Goal: Task Accomplishment & Management: Manage account settings

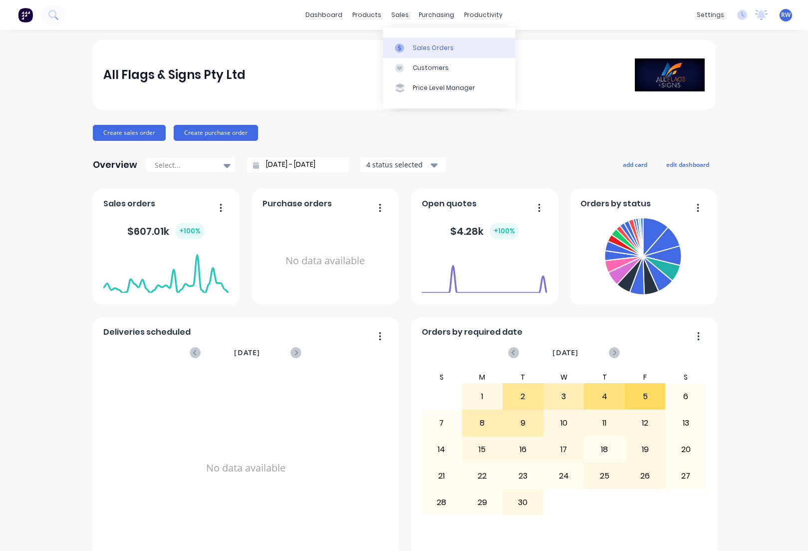
click at [432, 49] on div "Sales Orders" at bounding box center [433, 47] width 41 height 9
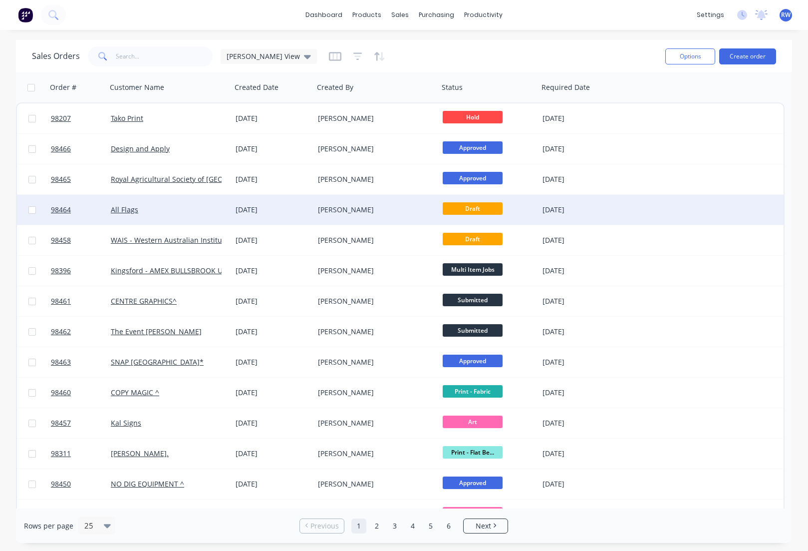
click at [33, 209] on input "checkbox" at bounding box center [31, 209] width 7 height 7
checkbox input "true"
click at [700, 57] on button "Options" at bounding box center [690, 56] width 50 height 16
click at [649, 102] on div "Archive" at bounding box center [661, 101] width 92 height 14
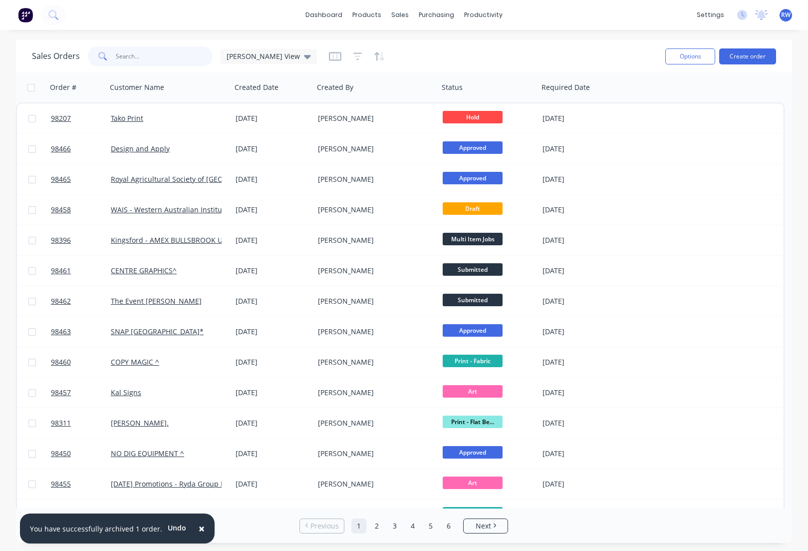
click at [152, 56] on input "text" at bounding box center [164, 56] width 97 height 20
click at [751, 56] on button "Create order" at bounding box center [747, 56] width 57 height 16
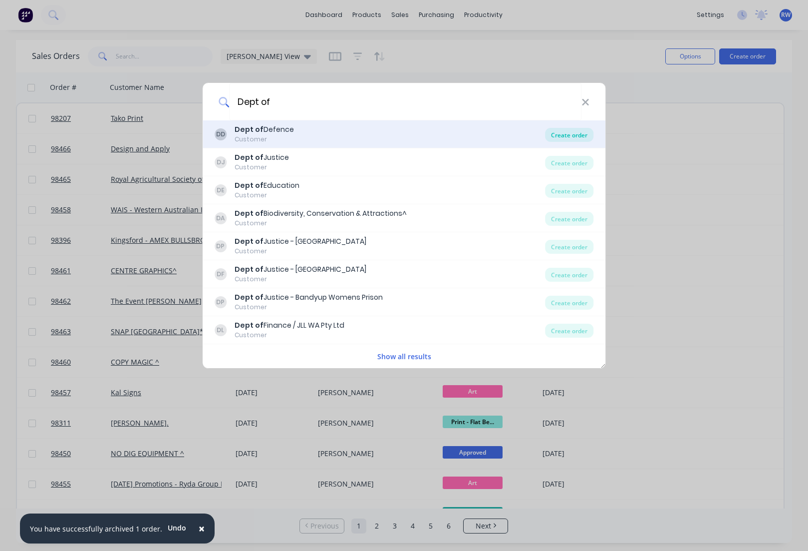
type input "Dept of"
click at [558, 139] on div "Create order" at bounding box center [569, 135] width 48 height 14
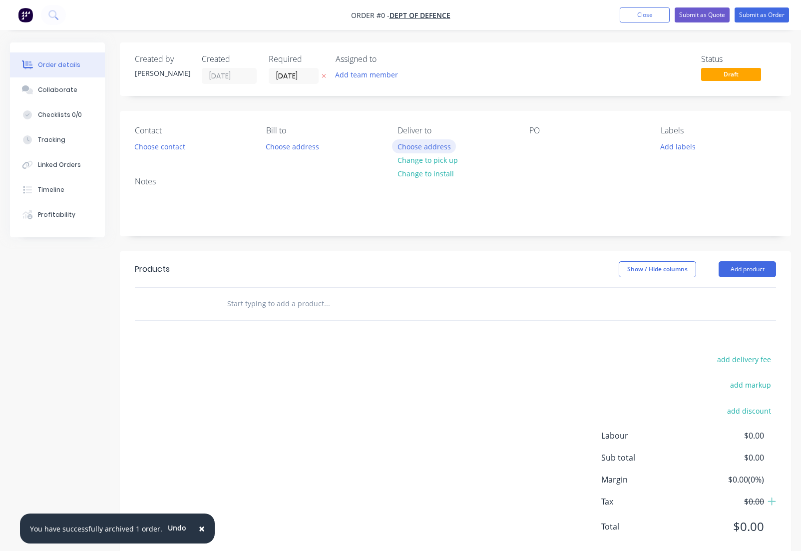
click at [432, 148] on button "Choose address" at bounding box center [424, 145] width 64 height 13
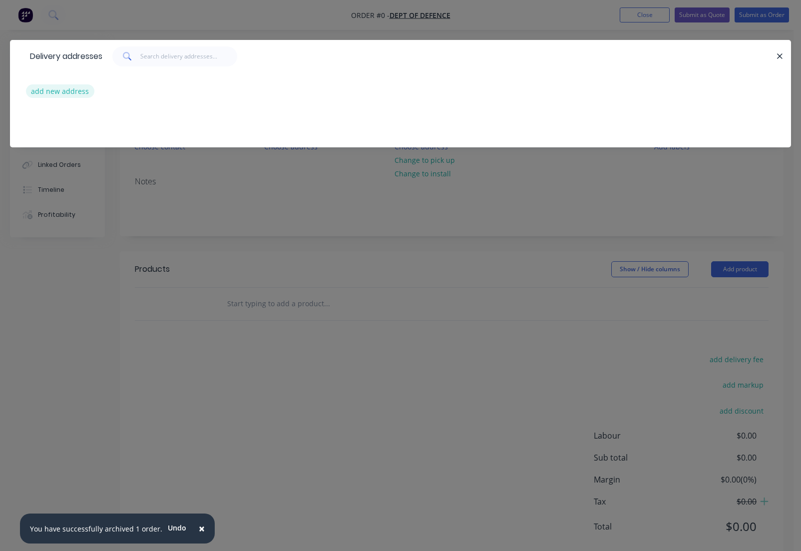
click at [68, 93] on button "add new address" at bounding box center [60, 90] width 68 height 13
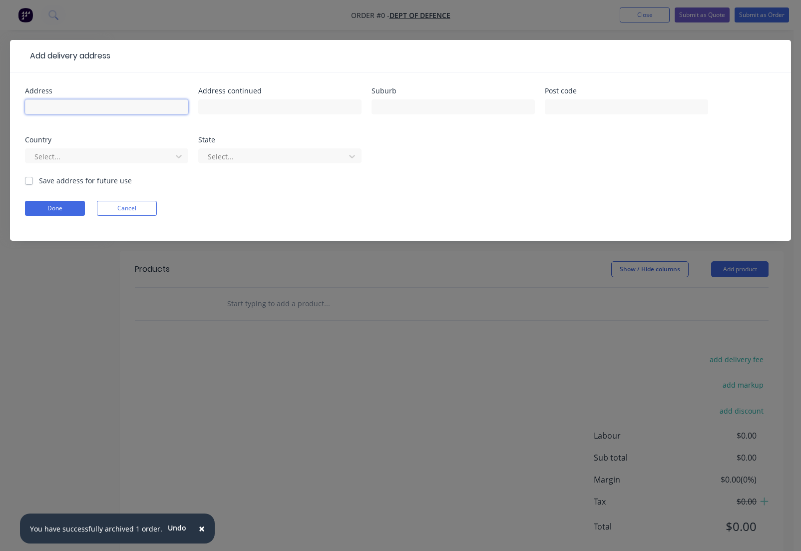
click at [121, 108] on input "text" at bounding box center [106, 106] width 163 height 15
paste input "SOARTY Main Q Store, [GEOGRAPHIC_DATA]"
type input "SOARTY Main Q Store, [GEOGRAPHIC_DATA]"
click at [564, 105] on input "text" at bounding box center [626, 106] width 163 height 15
type input "3662"
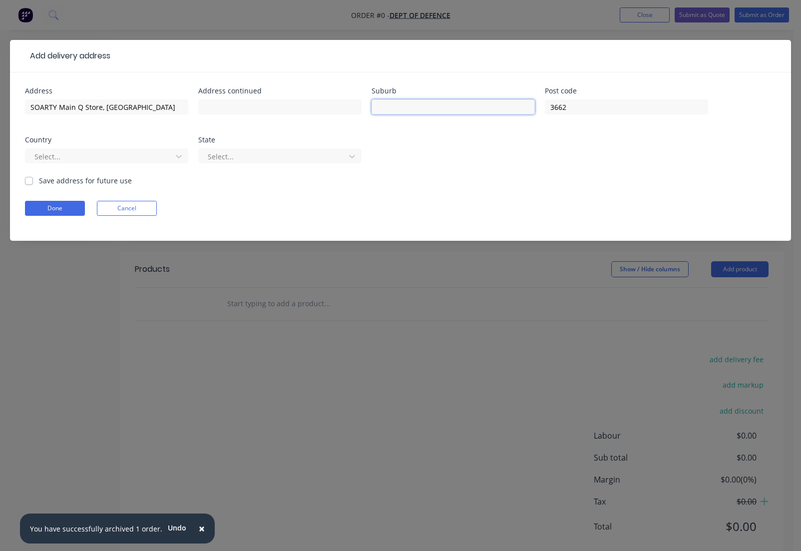
click at [438, 109] on input "text" at bounding box center [452, 106] width 163 height 15
type input "Puckapunyal"
click at [229, 155] on div at bounding box center [273, 156] width 133 height 12
click at [292, 158] on div at bounding box center [273, 156] width 133 height 12
click at [353, 156] on icon at bounding box center [352, 156] width 6 height 3
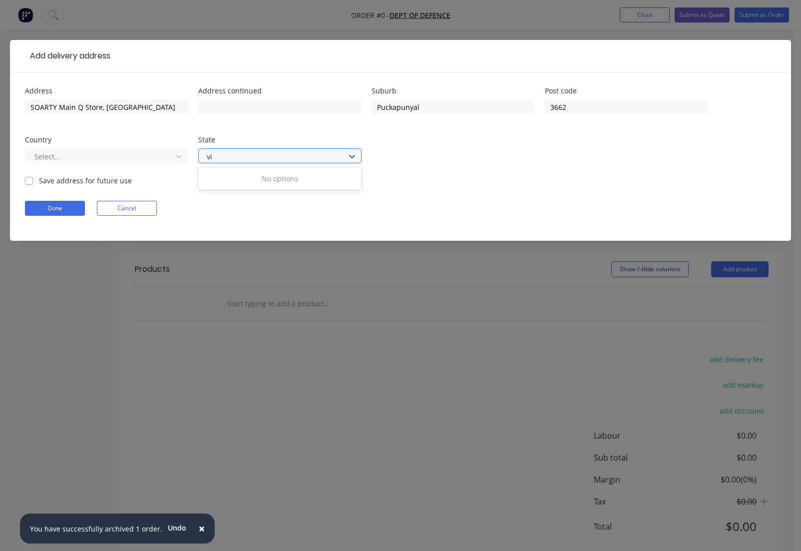
type input "v"
click at [102, 107] on input "SOARTY Main Q Store, [GEOGRAPHIC_DATA]" at bounding box center [106, 106] width 163 height 15
drag, startPoint x: 103, startPoint y: 107, endPoint x: 205, endPoint y: 108, distance: 102.3
click at [188, 108] on input "SOARTY Main Q Store, [GEOGRAPHIC_DATA]" at bounding box center [106, 106] width 163 height 15
type input "SOARTY Main Q Store,"
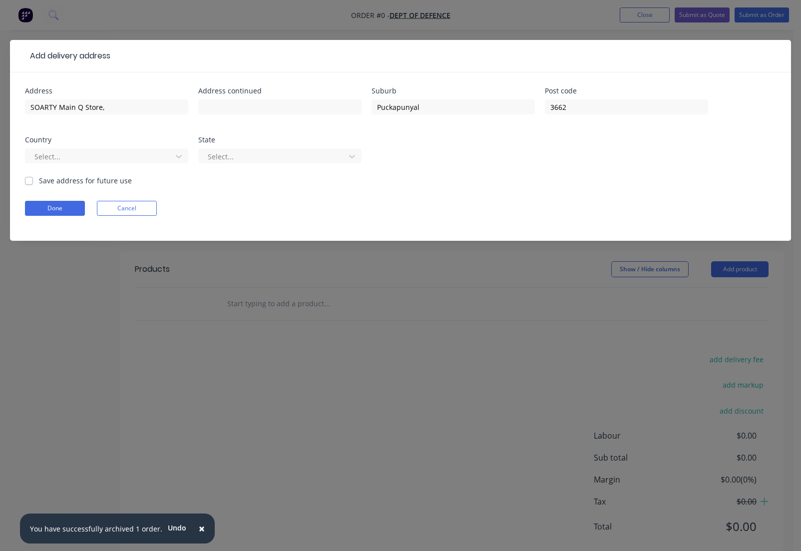
click at [56, 182] on label "Save address for future use" at bounding box center [85, 180] width 93 height 10
click at [33, 182] on input "Save address for future use" at bounding box center [29, 179] width 8 height 9
checkbox input "true"
click at [46, 210] on button "Done" at bounding box center [55, 208] width 60 height 15
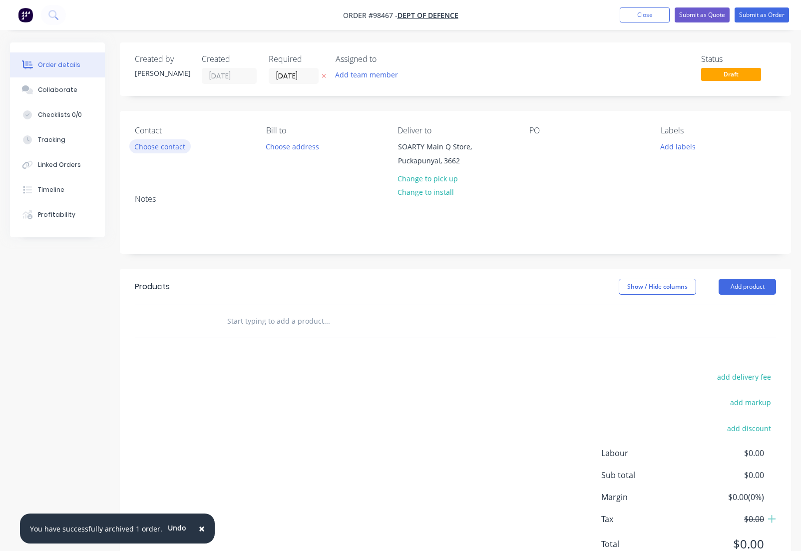
click at [164, 149] on button "Choose contact" at bounding box center [159, 145] width 61 height 13
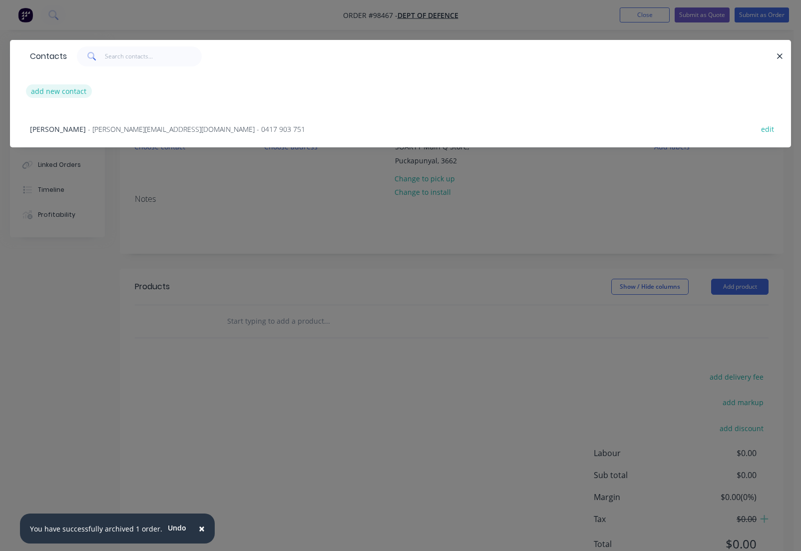
click at [54, 93] on button "add new contact" at bounding box center [59, 90] width 66 height 13
select select "AU"
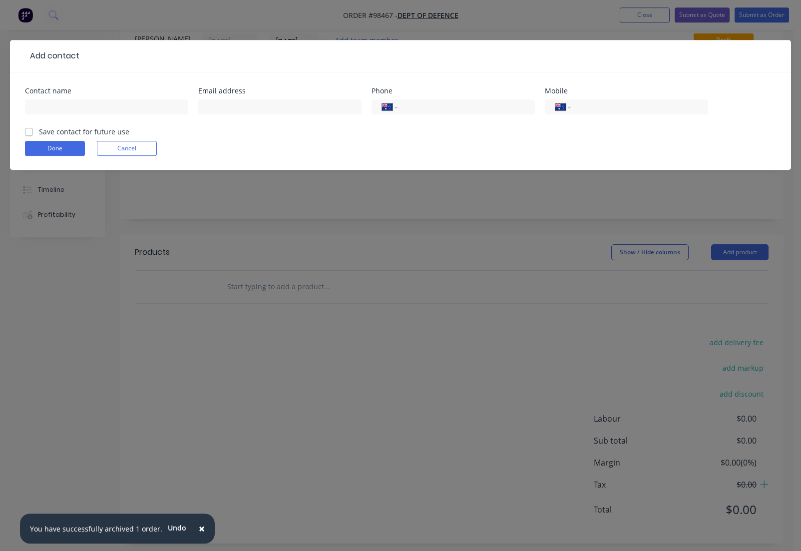
scroll to position [42, 0]
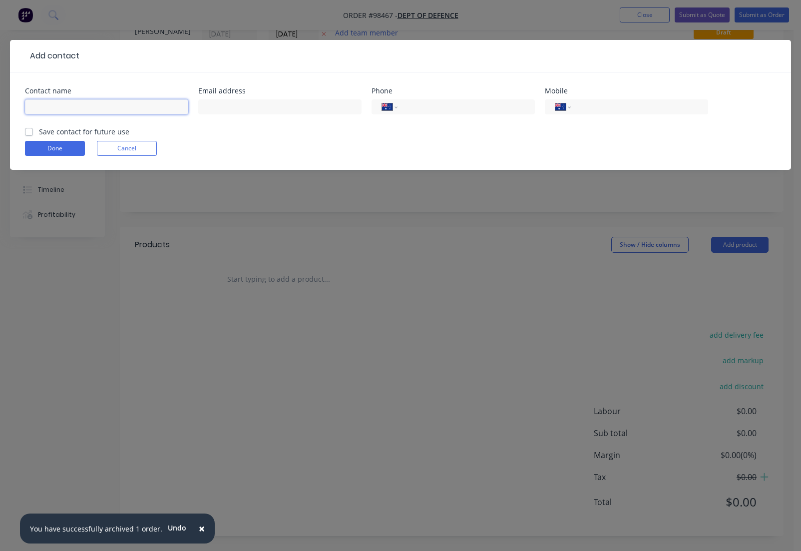
click at [91, 108] on input "text" at bounding box center [106, 106] width 163 height 15
type input "[PERSON_NAME]"
paste input "[PERSON_NAME][EMAIL_ADDRESS][PERSON_NAME][DOMAIN_NAME]"
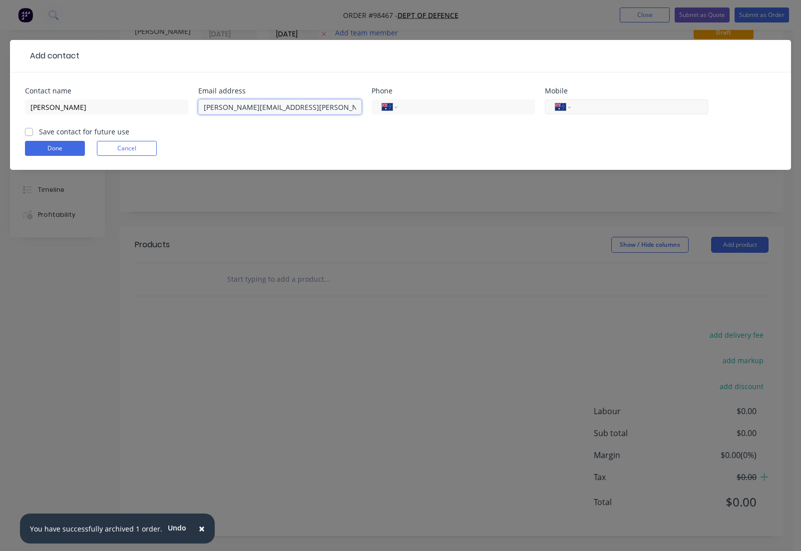
type input "[PERSON_NAME][EMAIL_ADDRESS][PERSON_NAME][DOMAIN_NAME]"
click at [623, 112] on input "tel" at bounding box center [638, 106] width 120 height 11
type input "0421 311 304"
click at [69, 129] on label "Save contact for future use" at bounding box center [84, 131] width 90 height 10
click at [33, 129] on input "Save contact for future use" at bounding box center [29, 130] width 8 height 9
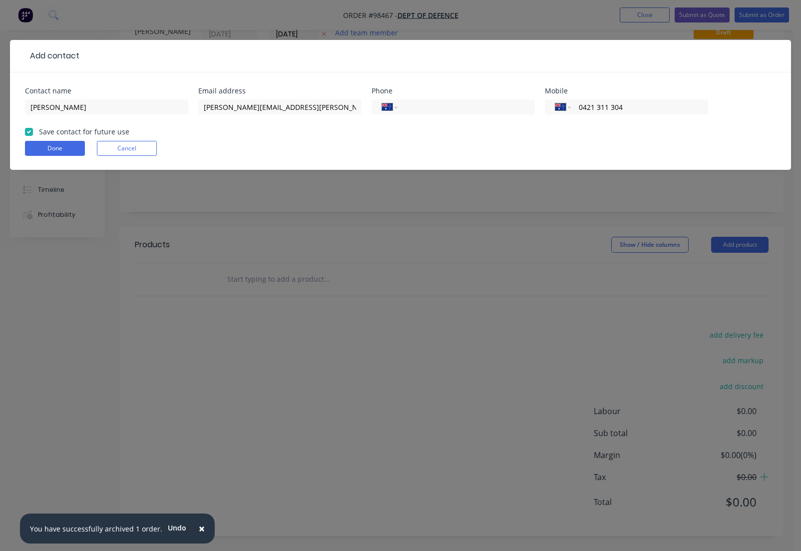
checkbox input "true"
click at [65, 147] on button "Done" at bounding box center [55, 148] width 60 height 15
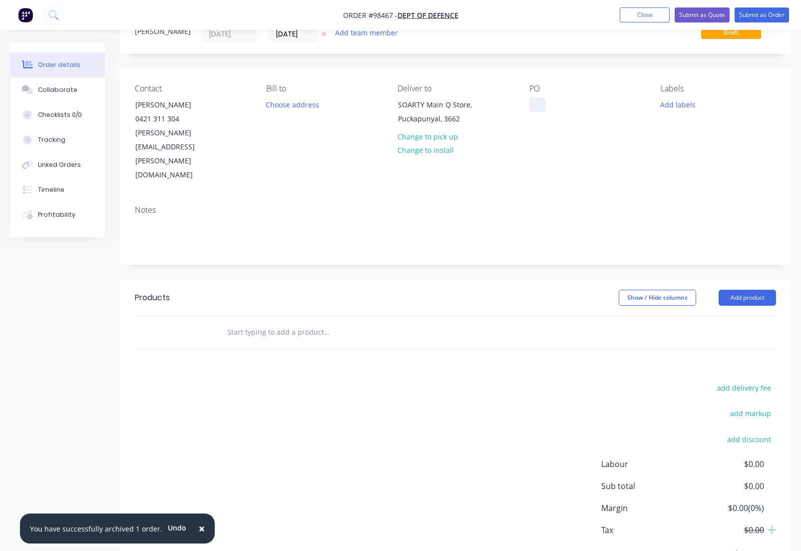
click at [535, 105] on div at bounding box center [537, 104] width 16 height 14
click at [249, 322] on input "text" at bounding box center [327, 332] width 200 height 20
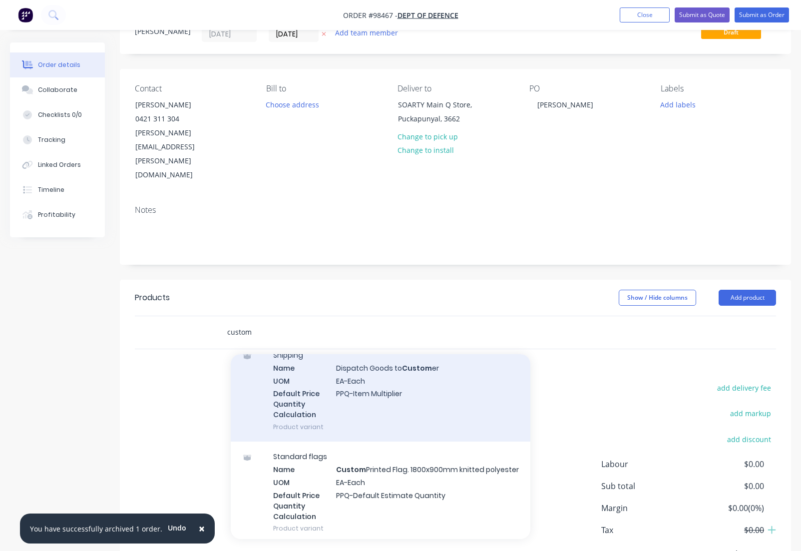
scroll to position [250, 0]
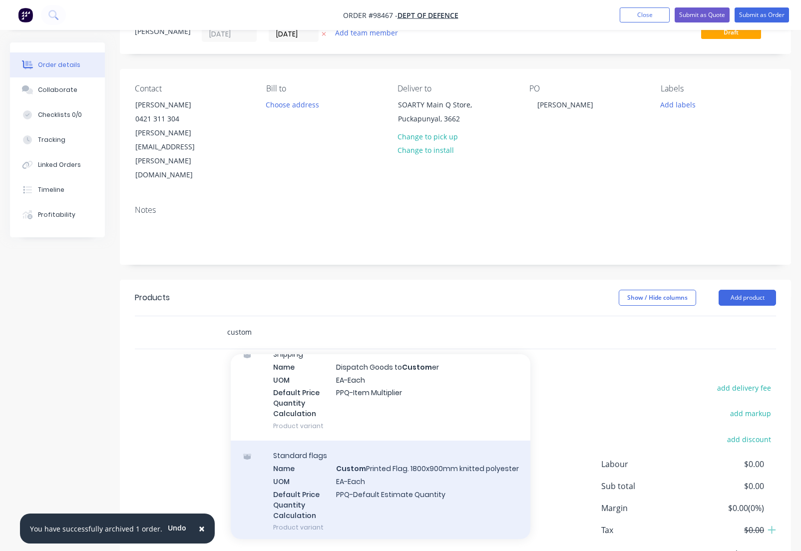
type input "custom"
click at [414, 440] on div "Standard flags Name Custom Printed Flag. 1800x900mm knitted polyester UOM EA-Ea…" at bounding box center [381, 490] width 300 height 101
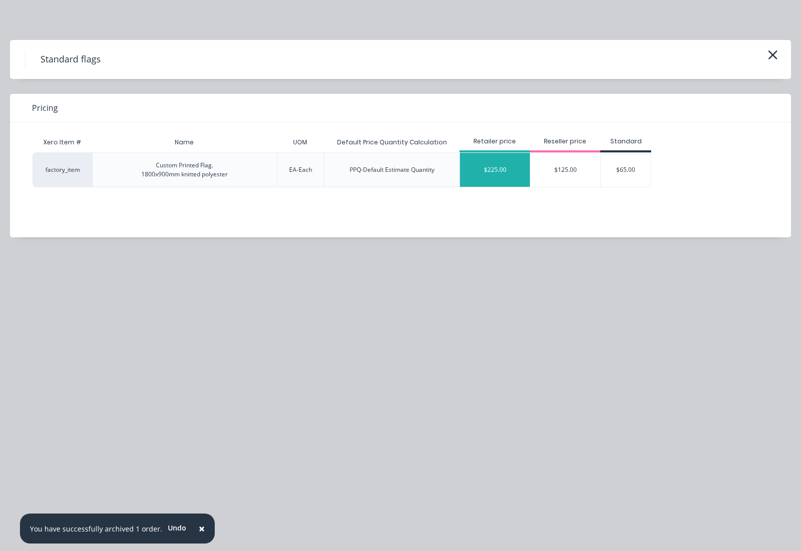
click at [503, 168] on div "$225.00" at bounding box center [495, 170] width 70 height 34
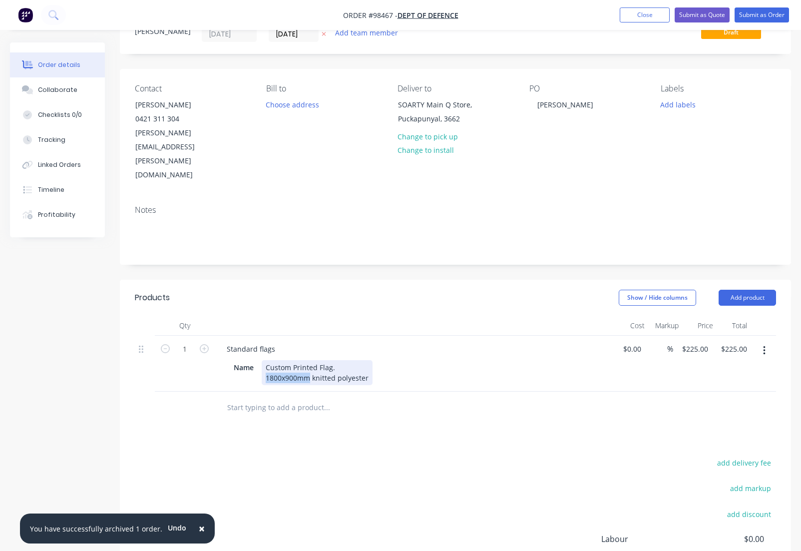
drag, startPoint x: 310, startPoint y: 335, endPoint x: 266, endPoint y: 333, distance: 44.0
click at [266, 360] on div "Custom Printed Flag. 1800x900mm knitted polyester" at bounding box center [317, 372] width 111 height 25
click at [279, 341] on div "Standard flags" at bounding box center [251, 348] width 64 height 14
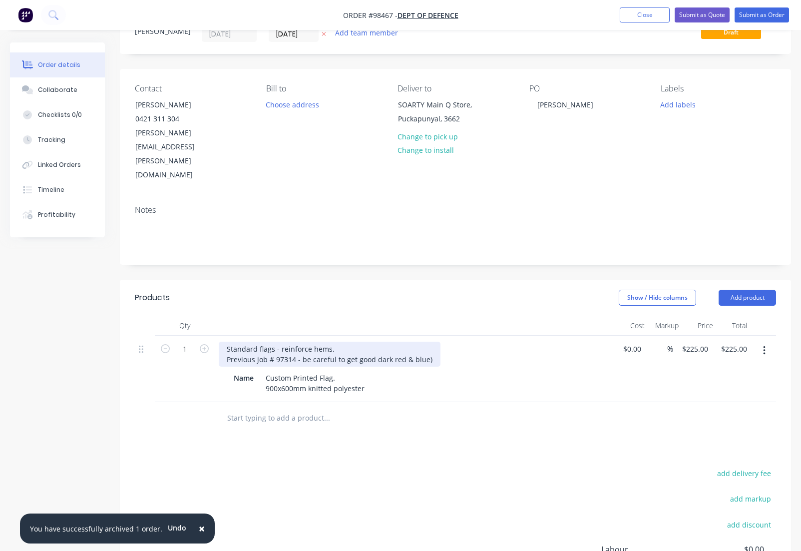
scroll to position [43, 0]
click at [300, 340] on div "Standard flags - reinforce hems. Previous job # 97314 - be careful to get good …" at bounding box center [330, 352] width 222 height 25
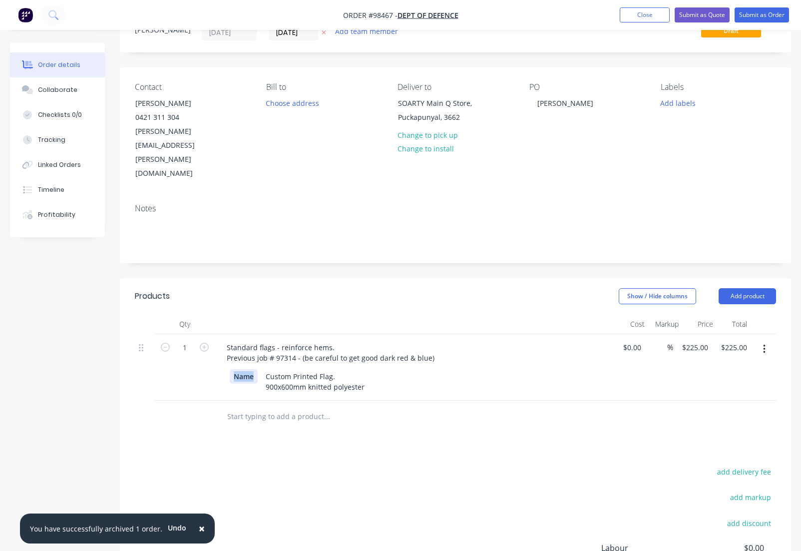
drag, startPoint x: 255, startPoint y: 334, endPoint x: 217, endPoint y: 333, distance: 37.5
click at [230, 369] on div "Name" at bounding box center [244, 376] width 28 height 14
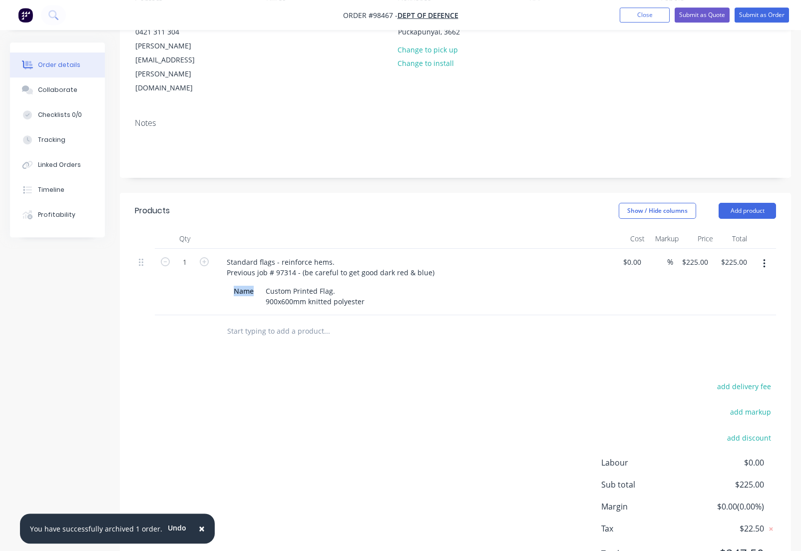
scroll to position [138, 0]
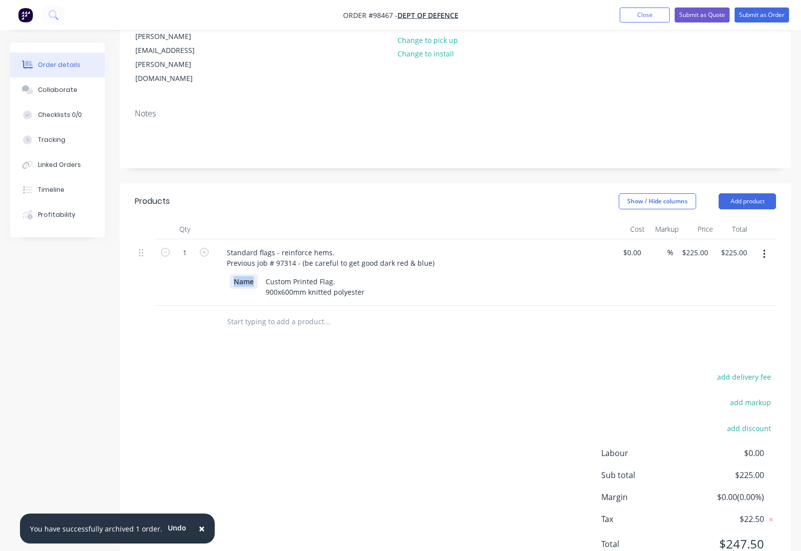
click at [241, 274] on div "Name" at bounding box center [244, 281] width 28 height 14
drag, startPoint x: 256, startPoint y: 240, endPoint x: 227, endPoint y: 240, distance: 29.0
click at [230, 274] on div "Name" at bounding box center [244, 281] width 28 height 14
click at [206, 248] on icon "button" at bounding box center [204, 252] width 9 height 9
type input "2"
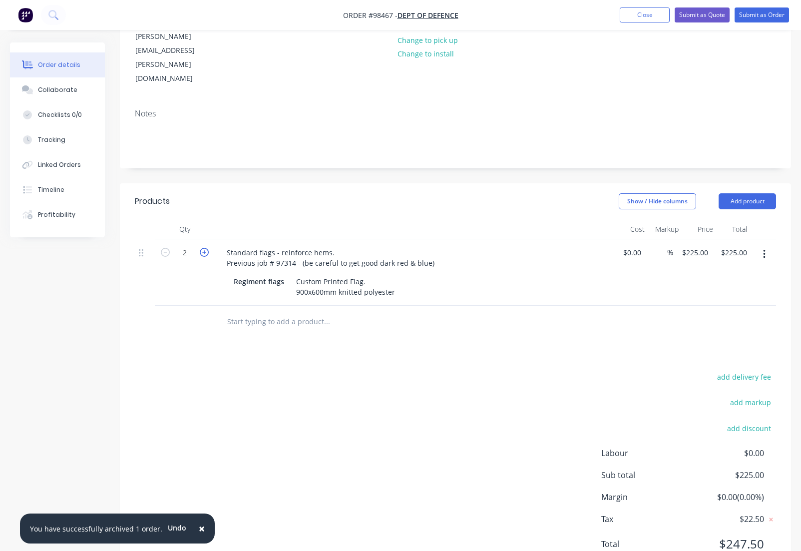
type input "$450.00"
click at [206, 248] on icon "button" at bounding box center [204, 252] width 9 height 9
type input "3"
type input "$675.00"
click at [206, 248] on icon "button" at bounding box center [204, 252] width 9 height 9
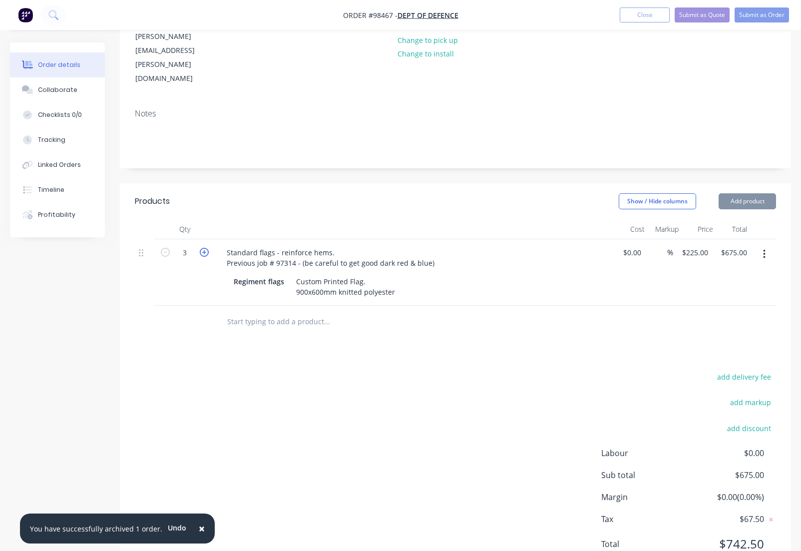
type input "4"
type input "$900.00"
click at [688, 245] on input "225" at bounding box center [696, 252] width 31 height 14
type input "$112.50"
type input "$450.00"
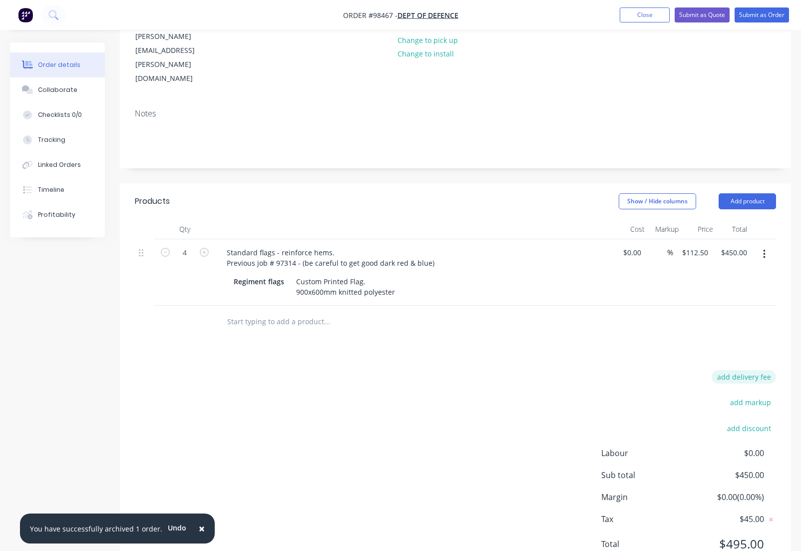
click at [742, 370] on button "add delivery fee" at bounding box center [743, 376] width 64 height 13
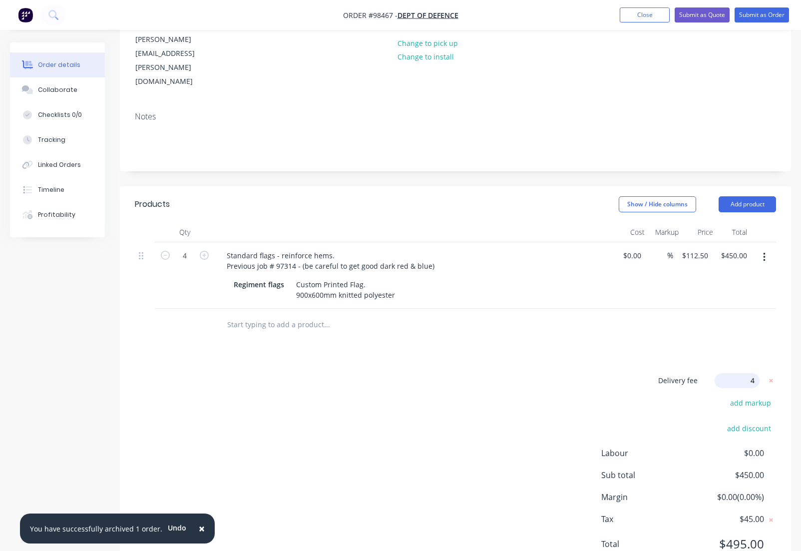
type input "40"
click at [282, 315] on input "text" at bounding box center [327, 325] width 200 height 20
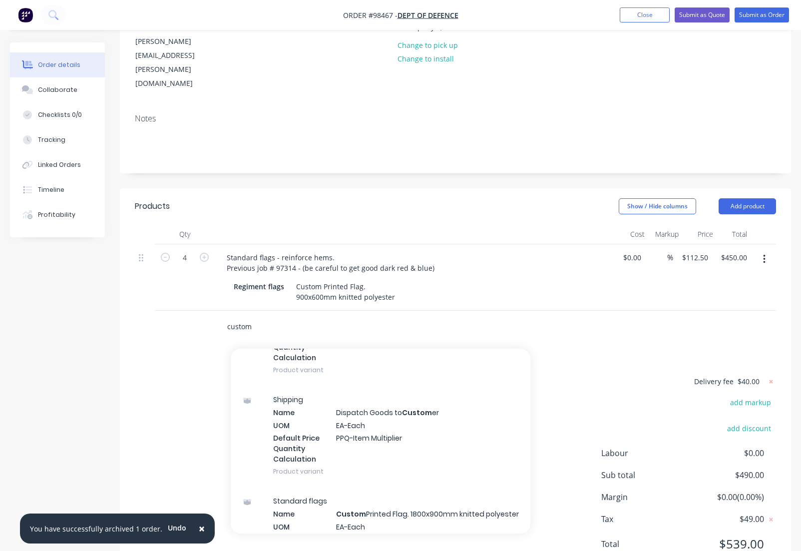
scroll to position [202, 0]
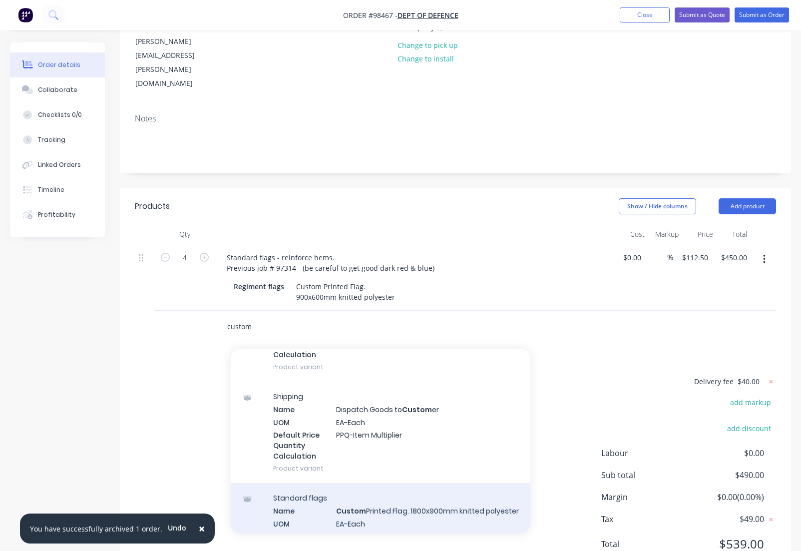
type input "custom"
click at [389, 483] on div "Standard flags Name Custom Printed Flag. 1800x900mm knitted polyester UOM EA-Ea…" at bounding box center [381, 533] width 300 height 101
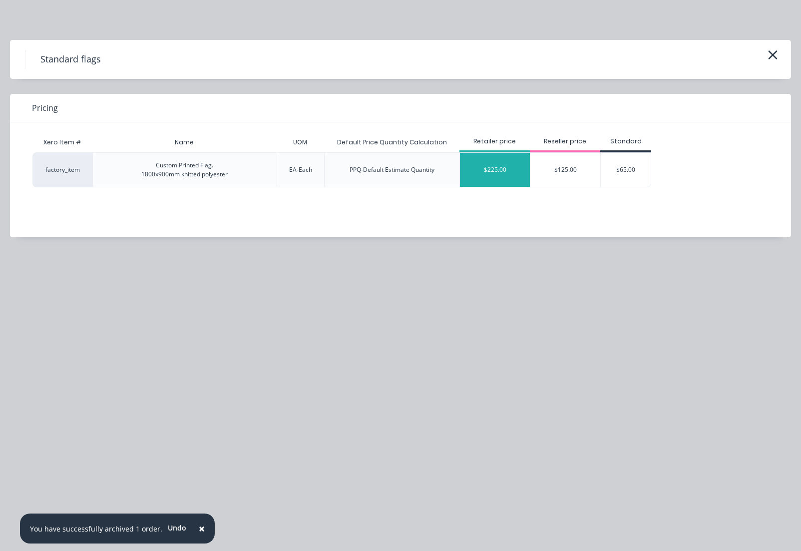
click at [505, 171] on div "$225.00" at bounding box center [495, 170] width 70 height 34
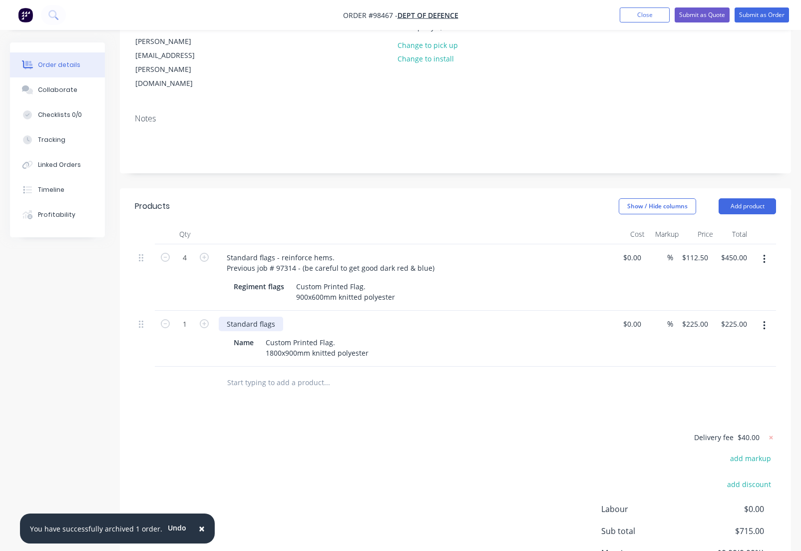
click at [277, 317] on div "Standard flags" at bounding box center [251, 324] width 64 height 14
drag, startPoint x: 311, startPoint y: 311, endPoint x: 261, endPoint y: 311, distance: 49.9
click at [262, 335] on div "Custom Printed Flag. 1800x900mm knitted polyester" at bounding box center [317, 347] width 111 height 25
click at [311, 335] on div "Custom Printed Flag. 1800x900mm knitted polyester" at bounding box center [317, 347] width 111 height 25
drag, startPoint x: 311, startPoint y: 311, endPoint x: 267, endPoint y: 313, distance: 44.5
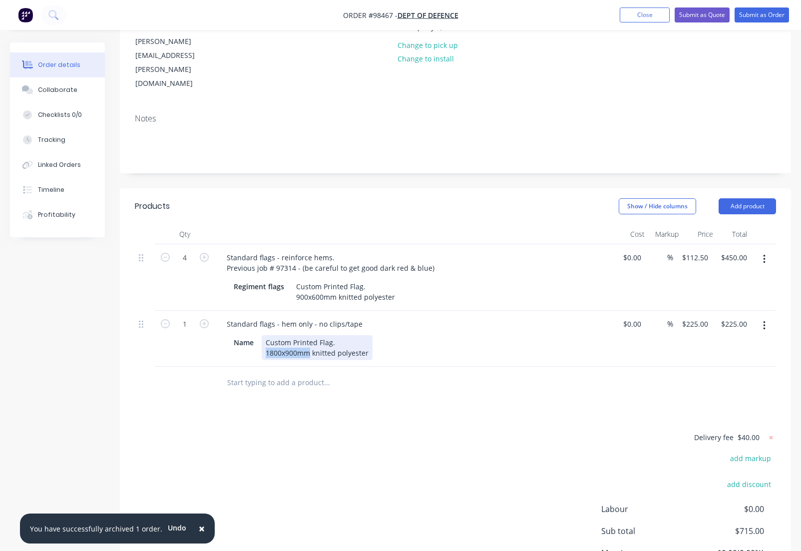
click at [267, 335] on div "Custom Printed Flag. 1800x900mm knitted polyester" at bounding box center [317, 347] width 111 height 25
click at [359, 317] on div "Standard flags - hem only - no clips/tape" at bounding box center [295, 324] width 152 height 14
click at [254, 335] on div "Name" at bounding box center [244, 342] width 28 height 14
drag, startPoint x: 254, startPoint y: 302, endPoint x: 228, endPoint y: 300, distance: 26.5
click at [230, 335] on div "Name" at bounding box center [244, 342] width 28 height 14
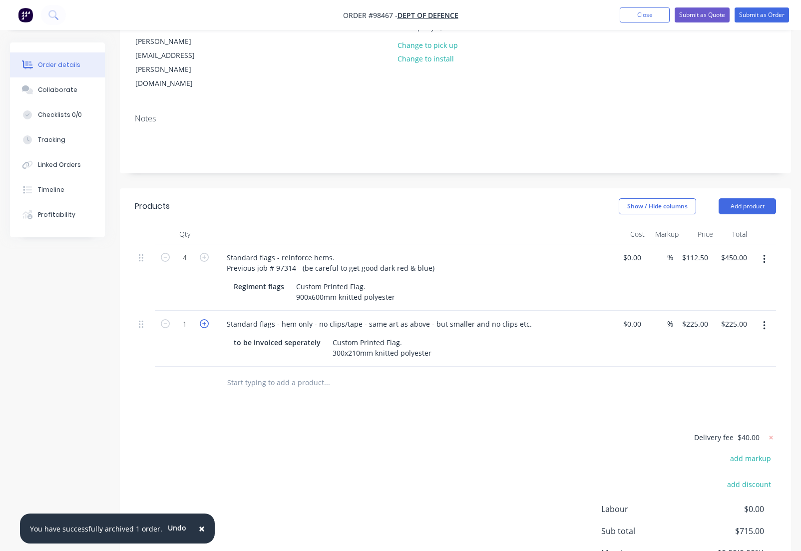
click at [205, 319] on icon "button" at bounding box center [204, 323] width 9 height 9
type input "2"
type input "$450.00"
click at [205, 319] on icon "button" at bounding box center [204, 323] width 9 height 9
type input "3"
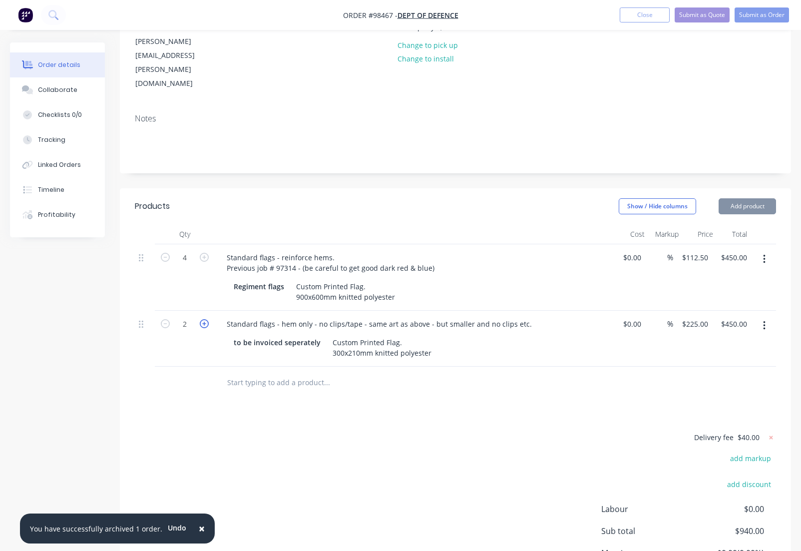
type input "$675.00"
click at [205, 319] on icon "button" at bounding box center [204, 323] width 9 height 9
type input "4"
type input "$900.00"
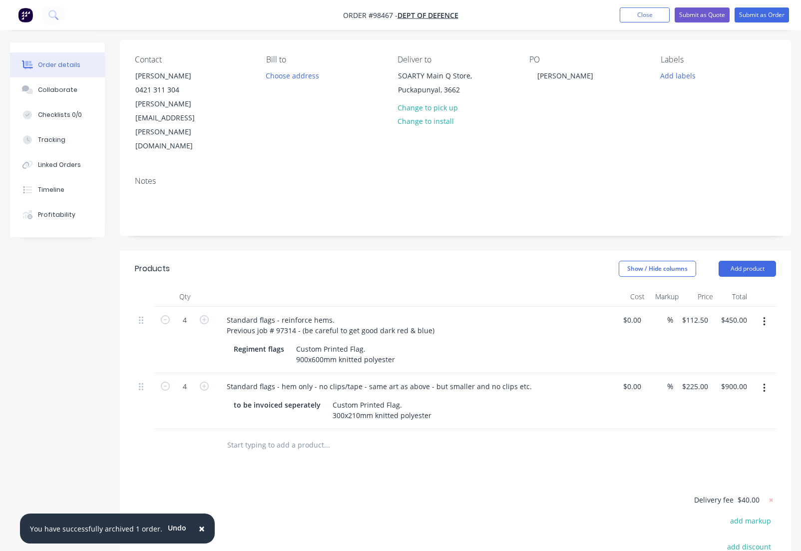
scroll to position [0, 0]
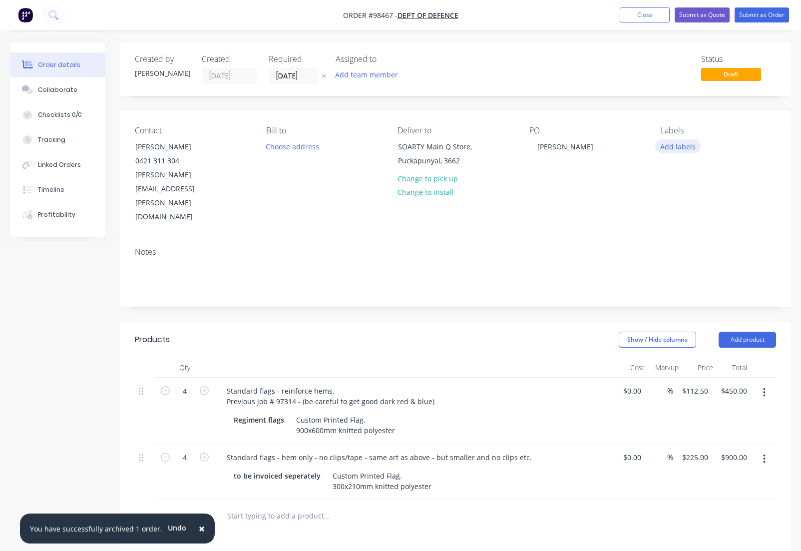
click at [676, 147] on button "Add labels" at bounding box center [678, 145] width 46 height 13
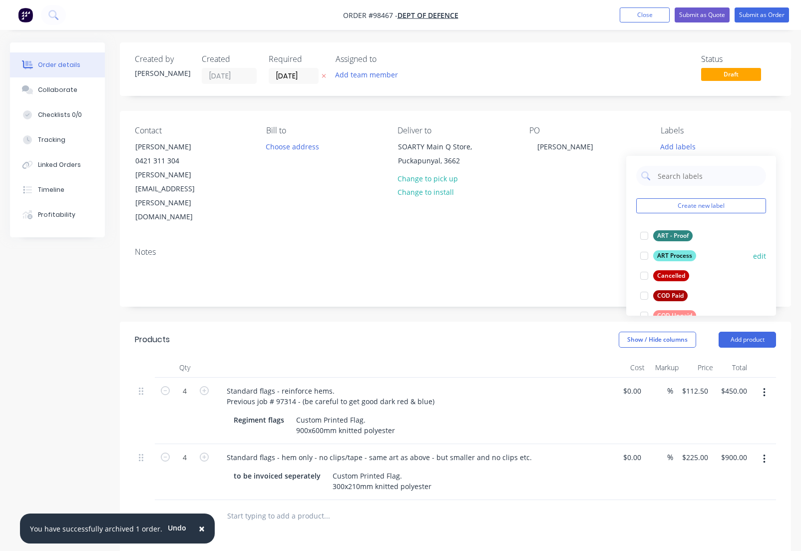
drag, startPoint x: 668, startPoint y: 236, endPoint x: 672, endPoint y: 250, distance: 15.0
click at [668, 237] on div "ART - Proof" at bounding box center [672, 235] width 39 height 11
click at [672, 250] on div "ART Process" at bounding box center [674, 251] width 43 height 11
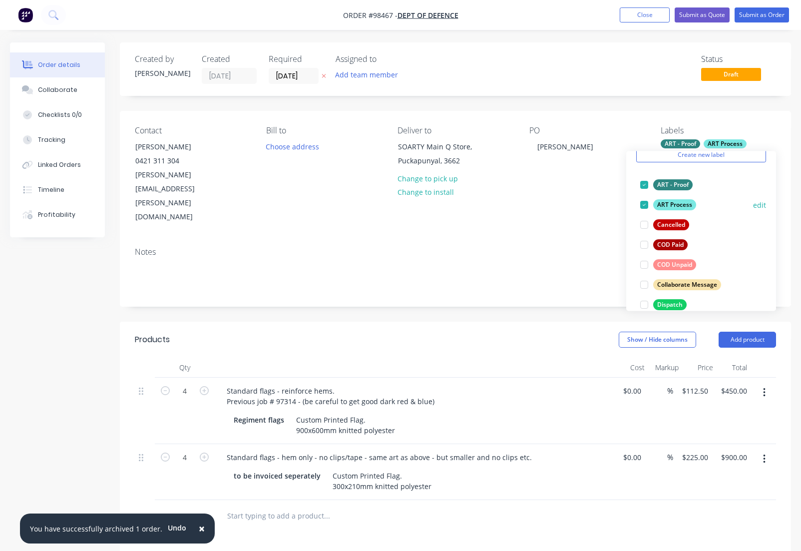
scroll to position [47, 0]
click at [672, 265] on div "COD Unpaid" at bounding box center [674, 263] width 43 height 11
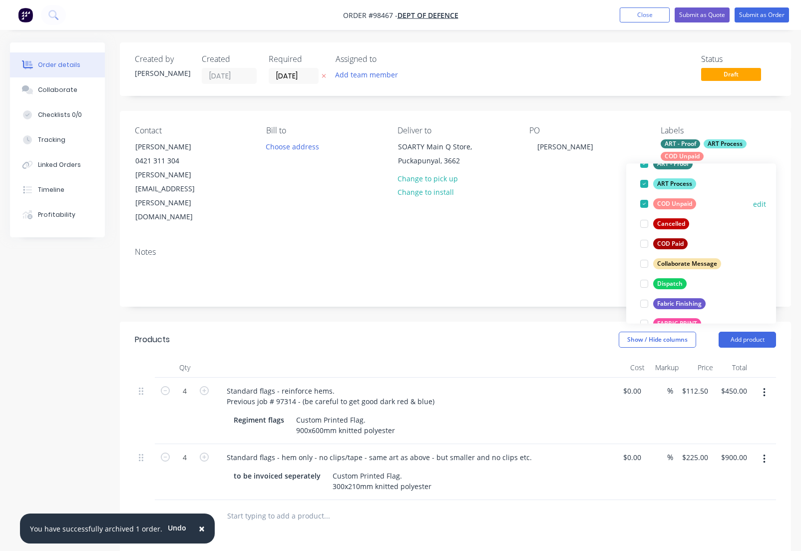
scroll to position [83, 0]
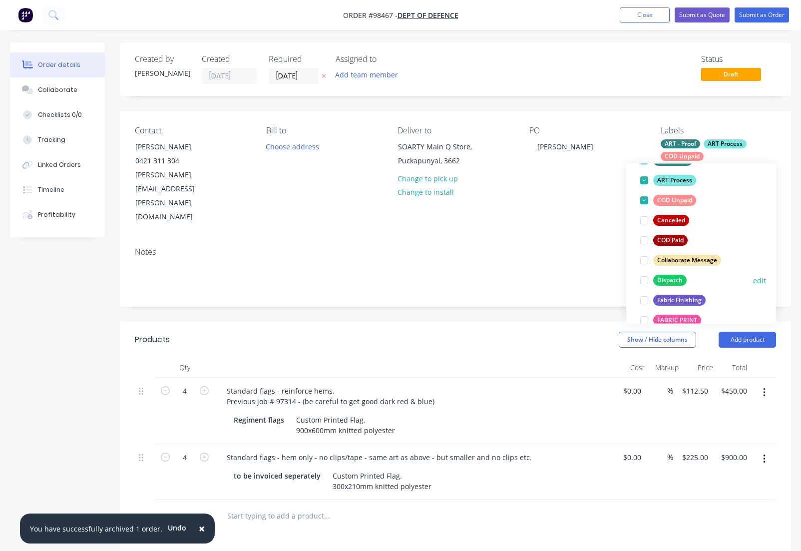
click at [671, 277] on div "Dispatch" at bounding box center [669, 280] width 33 height 11
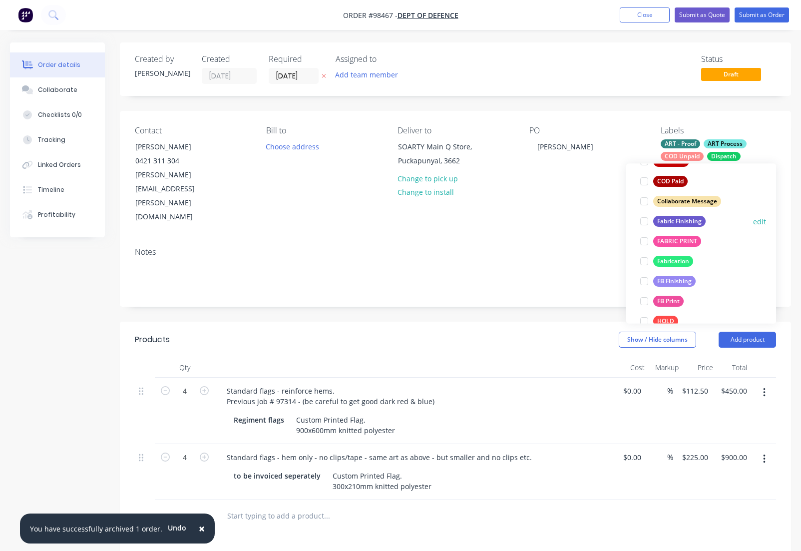
click at [667, 224] on div "Fabric Finishing" at bounding box center [679, 221] width 52 height 11
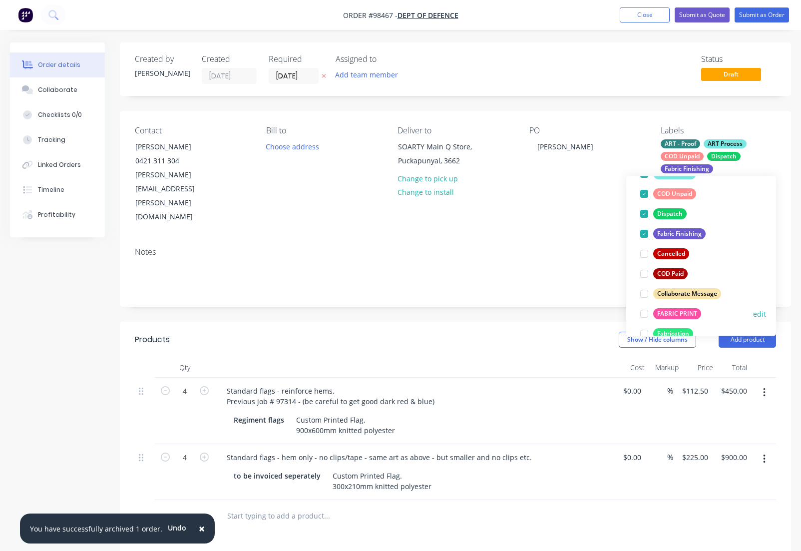
click at [665, 313] on div "FABRIC PRINT" at bounding box center [677, 313] width 48 height 11
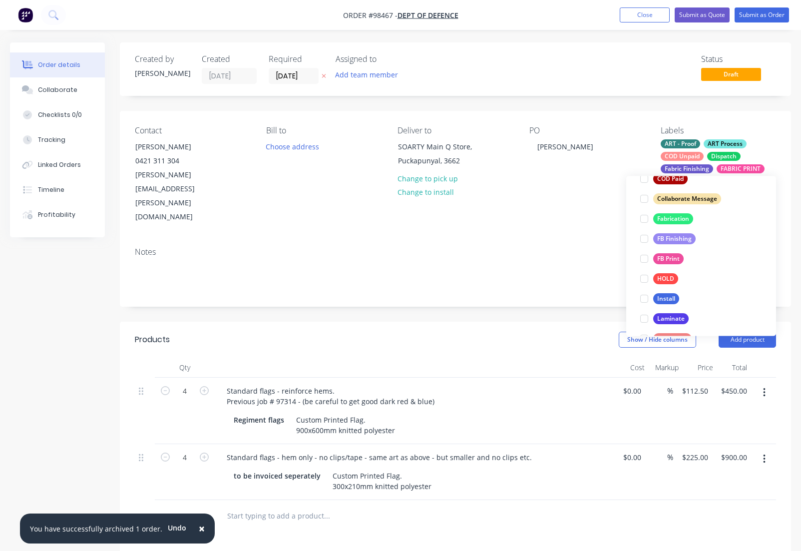
scroll to position [221, 0]
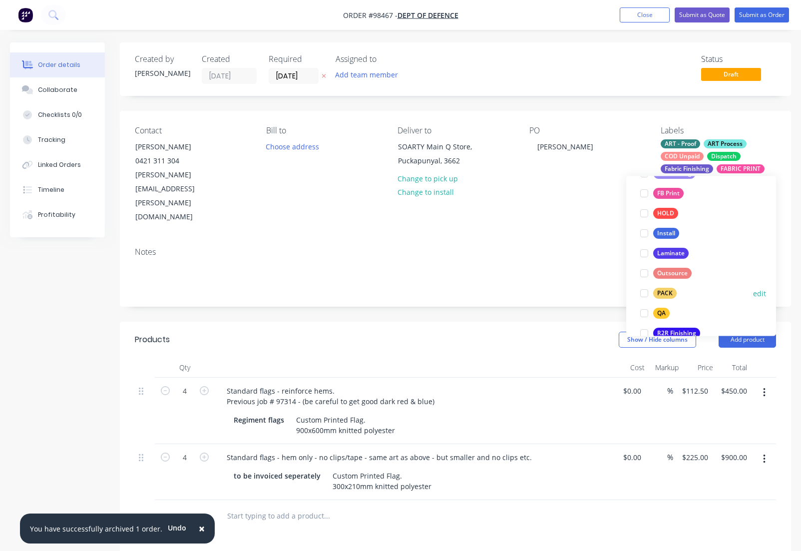
click at [663, 297] on div "PACK" at bounding box center [664, 293] width 23 height 11
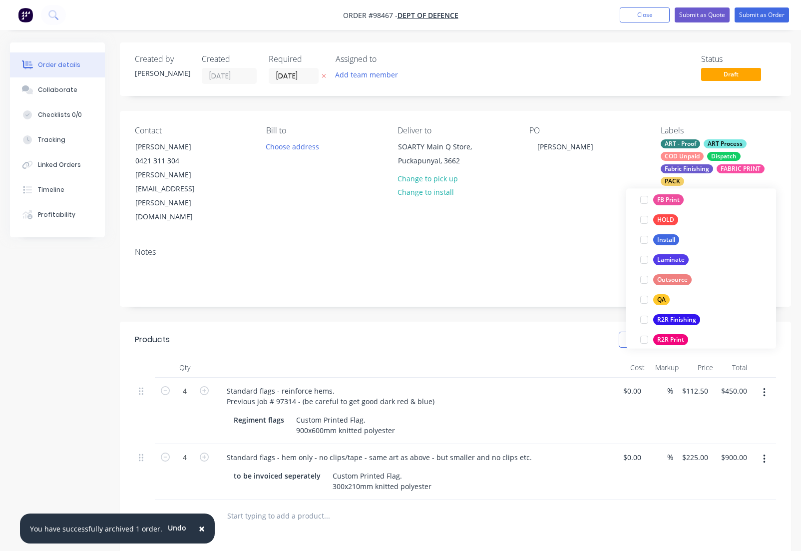
scroll to position [326, 0]
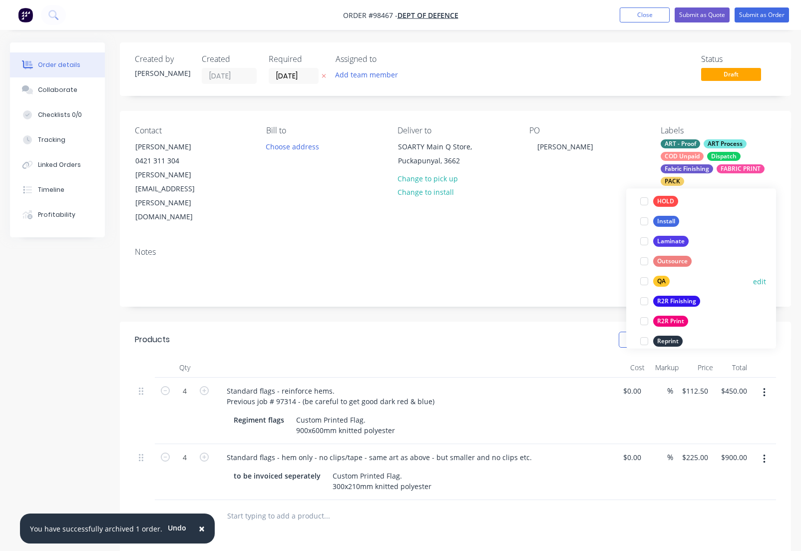
click at [660, 282] on div "QA" at bounding box center [661, 281] width 16 height 11
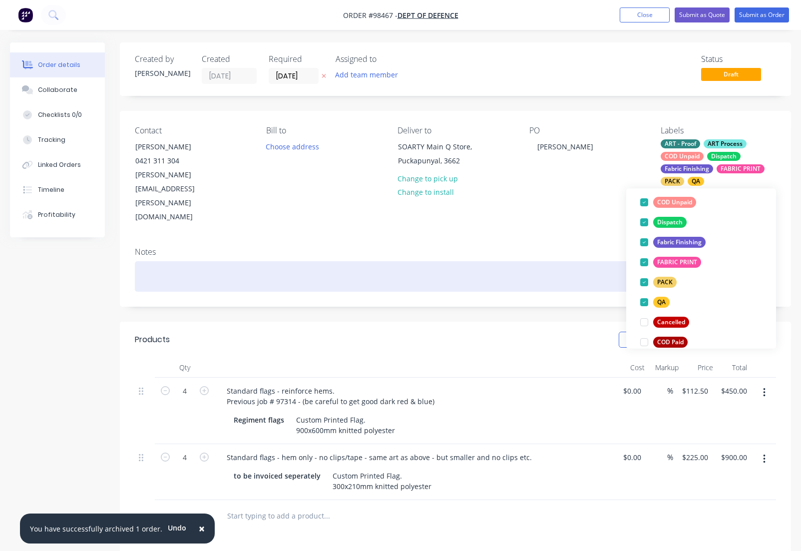
scroll to position [106, 0]
click at [148, 261] on div at bounding box center [455, 276] width 641 height 30
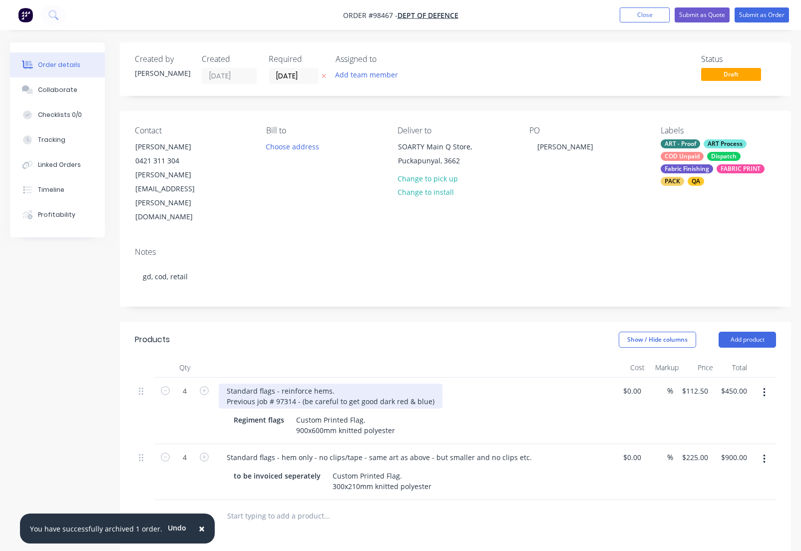
click at [370, 383] on div "Standard flags - reinforce hems. Previous job # 97314 - (be careful to get good…" at bounding box center [331, 395] width 224 height 25
click at [368, 383] on div "Standard flags - reinforce hems. Previous job # 97314 - (be careful to get good…" at bounding box center [331, 395] width 224 height 25
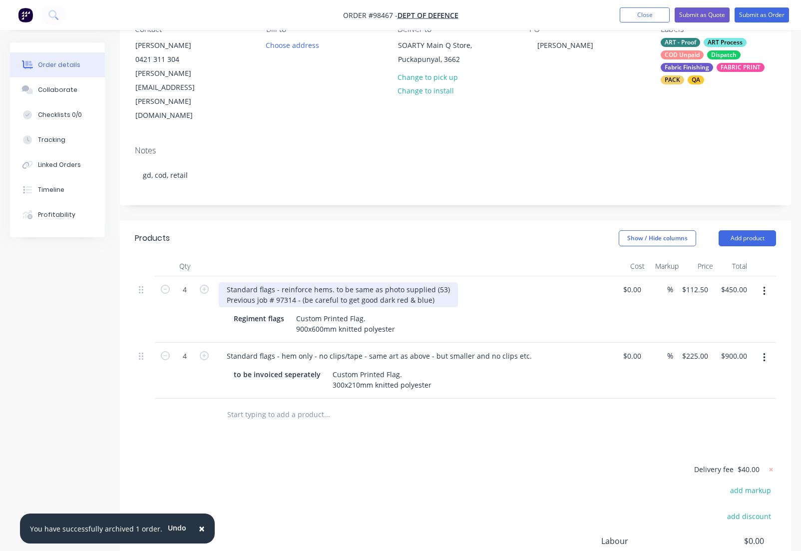
scroll to position [102, 0]
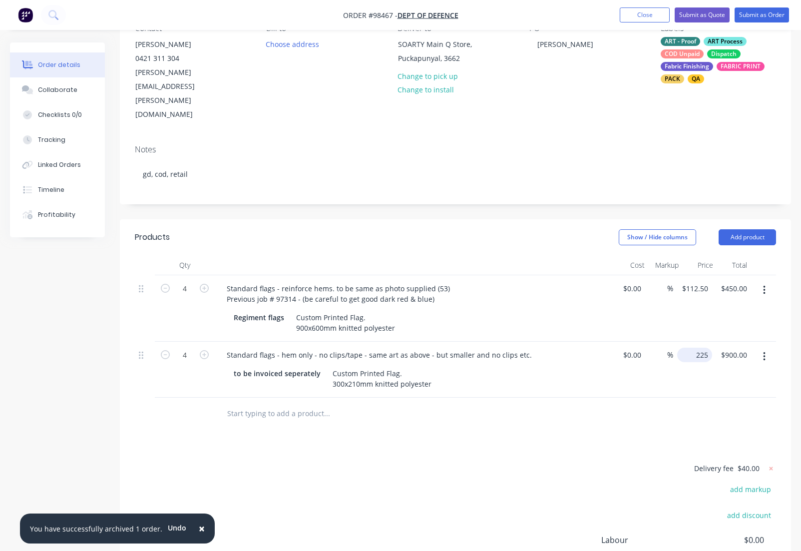
click at [699, 347] on input "225" at bounding box center [696, 354] width 31 height 14
type input "$25.00"
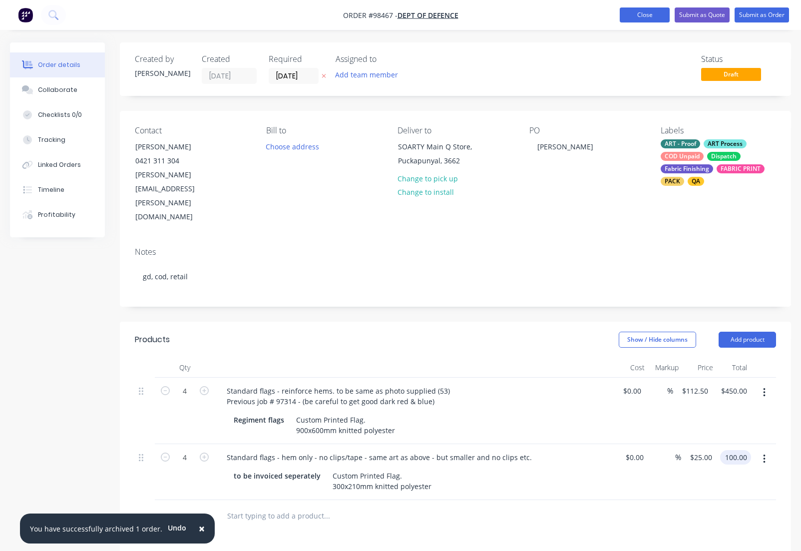
type input "$100.00"
click at [635, 13] on button "Close" at bounding box center [645, 14] width 50 height 15
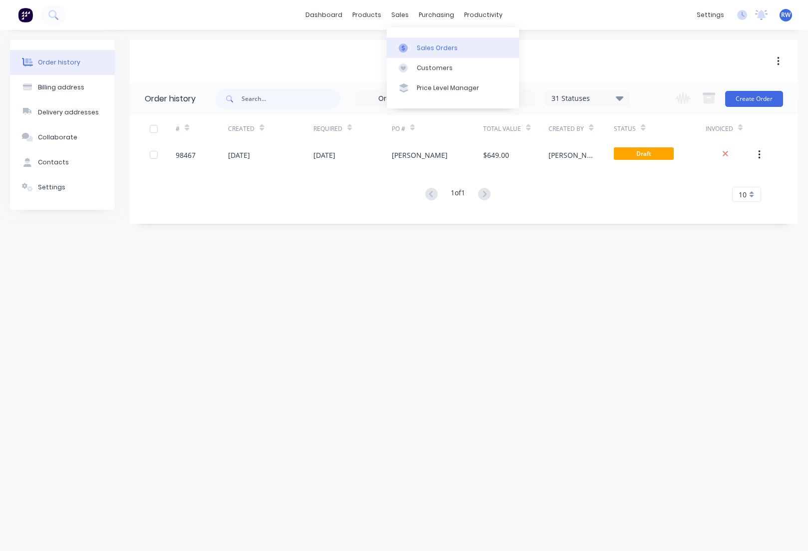
click at [427, 51] on div "Sales Orders" at bounding box center [437, 47] width 41 height 9
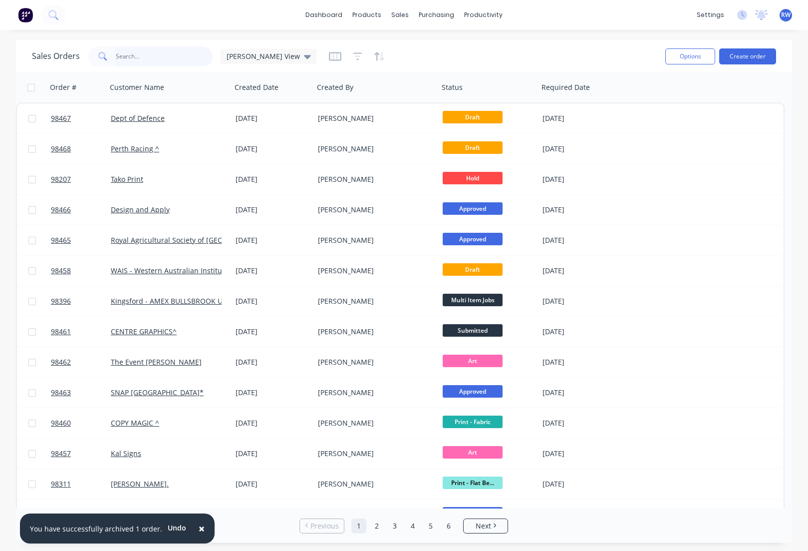
click at [145, 57] on input "text" at bounding box center [164, 56] width 97 height 20
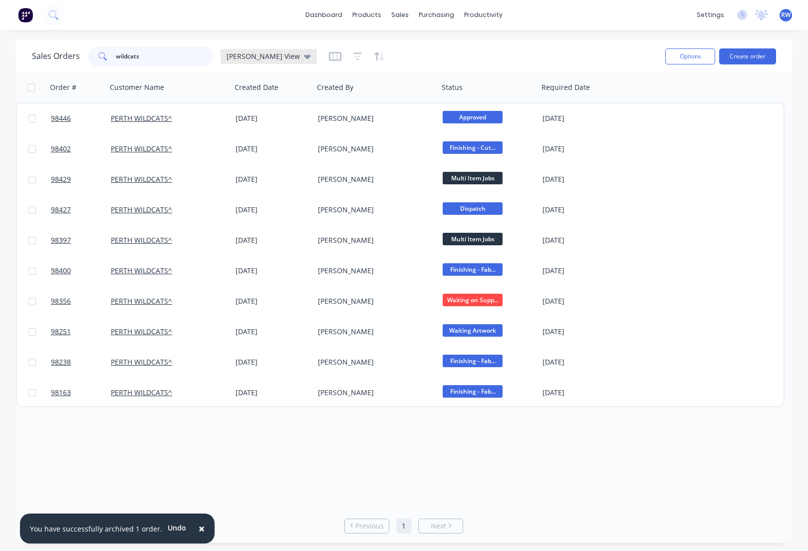
type input "wildcats"
click at [242, 56] on span "[PERSON_NAME] View" at bounding box center [263, 56] width 73 height 10
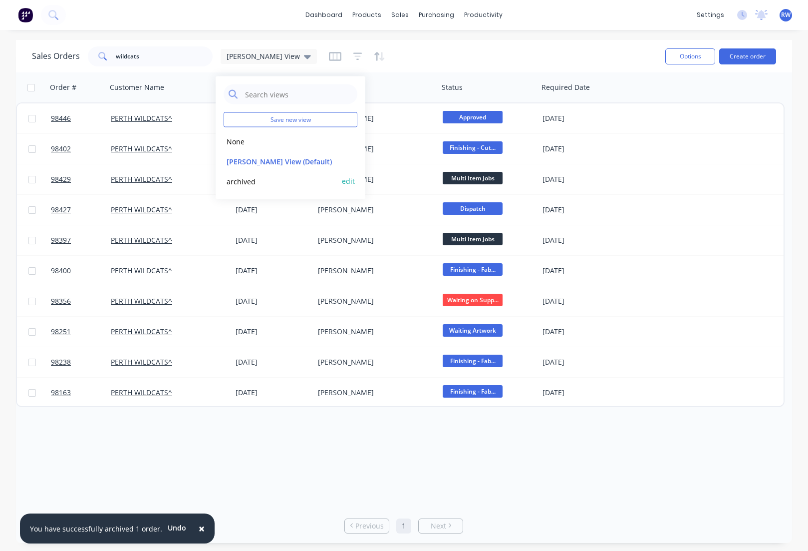
click at [251, 179] on button "archived" at bounding box center [281, 180] width 114 height 11
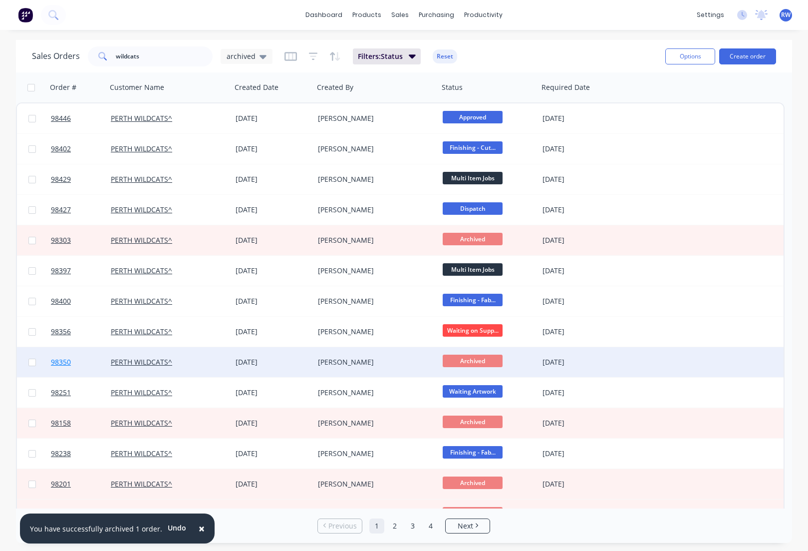
click at [58, 364] on span "98350" at bounding box center [61, 362] width 20 height 10
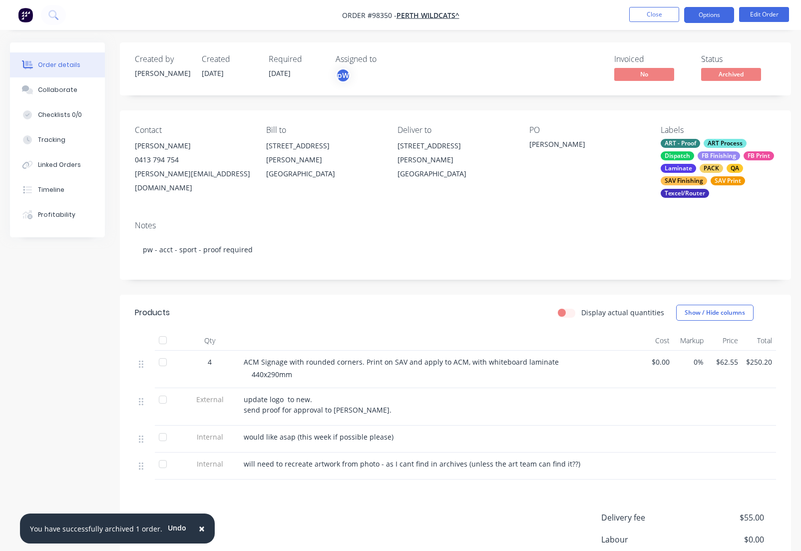
click at [716, 16] on button "Options" at bounding box center [709, 15] width 50 height 16
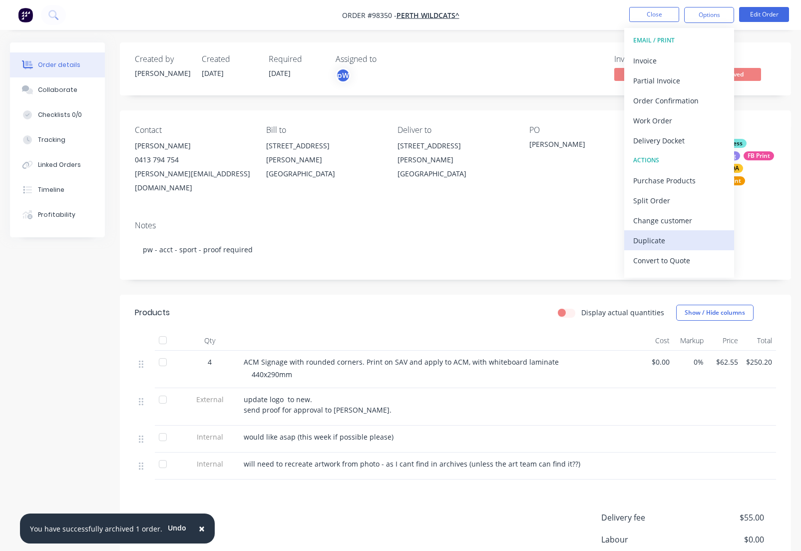
click at [662, 240] on div "Duplicate" at bounding box center [679, 240] width 92 height 14
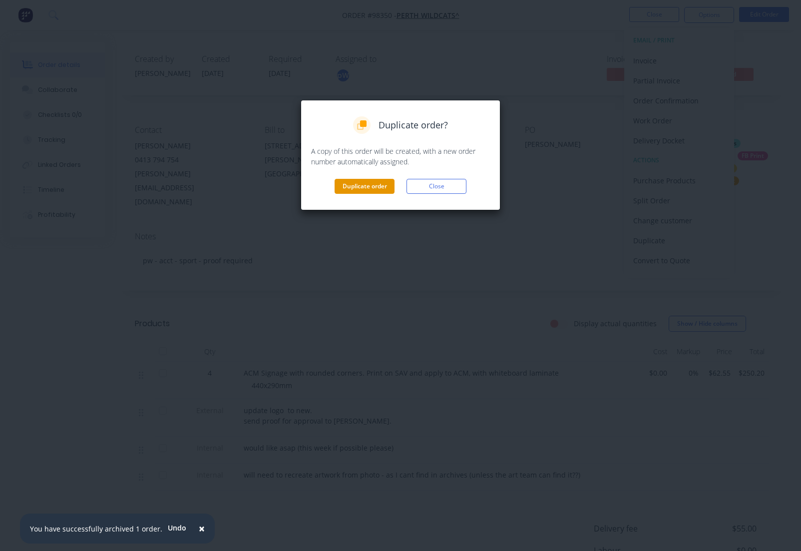
click at [348, 188] on button "Duplicate order" at bounding box center [364, 186] width 60 height 15
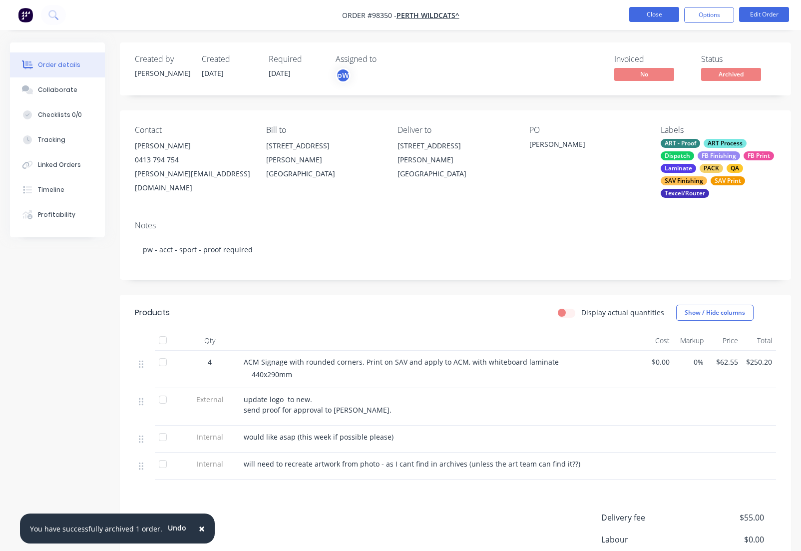
click at [647, 16] on button "Close" at bounding box center [654, 14] width 50 height 15
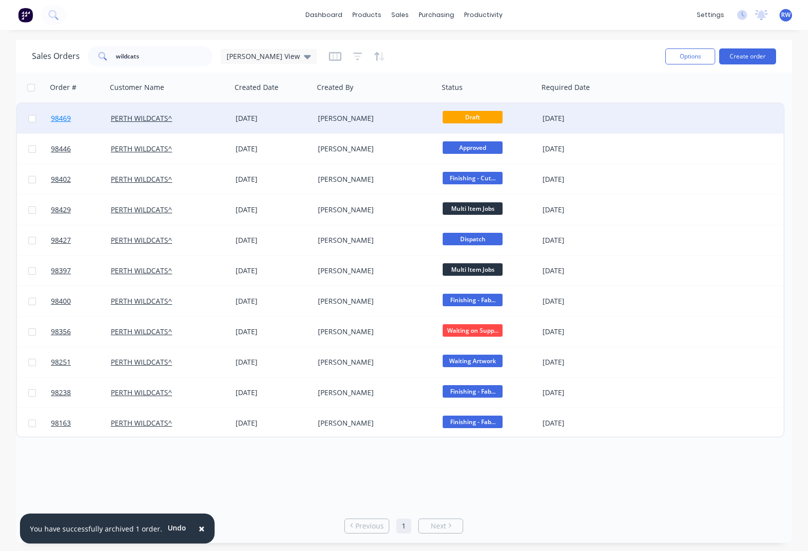
click at [63, 120] on span "98469" at bounding box center [61, 118] width 20 height 10
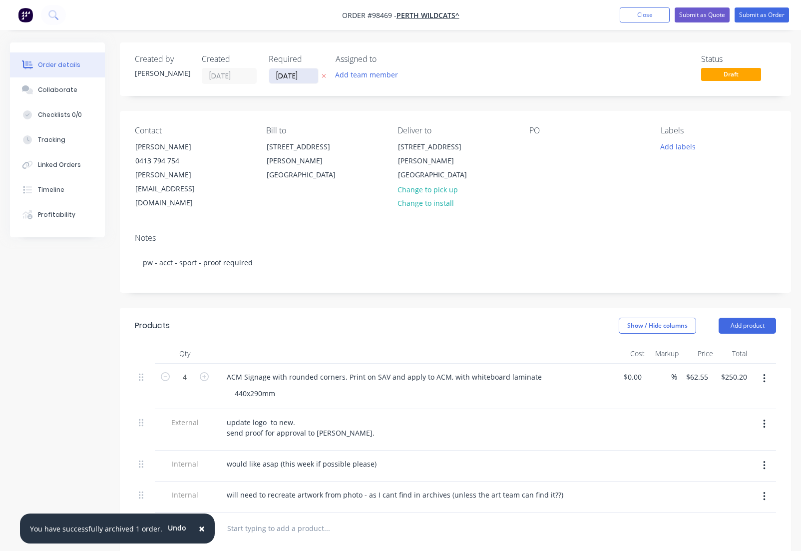
click at [285, 75] on input "[DATE]" at bounding box center [293, 75] width 49 height 15
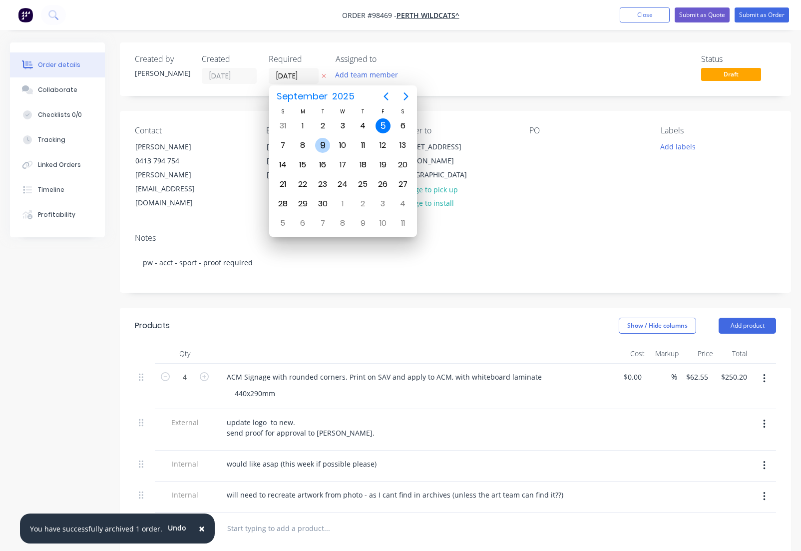
click at [320, 147] on div "9" at bounding box center [322, 145] width 15 height 15
type input "[DATE]"
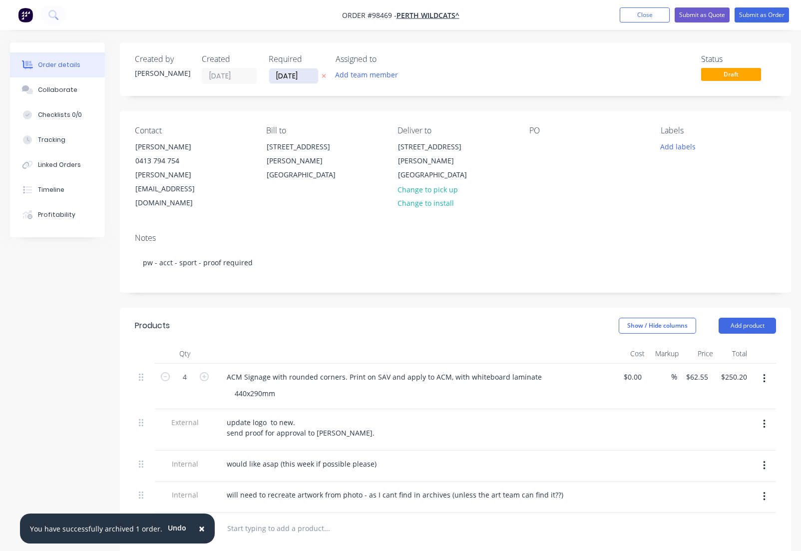
click at [285, 76] on input "[DATE]" at bounding box center [293, 75] width 49 height 15
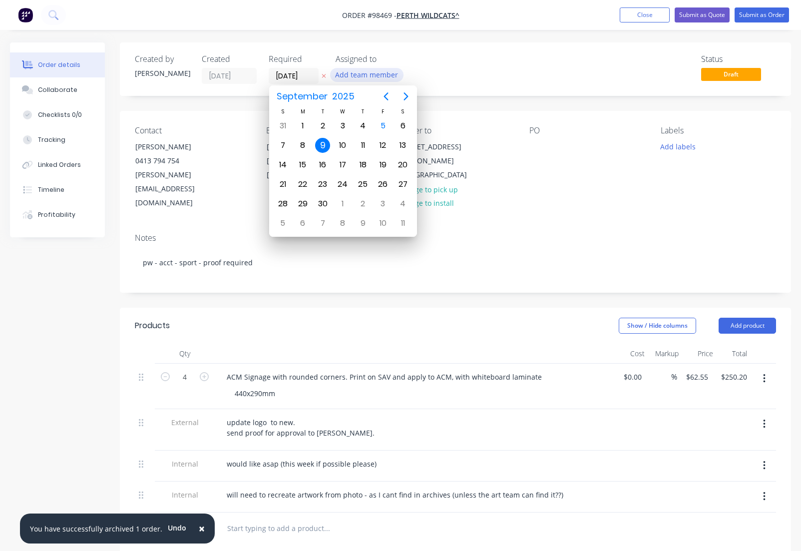
click at [371, 73] on button "Add team member" at bounding box center [366, 74] width 73 height 13
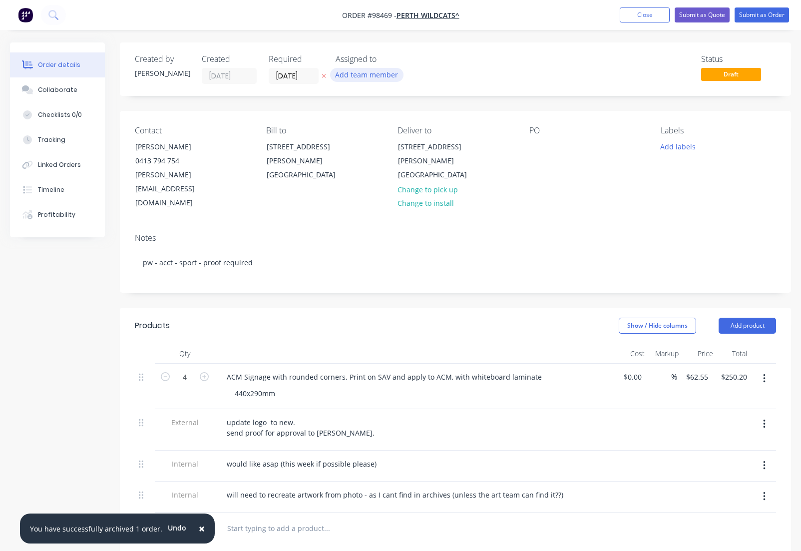
click at [359, 75] on button "Add team member" at bounding box center [366, 74] width 73 height 13
type input "[PERSON_NAME]"
click at [380, 129] on div "[PERSON_NAME]" at bounding box center [416, 130] width 100 height 10
click at [531, 154] on div "PO" at bounding box center [586, 168] width 115 height 84
click at [533, 147] on div at bounding box center [537, 146] width 16 height 14
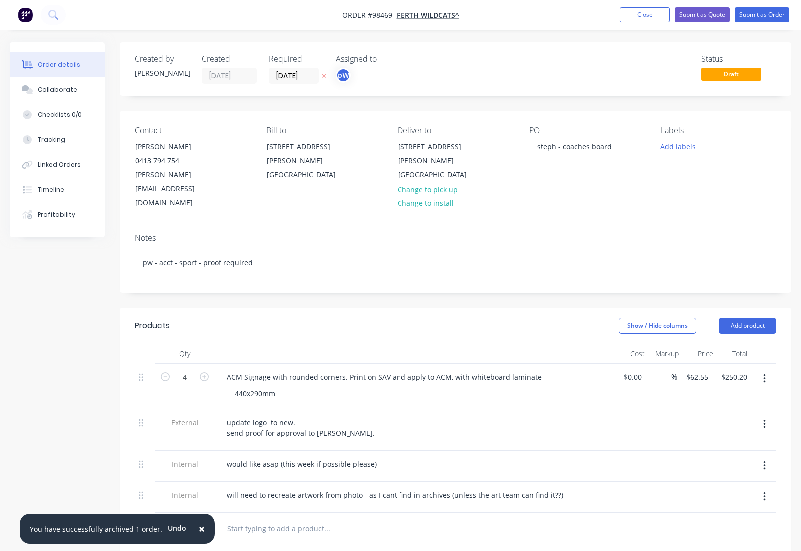
click at [647, 147] on div "Contact [PERSON_NAME] 0413 794 754 [PERSON_NAME][EMAIL_ADDRESS][DOMAIN_NAME] Bi…" at bounding box center [455, 168] width 671 height 114
click at [664, 147] on button "Add labels" at bounding box center [678, 145] width 46 height 13
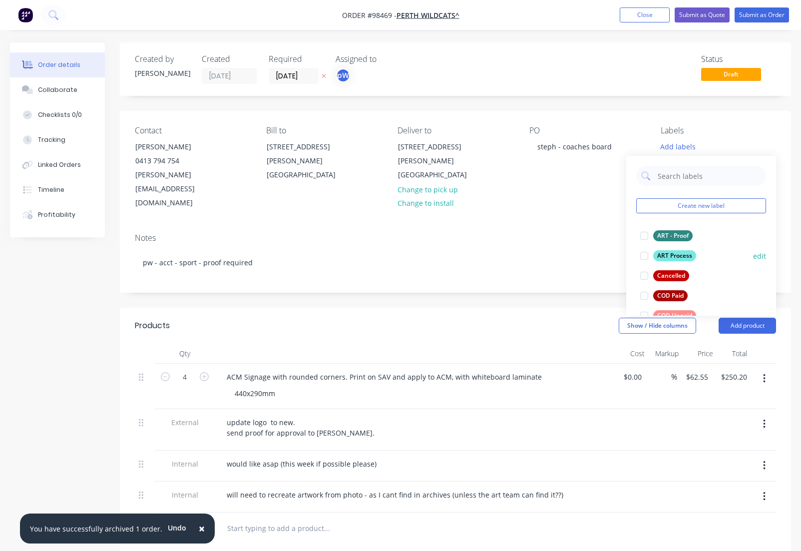
drag, startPoint x: 677, startPoint y: 234, endPoint x: 677, endPoint y: 244, distance: 9.5
click at [678, 235] on div "ART - Proof" at bounding box center [672, 235] width 39 height 11
click at [673, 252] on div "ART Process" at bounding box center [674, 251] width 43 height 11
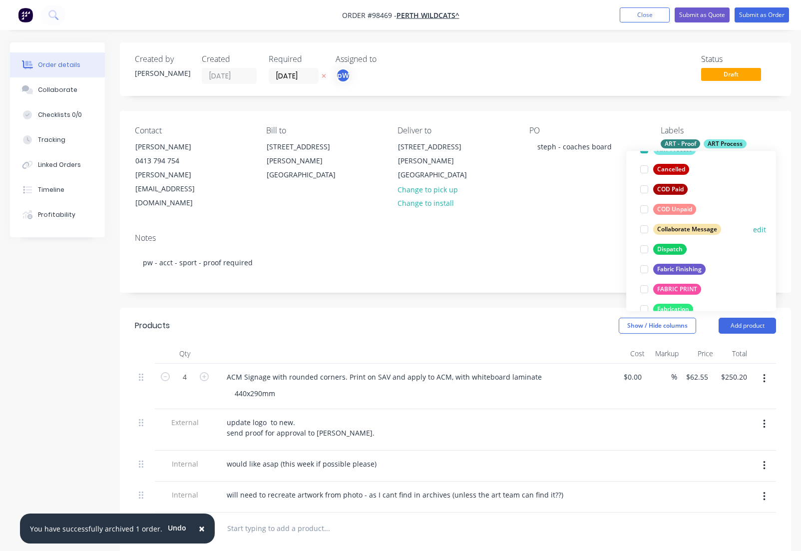
scroll to position [109, 0]
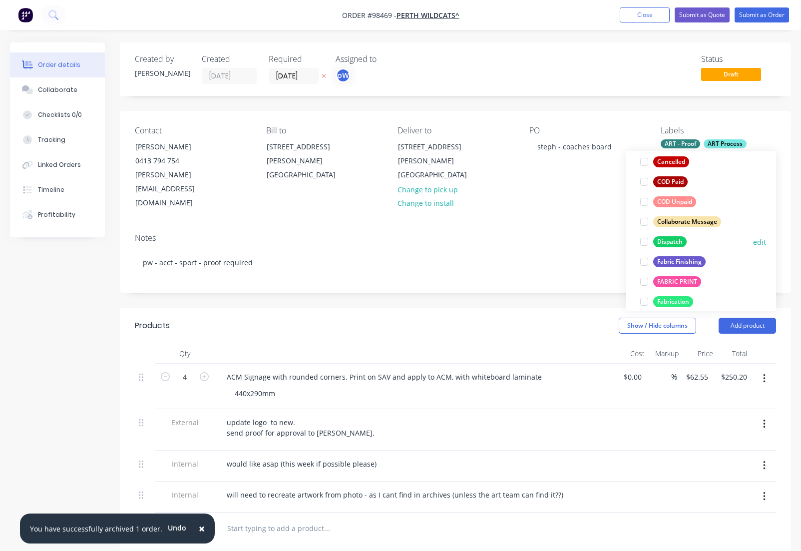
click at [671, 242] on div "Dispatch" at bounding box center [669, 241] width 33 height 11
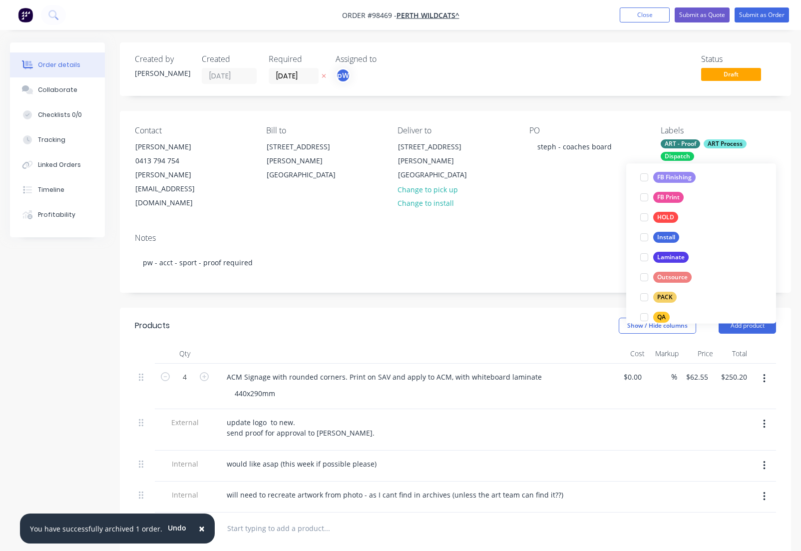
scroll to position [269, 0]
drag, startPoint x: 654, startPoint y: 171, endPoint x: 658, endPoint y: 184, distance: 13.7
click at [654, 171] on div "FB Finishing" at bounding box center [674, 174] width 42 height 11
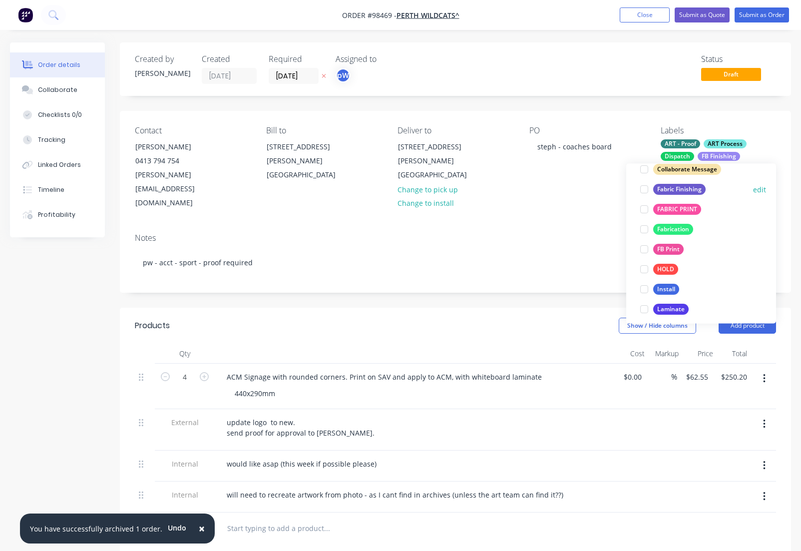
scroll to position [216, 0]
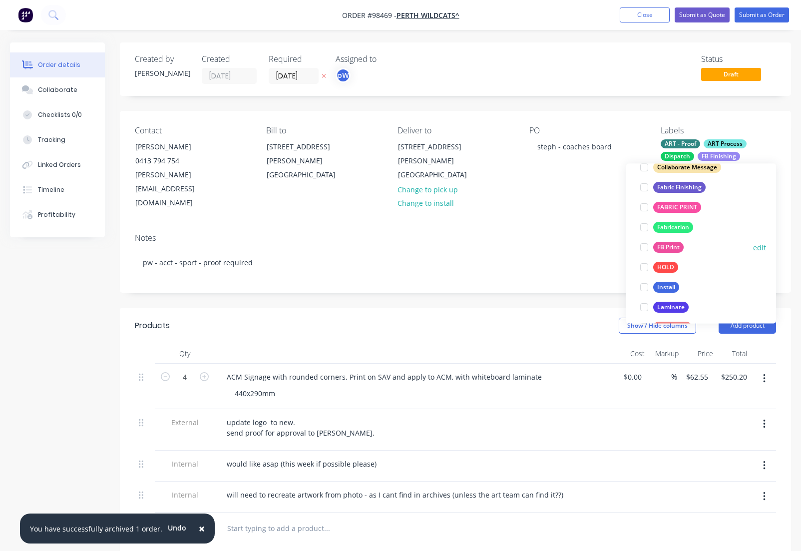
click at [668, 245] on div "FB Print" at bounding box center [668, 247] width 30 height 11
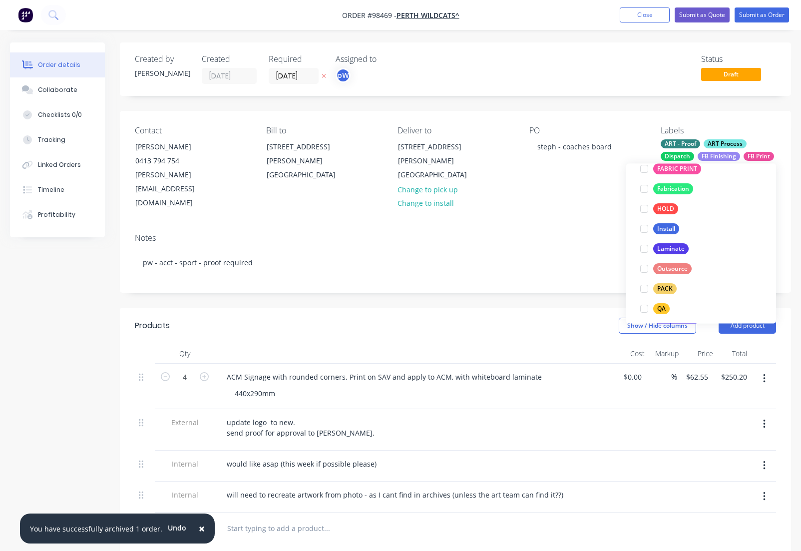
scroll to position [290, 0]
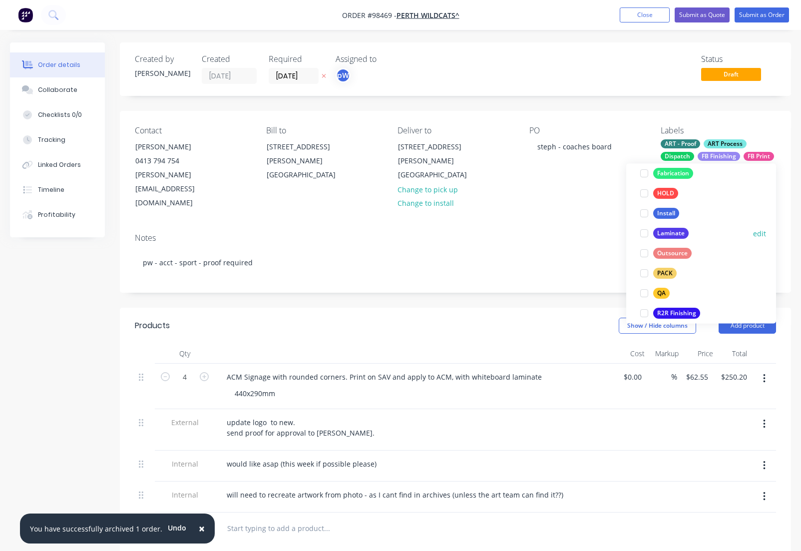
click at [664, 232] on div "Laminate" at bounding box center [670, 233] width 35 height 11
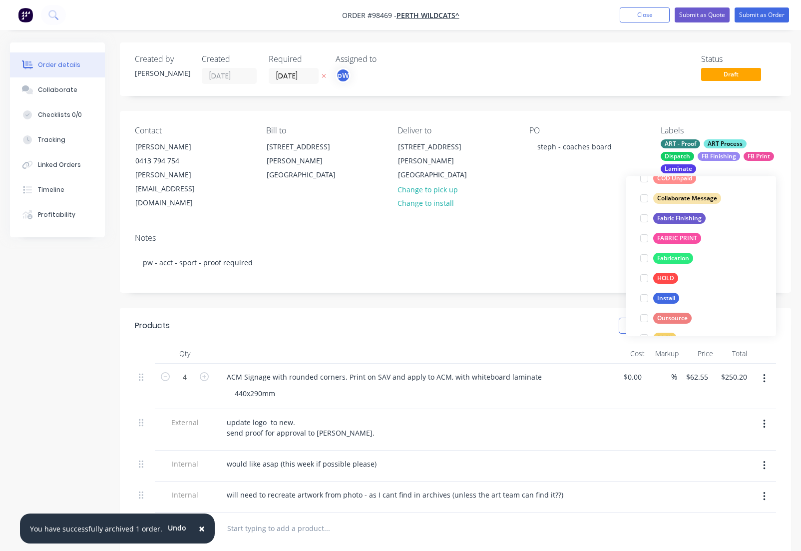
scroll to position [282, 0]
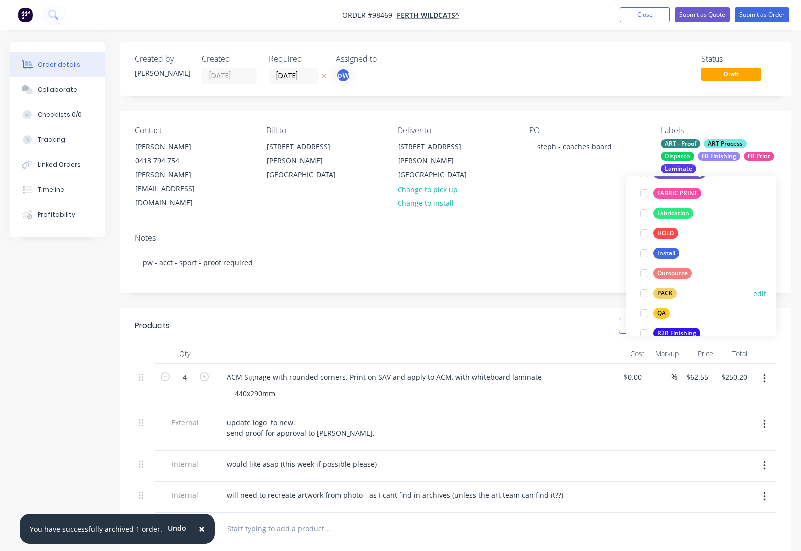
click at [666, 295] on div "PACK" at bounding box center [664, 293] width 23 height 11
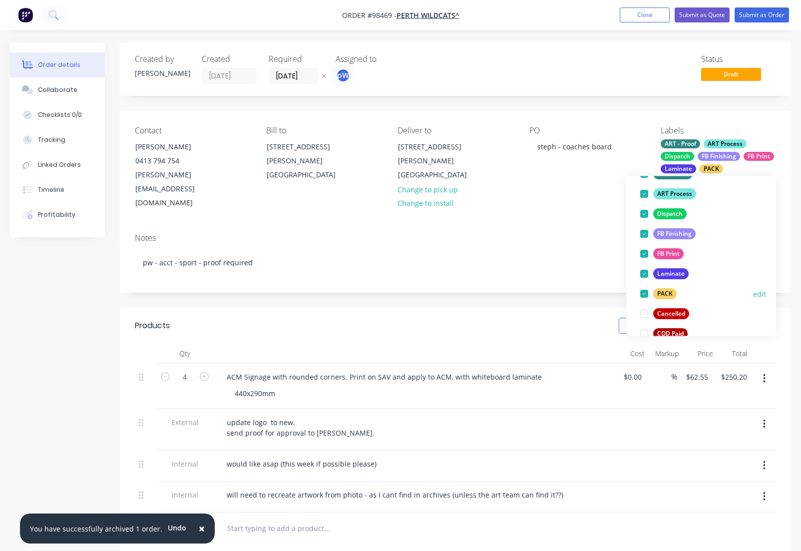
scroll to position [203, 0]
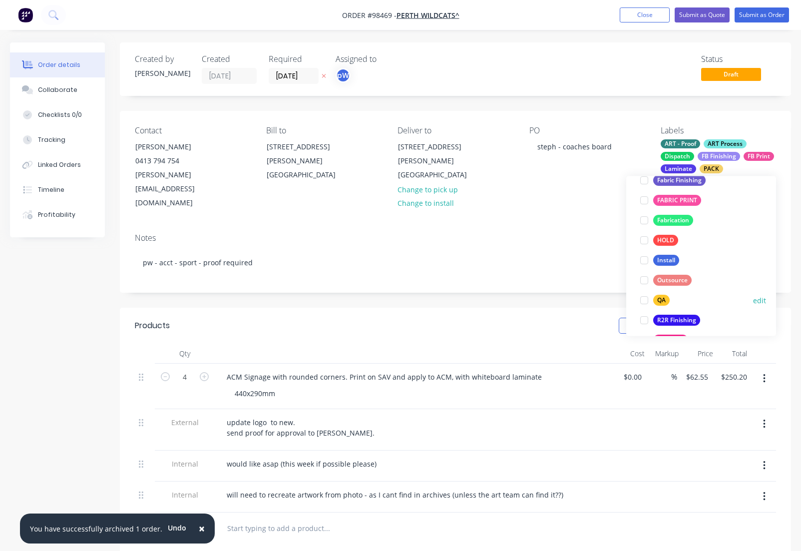
click at [658, 298] on div "QA" at bounding box center [661, 300] width 16 height 11
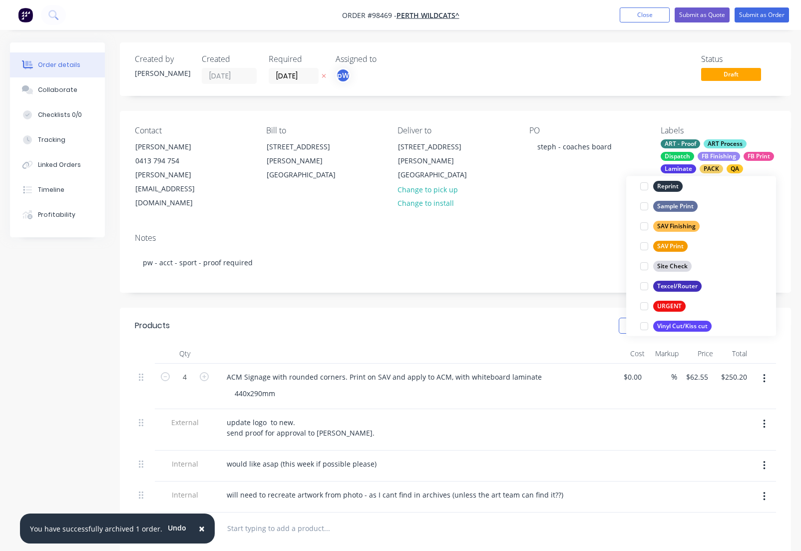
scroll to position [479, 0]
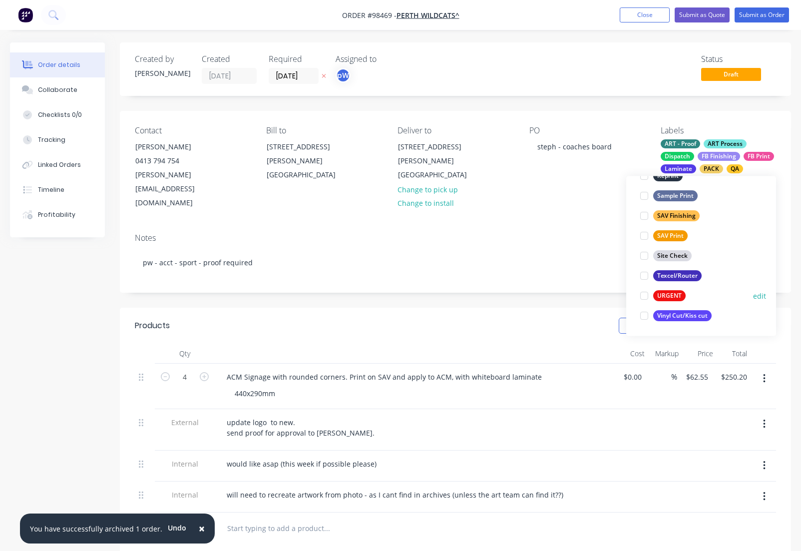
click at [661, 298] on div "URGENT" at bounding box center [669, 296] width 32 height 11
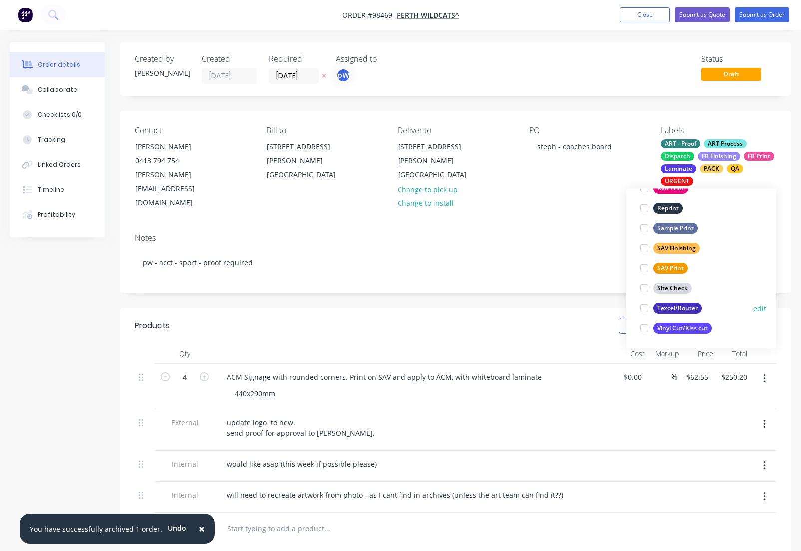
click at [665, 309] on div "Texcel/Router" at bounding box center [677, 308] width 48 height 11
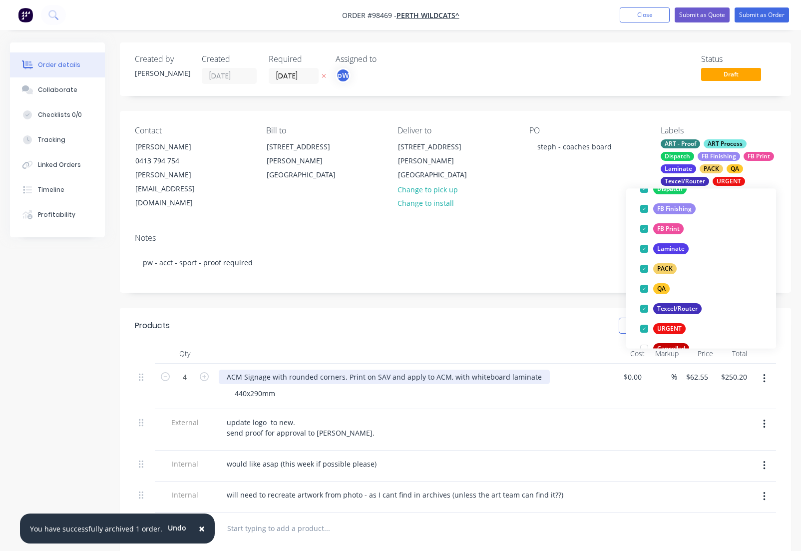
click at [241, 369] on div "ACM Signage with rounded corners. Print on SAV and apply to ACM, with whiteboar…" at bounding box center [384, 376] width 331 height 14
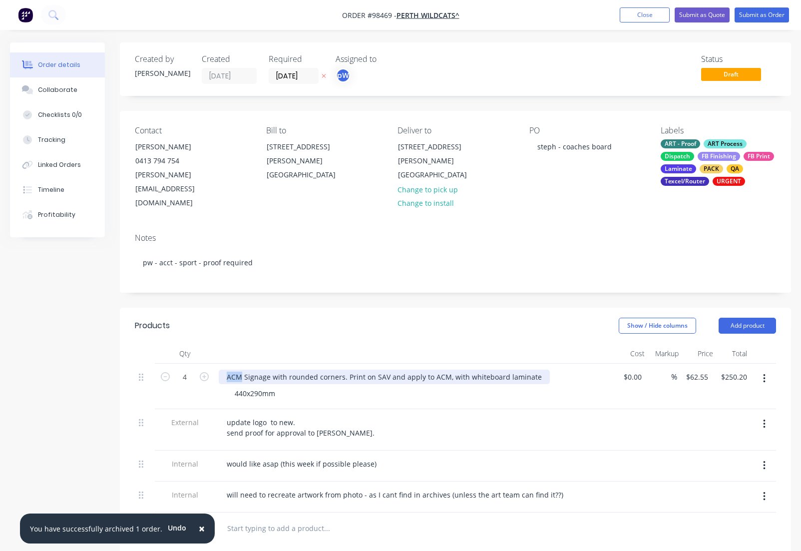
drag, startPoint x: 241, startPoint y: 351, endPoint x: 227, endPoint y: 351, distance: 14.5
click at [227, 369] on div "ACM Signage with rounded corners. Print on SAV and apply to ACM, with whiteboar…" at bounding box center [384, 376] width 331 height 14
click at [411, 369] on div "6mm signex Signage with rounded corners. Print on SAV and apply to ACM, with wh…" at bounding box center [398, 376] width 358 height 14
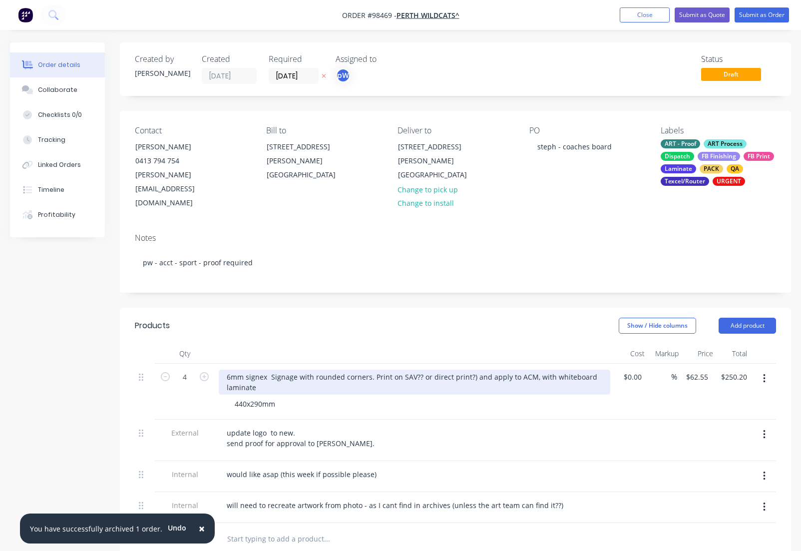
click at [412, 369] on div "6mm signex Signage with rounded corners. Print on SAV?? or direct print?) and a…" at bounding box center [414, 381] width 391 height 25
drag, startPoint x: 530, startPoint y: 352, endPoint x: 473, endPoint y: 352, distance: 56.9
click at [473, 369] on div "6mm signex Signage with rounded corners. Print on SAV(?? or direct print?) and …" at bounding box center [414, 381] width 391 height 25
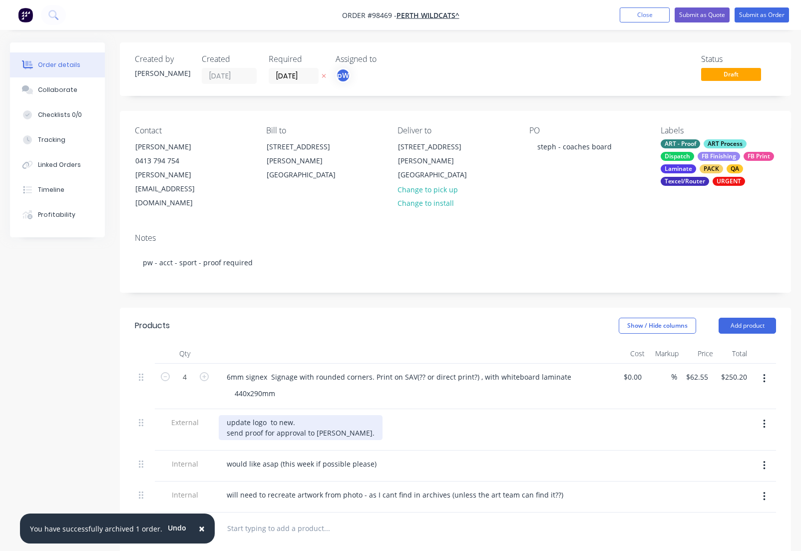
click at [308, 415] on div "update logo to new. send proof for approval to [PERSON_NAME]." at bounding box center [301, 427] width 164 height 25
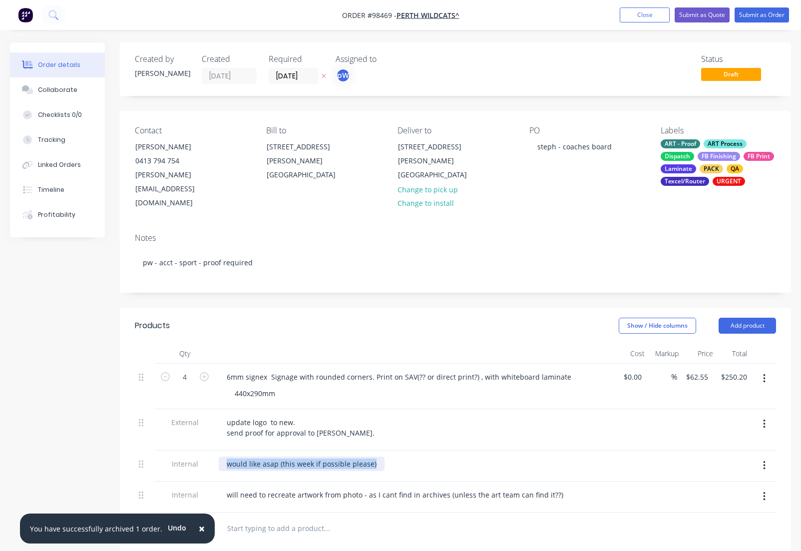
drag, startPoint x: 374, startPoint y: 439, endPoint x: 220, endPoint y: 439, distance: 153.8
click at [220, 456] on div "would like asap (this week if possible please)" at bounding box center [302, 463] width 166 height 14
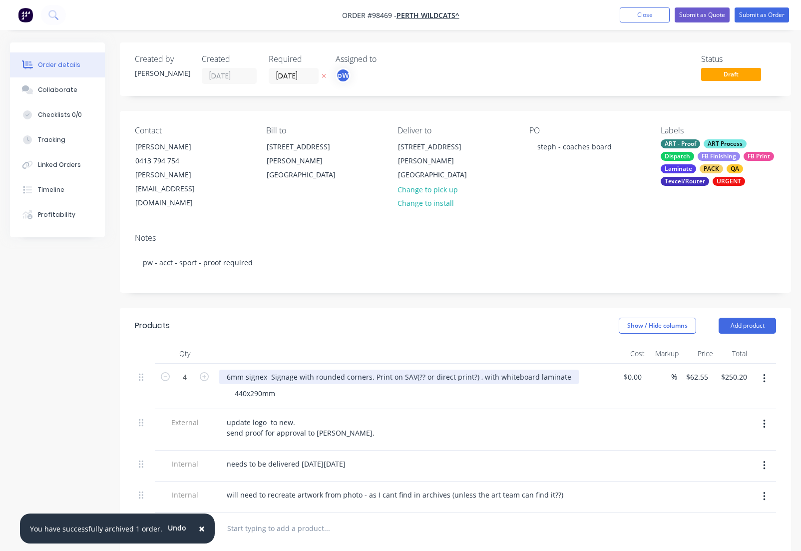
click at [265, 369] on div "6mm signex Signage with rounded corners. Print on SAV(?? or direct print?) , wi…" at bounding box center [399, 376] width 360 height 14
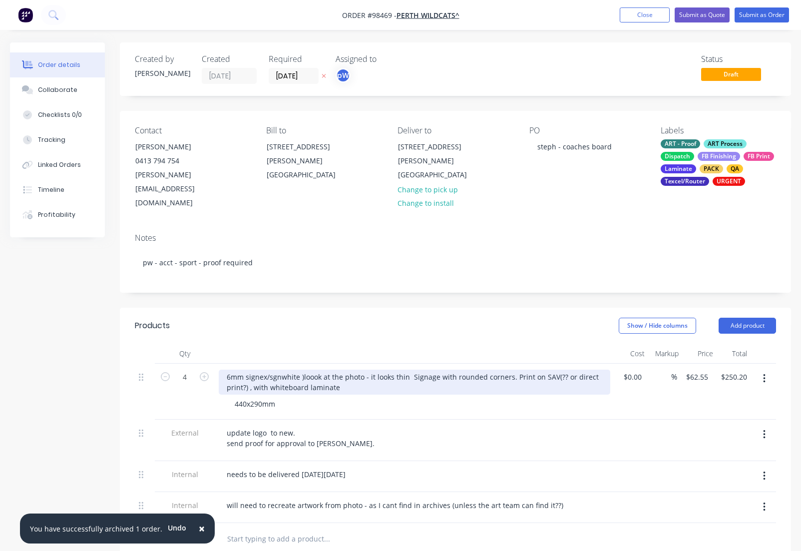
drag, startPoint x: 272, startPoint y: 350, endPoint x: 276, endPoint y: 355, distance: 5.7
click at [272, 369] on div "6mm signex/sgnwhite )loook at the photo - it looks thin Signage with rounded co…" at bounding box center [414, 381] width 391 height 25
click at [312, 369] on div "6mm signex/signwhite )loook at the photo - it looks thin Signage with rounded c…" at bounding box center [414, 381] width 391 height 25
click at [407, 369] on div "6mm signex/signwhite ) (look at the photo - it looks thin Signage with rounded …" at bounding box center [414, 381] width 391 height 25
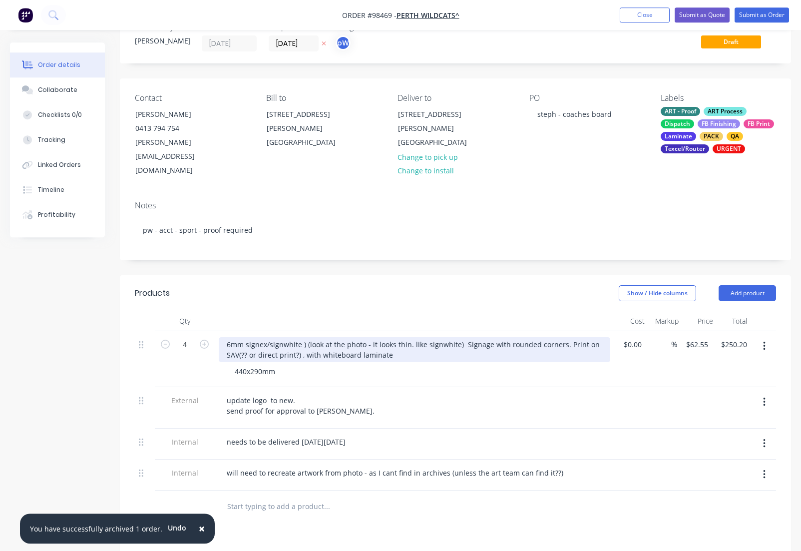
scroll to position [0, 0]
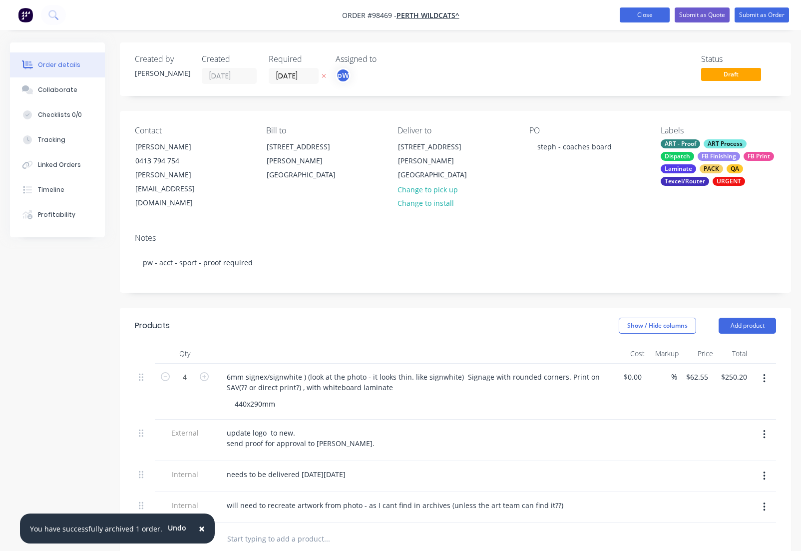
click at [645, 13] on button "Close" at bounding box center [645, 14] width 50 height 15
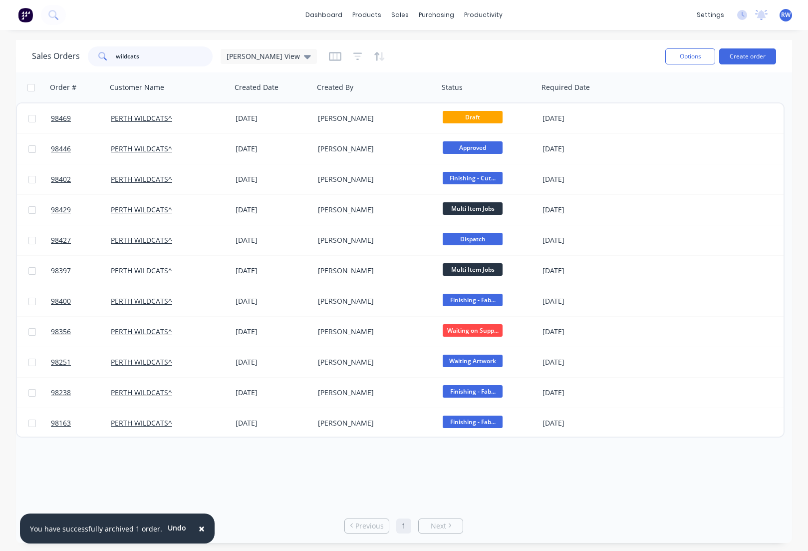
drag, startPoint x: 103, startPoint y: 54, endPoint x: 98, endPoint y: 54, distance: 5.5
click at [116, 54] on input "wildcats" at bounding box center [164, 56] width 97 height 20
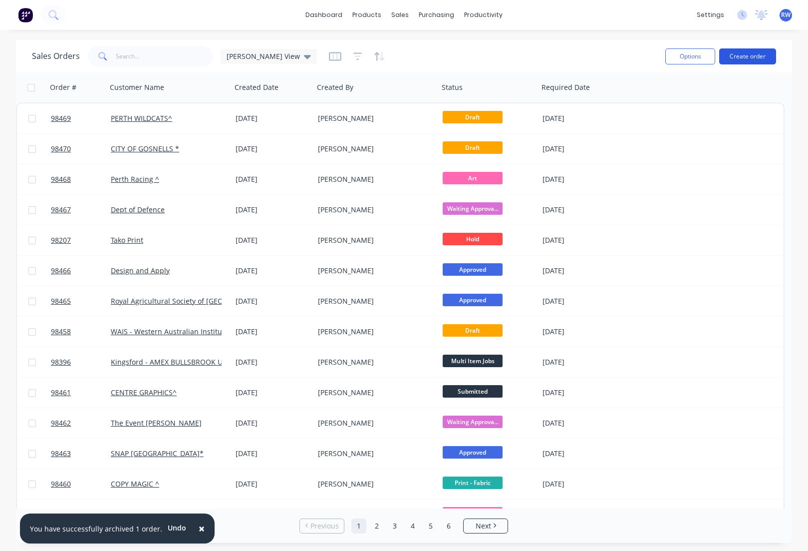
click at [753, 54] on button "Create order" at bounding box center [747, 56] width 57 height 16
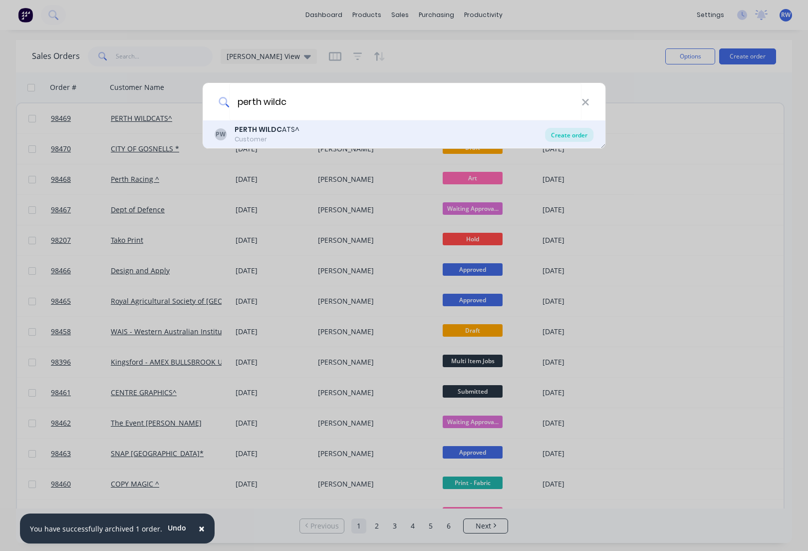
type input "perth wildc"
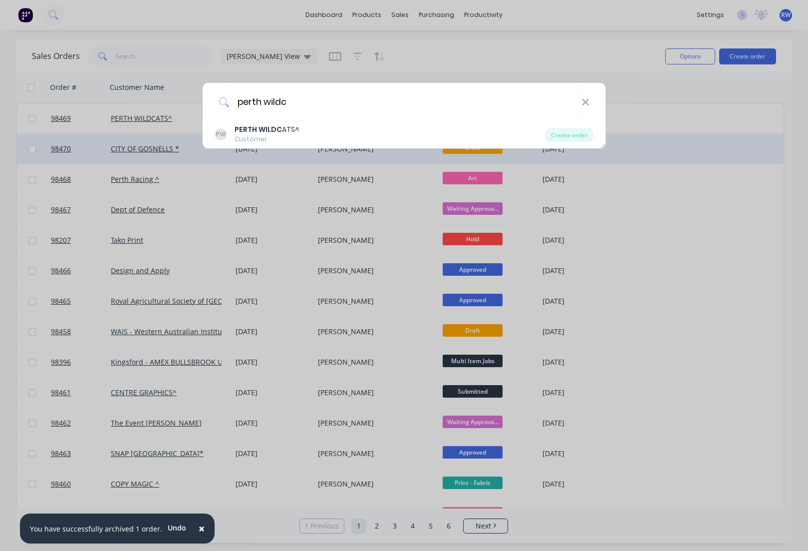
drag, startPoint x: 563, startPoint y: 140, endPoint x: 556, endPoint y: 137, distance: 8.1
click at [563, 140] on div "Create order" at bounding box center [569, 135] width 48 height 14
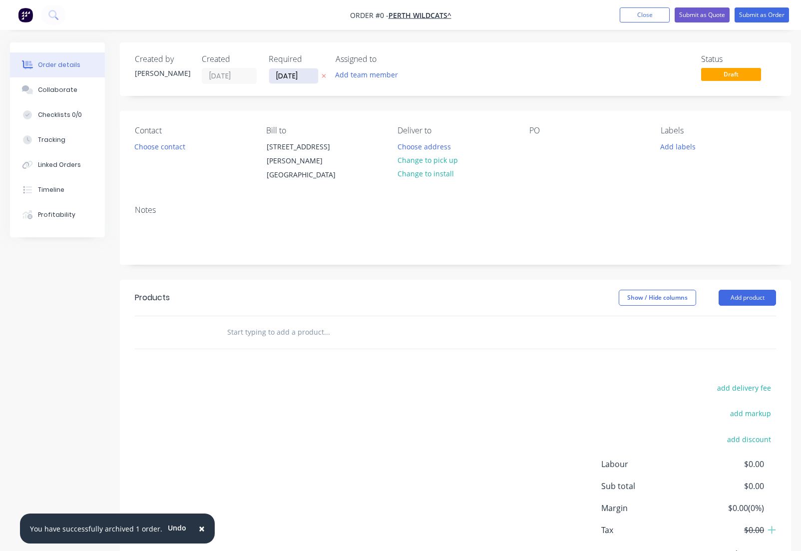
click at [310, 77] on input "[DATE]" at bounding box center [293, 75] width 49 height 15
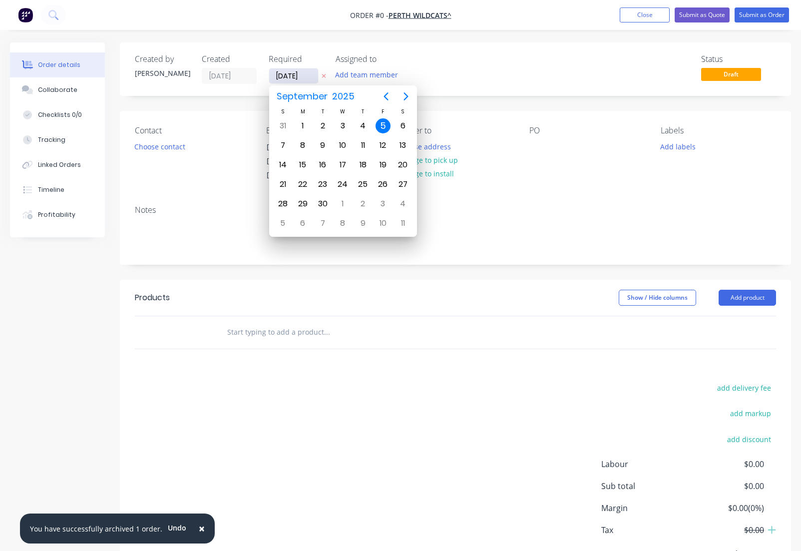
click at [310, 74] on input "[DATE]" at bounding box center [293, 75] width 49 height 15
drag, startPoint x: 310, startPoint y: 74, endPoint x: 278, endPoint y: 76, distance: 32.0
click at [277, 75] on input "[DATE]" at bounding box center [293, 75] width 49 height 15
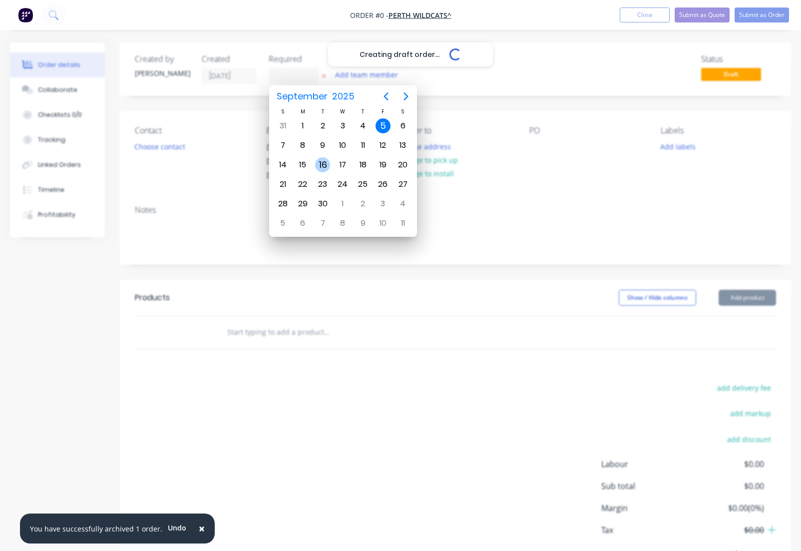
click at [322, 165] on div "16" at bounding box center [322, 164] width 15 height 15
type input "[DATE]"
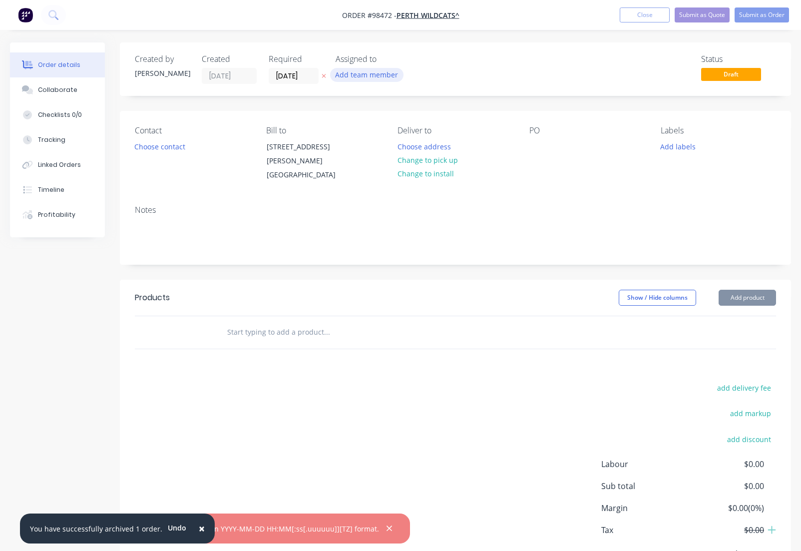
click at [349, 73] on button "Add team member" at bounding box center [366, 74] width 73 height 13
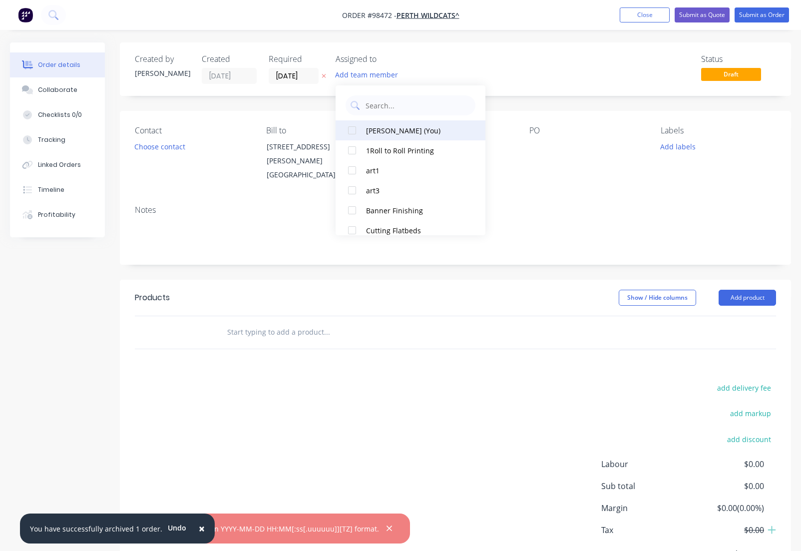
click at [391, 134] on div "[PERSON_NAME] (You)" at bounding box center [416, 130] width 100 height 10
click at [386, 529] on icon "button" at bounding box center [389, 528] width 6 height 9
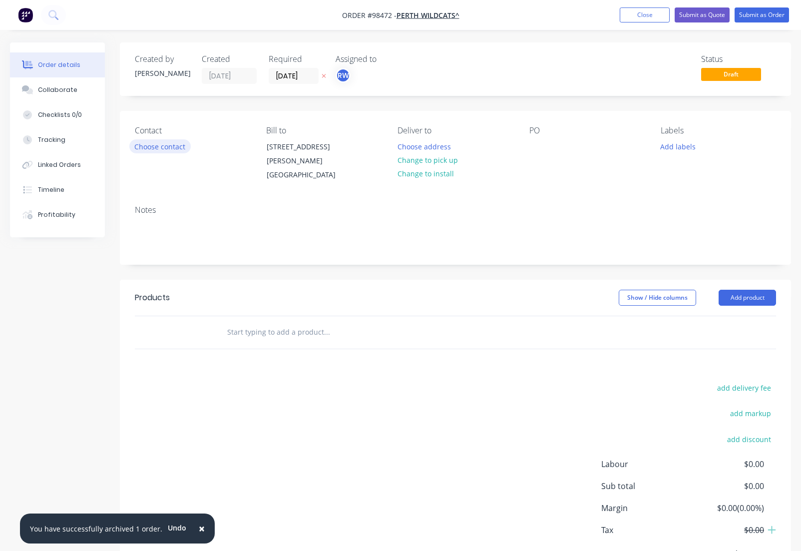
click at [155, 149] on button "Choose contact" at bounding box center [159, 145] width 61 height 13
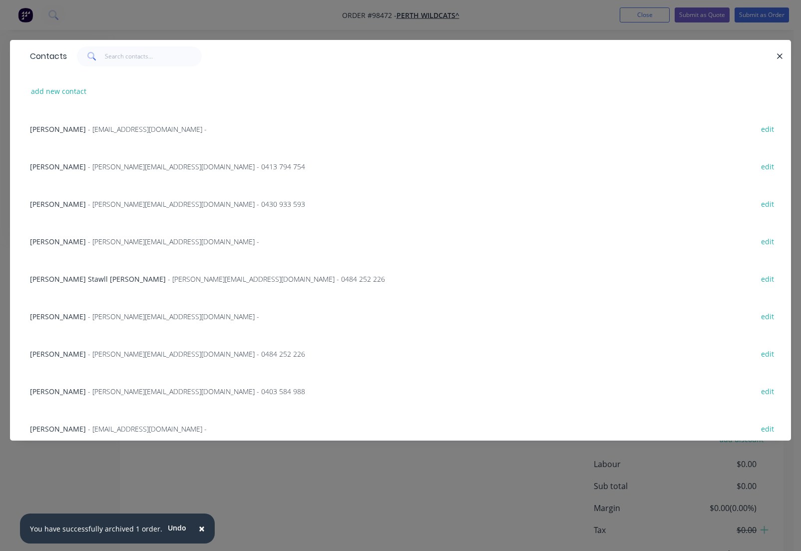
click at [88, 317] on span "- [PERSON_NAME][EMAIL_ADDRESS][DOMAIN_NAME] -" at bounding box center [173, 316] width 171 height 9
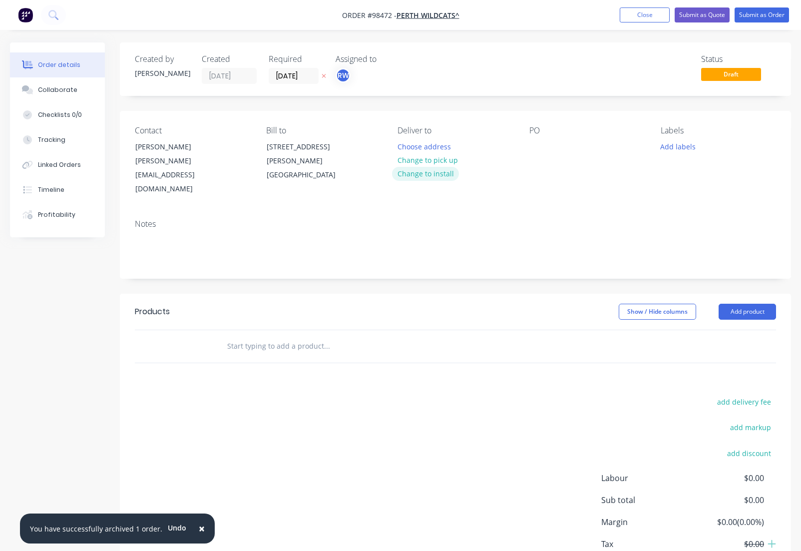
click at [437, 176] on button "Change to install" at bounding box center [425, 173] width 67 height 13
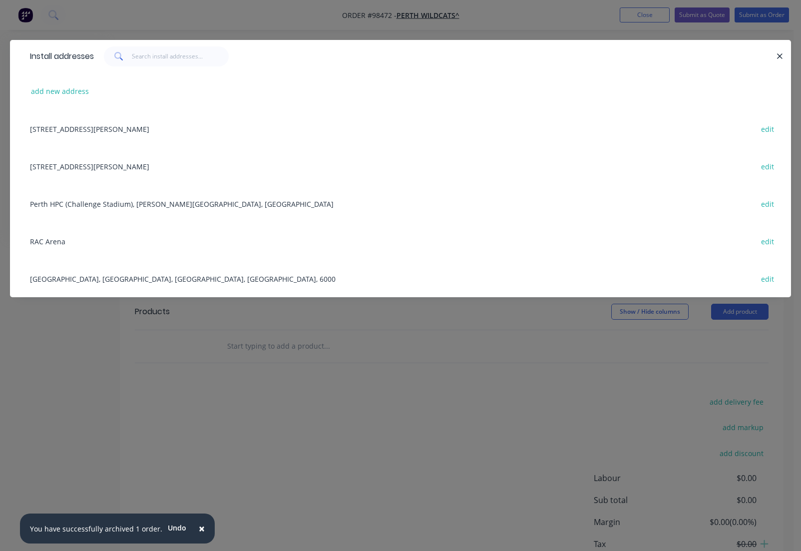
click at [91, 243] on div "RAC Arena edit" at bounding box center [400, 240] width 751 height 37
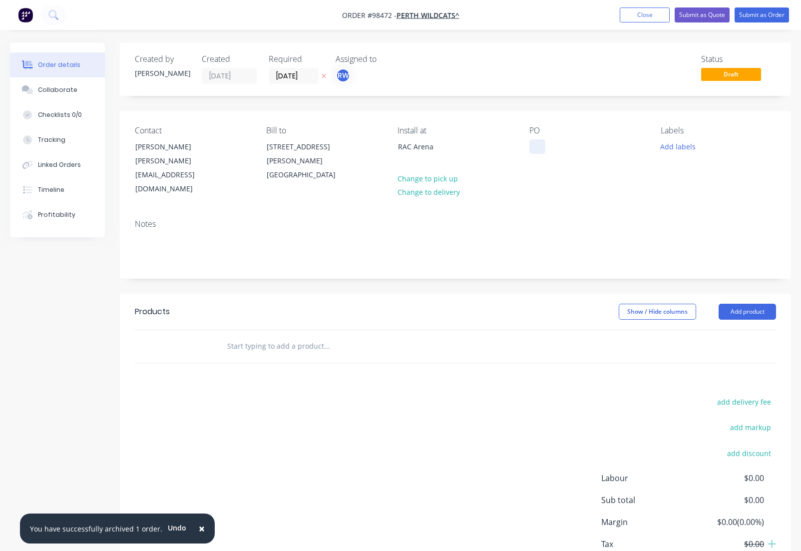
click at [529, 145] on div "Contact [PERSON_NAME] [PERSON_NAME][EMAIL_ADDRESS][DOMAIN_NAME] Bill to [STREET…" at bounding box center [455, 161] width 671 height 100
drag, startPoint x: 535, startPoint y: 146, endPoint x: 529, endPoint y: 151, distance: 7.4
click at [533, 149] on div at bounding box center [537, 146] width 16 height 14
click at [661, 146] on button "Add labels" at bounding box center [678, 145] width 46 height 13
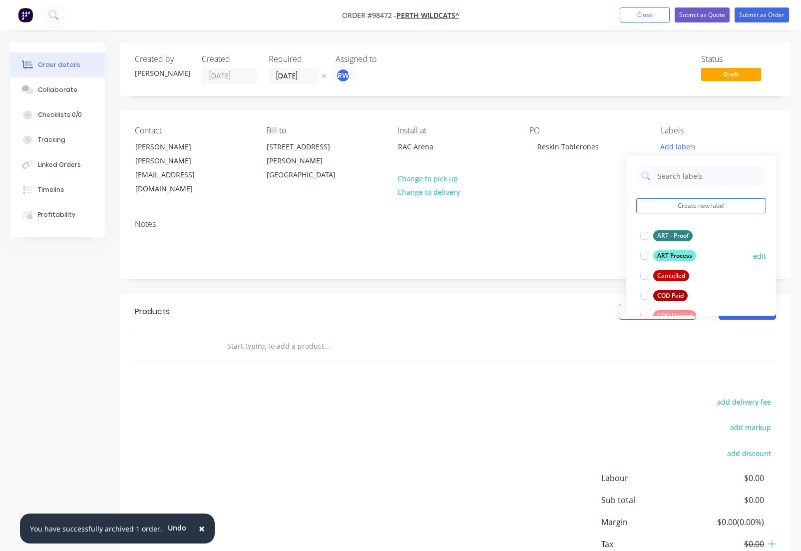
drag, startPoint x: 666, startPoint y: 236, endPoint x: 670, endPoint y: 252, distance: 16.4
click at [667, 237] on div "ART - Proof" at bounding box center [672, 235] width 39 height 11
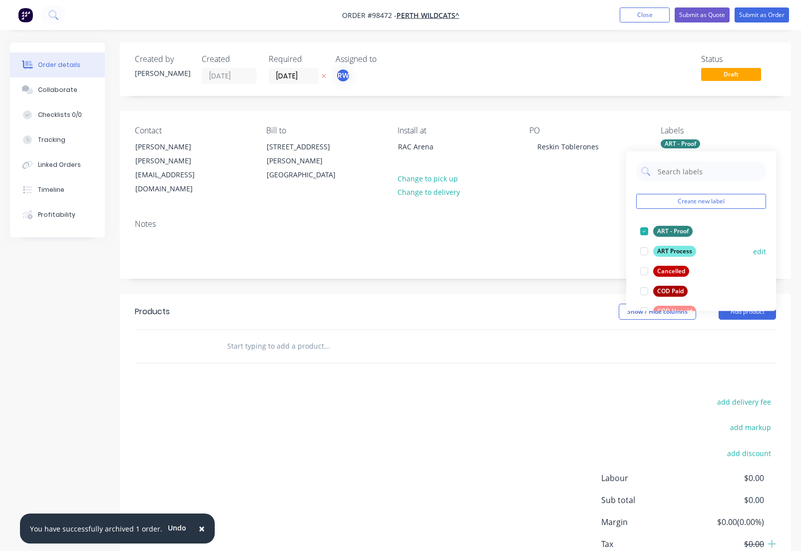
click at [670, 250] on div "ART Process" at bounding box center [674, 251] width 43 height 11
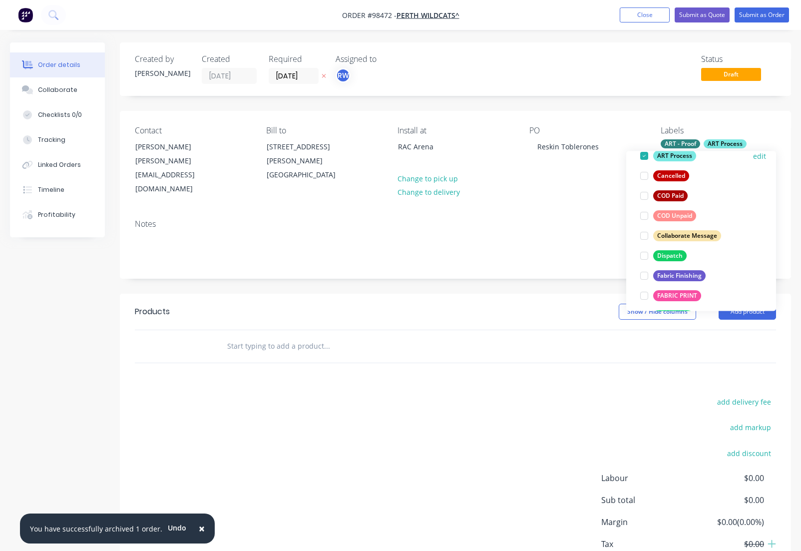
scroll to position [96, 0]
click at [671, 254] on div "Dispatch" at bounding box center [669, 255] width 33 height 11
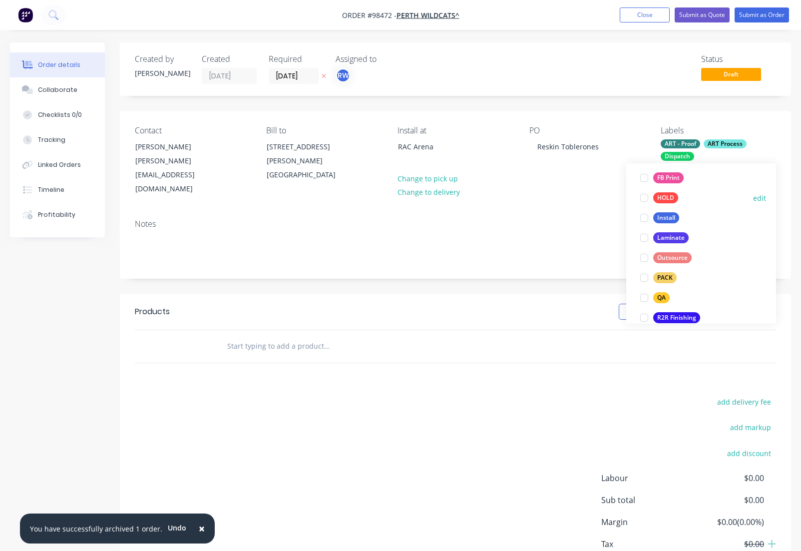
scroll to position [287, 0]
click at [666, 279] on div "PACK" at bounding box center [664, 276] width 23 height 11
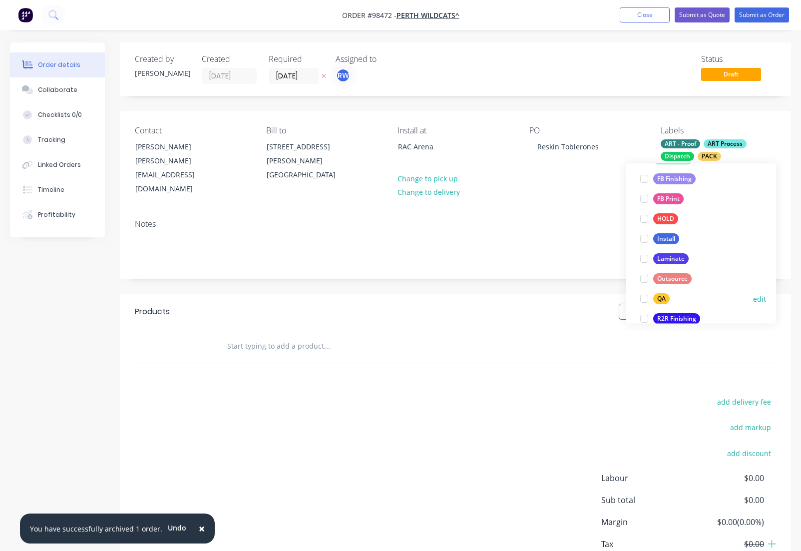
click at [660, 301] on div "QA" at bounding box center [661, 299] width 16 height 11
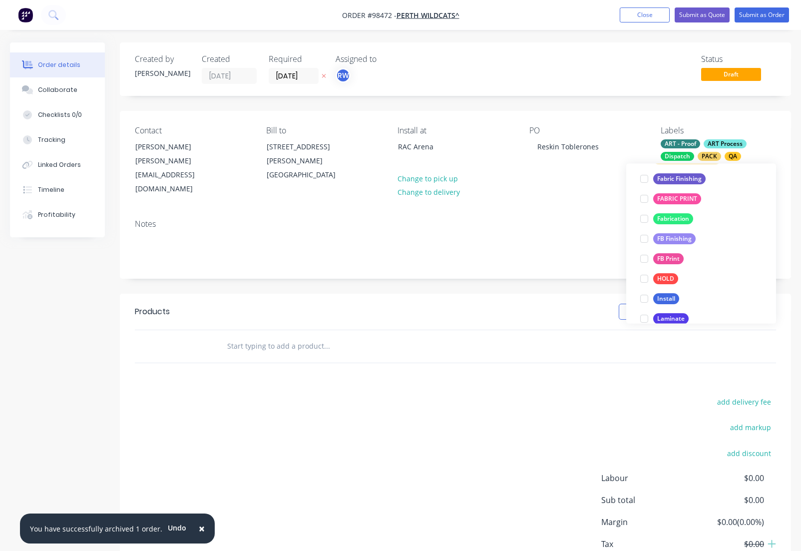
scroll to position [260, 0]
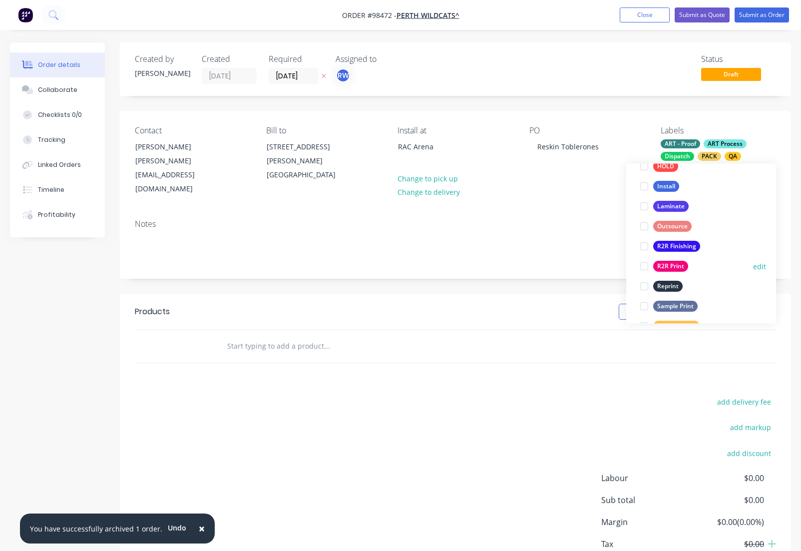
click at [672, 267] on div "R2R Print" at bounding box center [670, 266] width 35 height 11
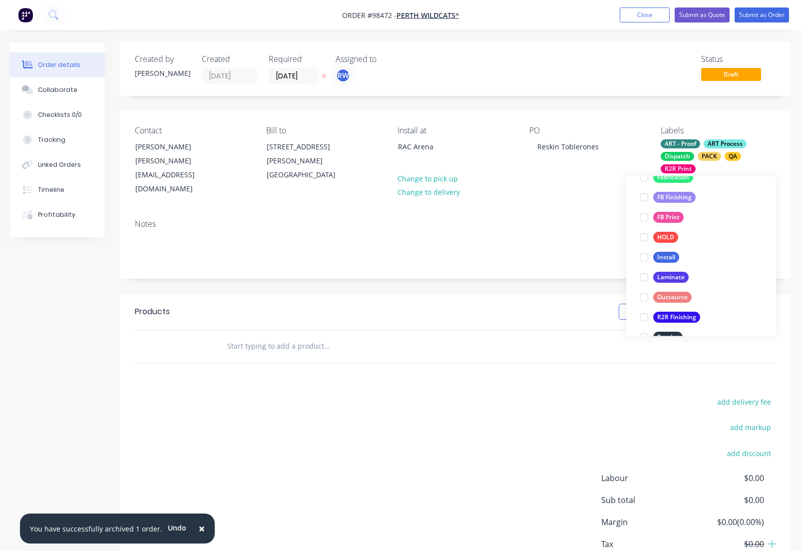
scroll to position [337, 0]
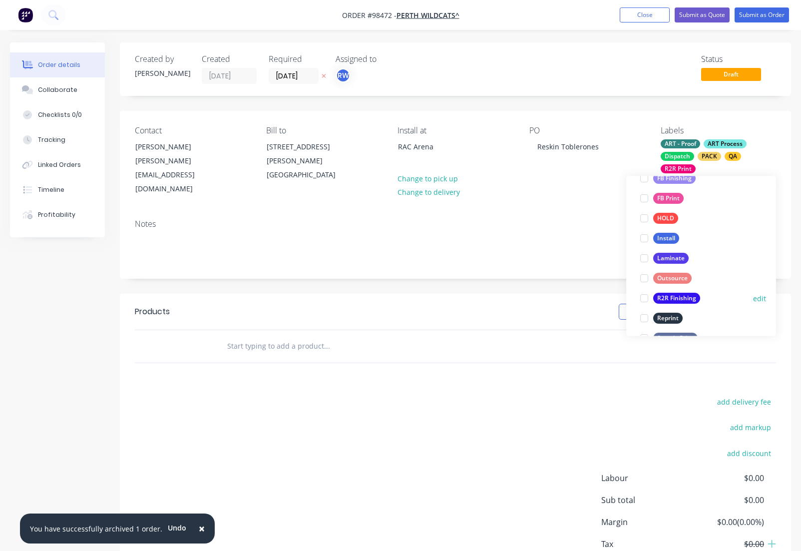
click at [672, 299] on div "R2R Finishing" at bounding box center [676, 298] width 47 height 11
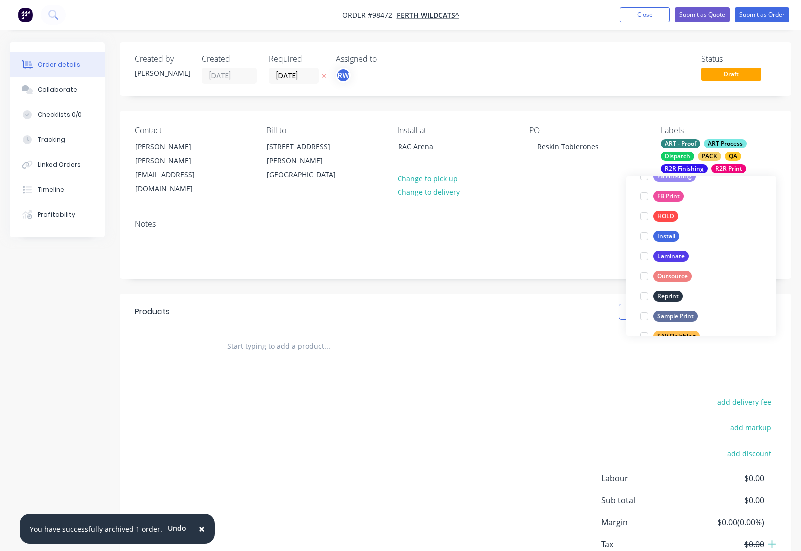
scroll to position [360, 0]
click at [661, 236] on div "Install" at bounding box center [666, 235] width 26 height 11
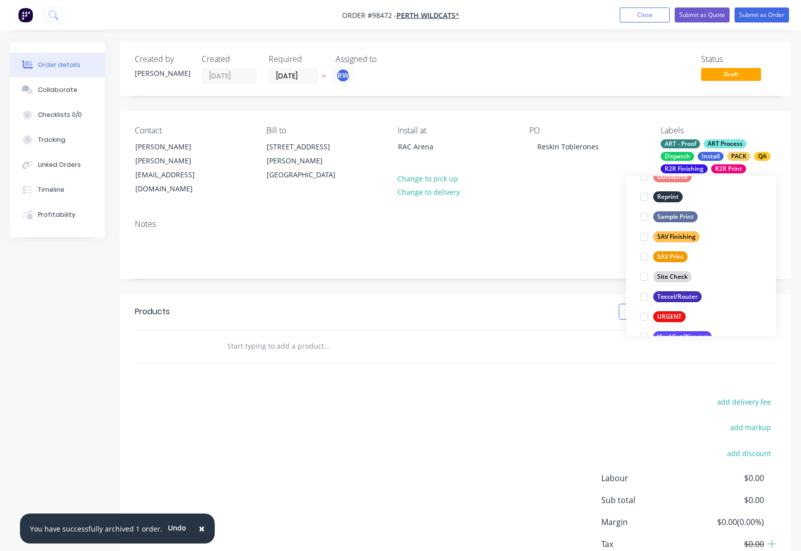
scroll to position [479, 0]
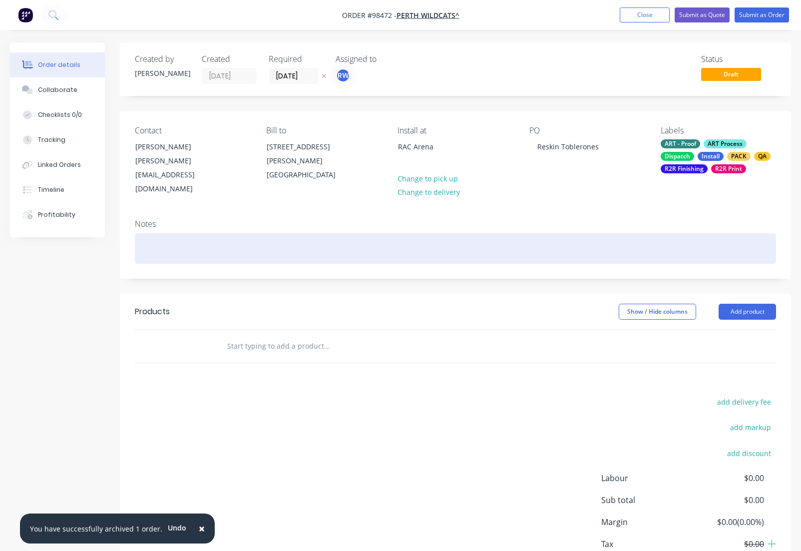
click at [209, 233] on div at bounding box center [455, 248] width 641 height 30
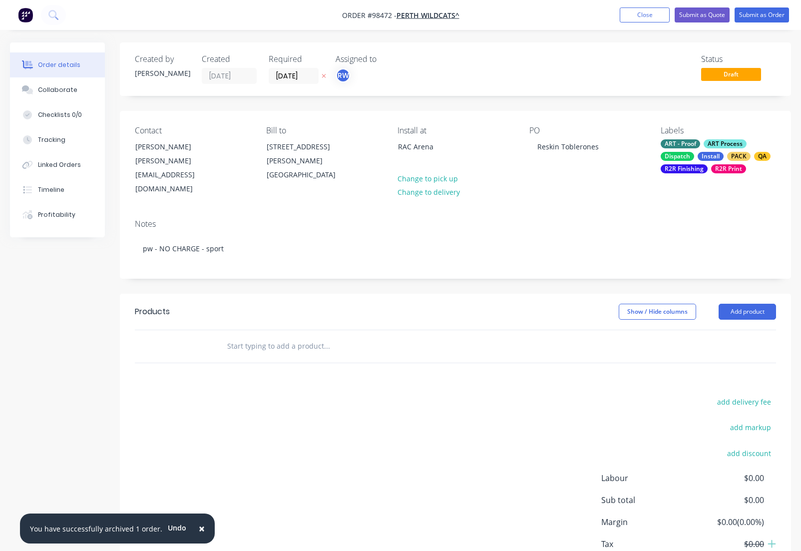
click at [261, 336] on input "text" at bounding box center [327, 346] width 200 height 20
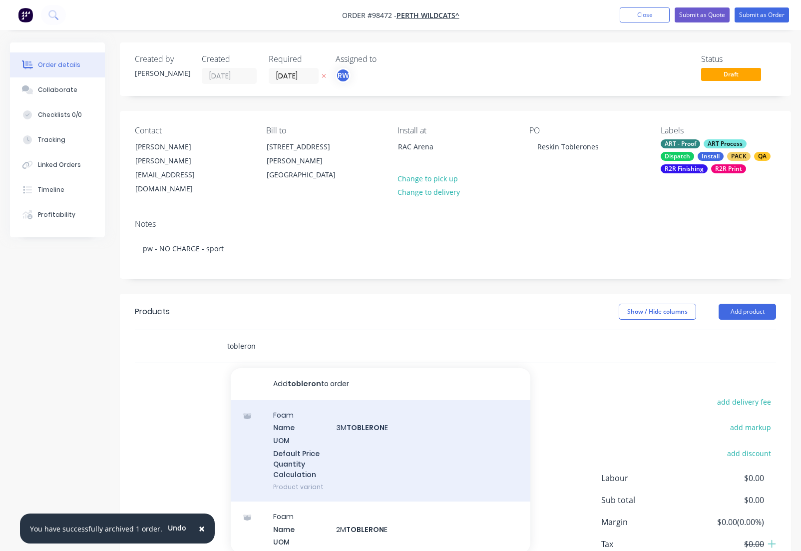
type input "tobleron"
click at [352, 410] on div "Foam Name 3M TOBLERON E UOM Default Price Quantity Calculation Product variant" at bounding box center [381, 450] width 300 height 101
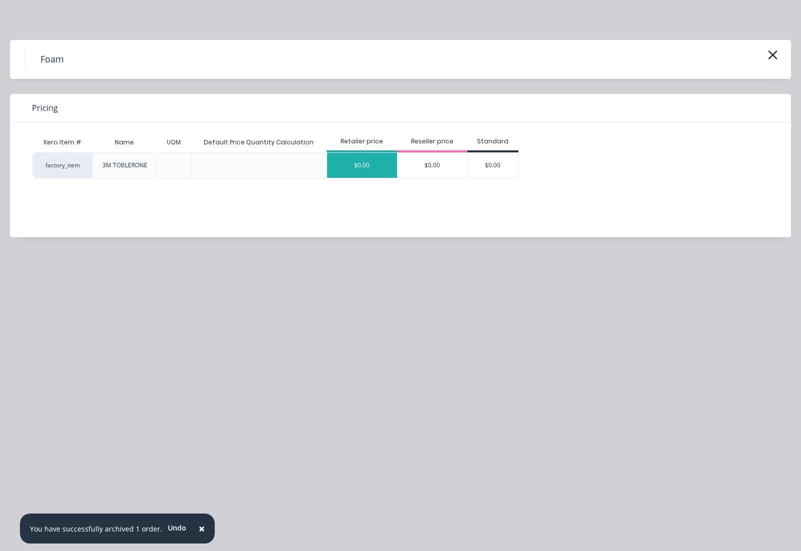
click at [373, 161] on div "$0.00" at bounding box center [362, 165] width 70 height 25
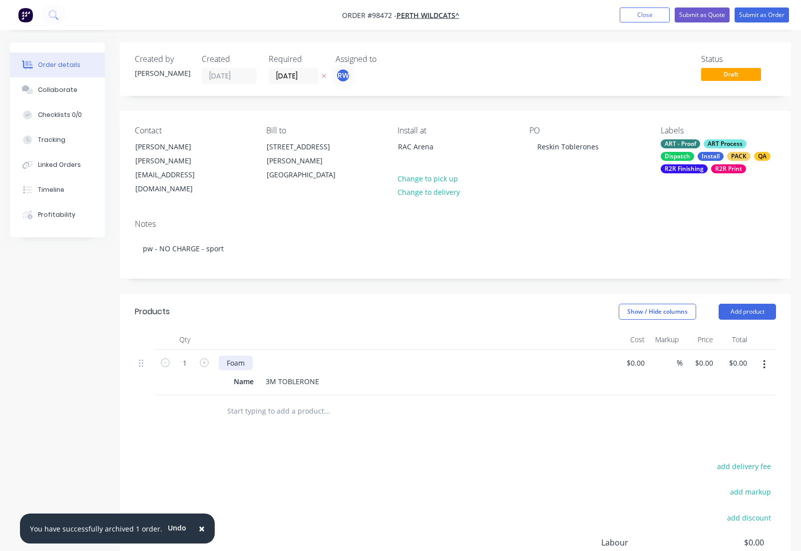
click at [249, 355] on div "Foam" at bounding box center [236, 362] width 34 height 14
drag, startPoint x: 255, startPoint y: 367, endPoint x: 233, endPoint y: 368, distance: 22.0
click at [231, 374] on div "Name" at bounding box center [244, 381] width 28 height 14
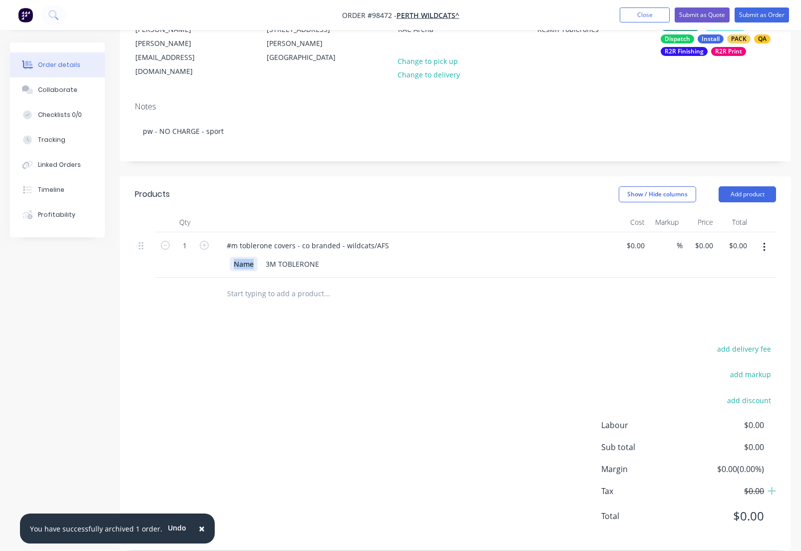
scroll to position [117, 0]
click at [255, 257] on div "Name" at bounding box center [244, 264] width 28 height 14
drag, startPoint x: 255, startPoint y: 251, endPoint x: 227, endPoint y: 251, distance: 27.5
click at [230, 257] on div "Name" at bounding box center [244, 264] width 28 height 14
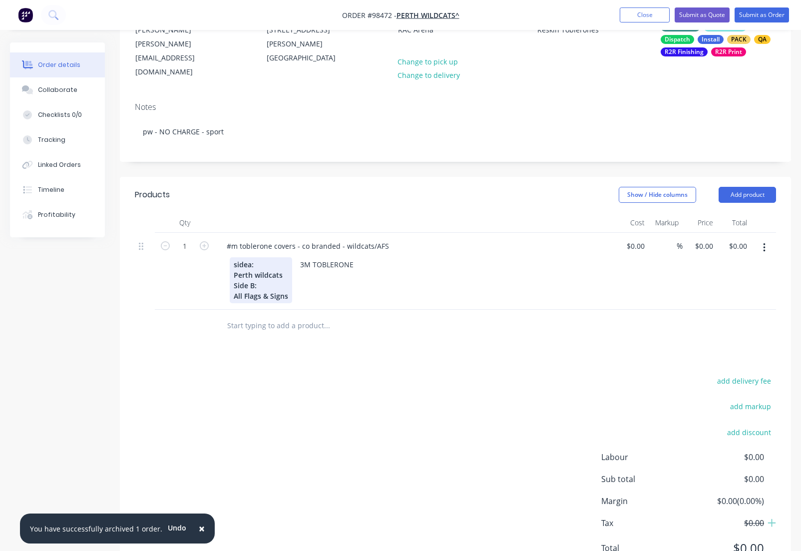
click at [248, 257] on div "sidea: Perth wildcats Side B: All Flags & Signs" at bounding box center [261, 280] width 62 height 46
click at [237, 257] on div "side a: Perth wildcats Side B: All Flags & Signs" at bounding box center [261, 280] width 62 height 46
drag, startPoint x: 251, startPoint y: 250, endPoint x: 258, endPoint y: 262, distance: 13.9
click at [252, 257] on div "Side a: Perth wildcats Side B: All Flags & Signs" at bounding box center [261, 280] width 62 height 46
drag, startPoint x: 258, startPoint y: 261, endPoint x: 261, endPoint y: 266, distance: 5.4
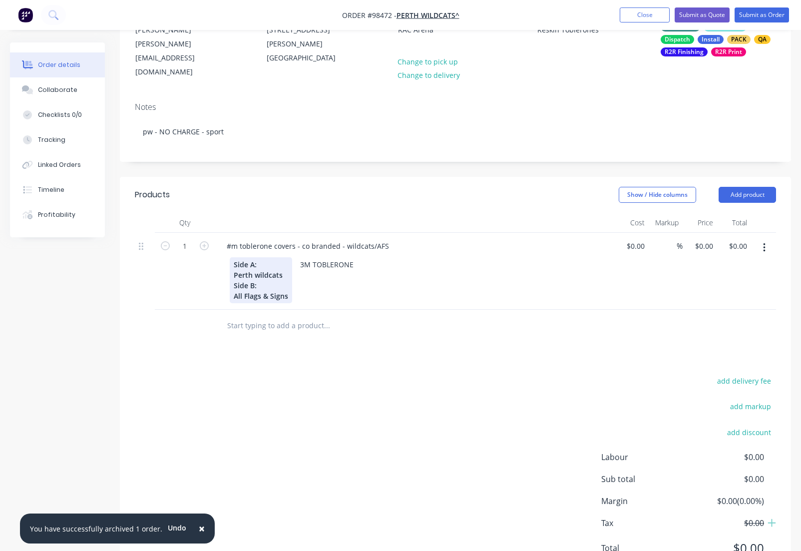
click at [258, 261] on div "Side A: Perth wildcats Side B: All Flags & Signs" at bounding box center [261, 280] width 62 height 46
drag, startPoint x: 288, startPoint y: 283, endPoint x: 224, endPoint y: 249, distance: 72.4
click at [230, 257] on div "Side A: Perth Wildcats Side B: All Flags & Signs" at bounding box center [261, 280] width 62 height 46
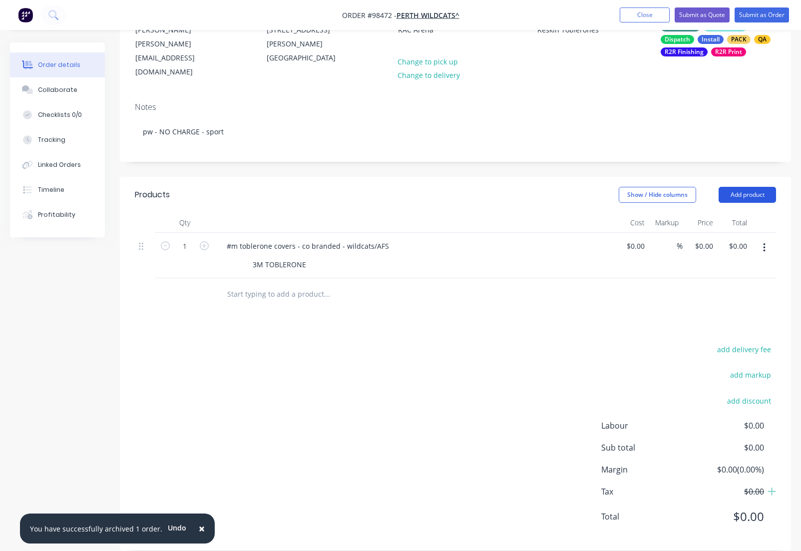
click at [742, 187] on button "Add product" at bounding box center [746, 195] width 57 height 16
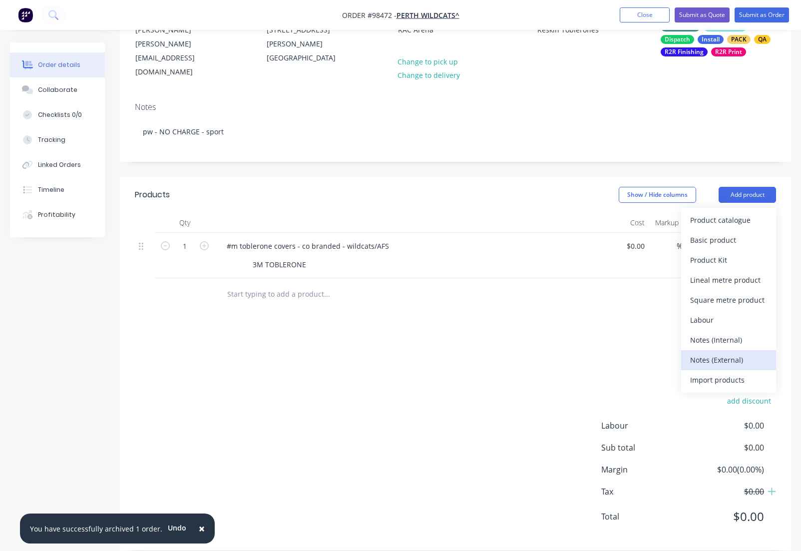
click at [699, 352] on div "Notes (External)" at bounding box center [728, 359] width 77 height 14
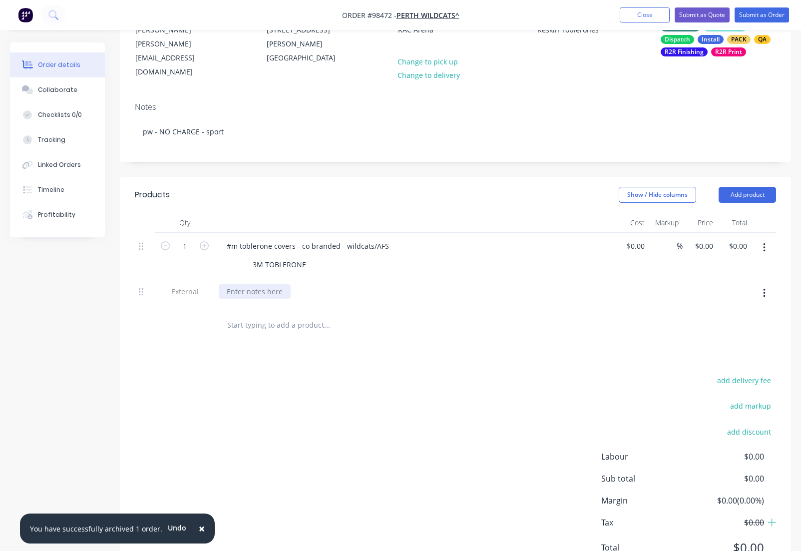
click at [267, 286] on div at bounding box center [255, 291] width 72 height 14
paste div
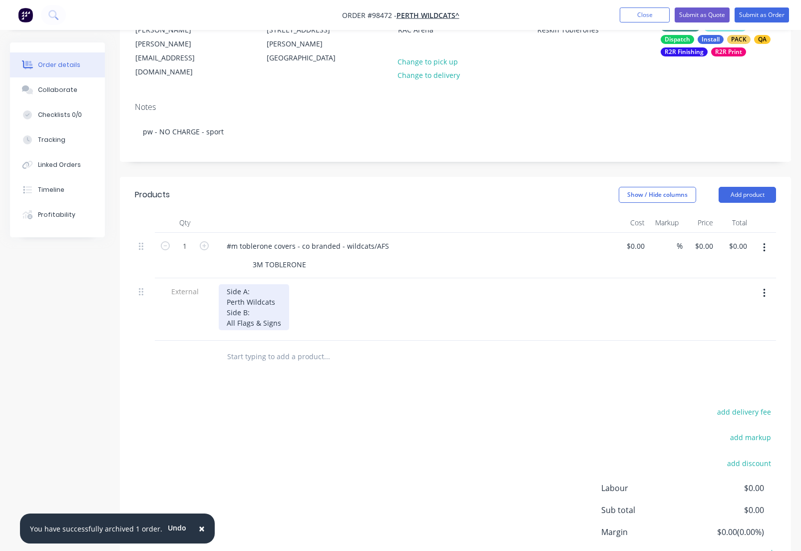
click at [227, 300] on div "Side A: Perth Wildcats Side B: All Flags & Signs" at bounding box center [254, 307] width 70 height 46
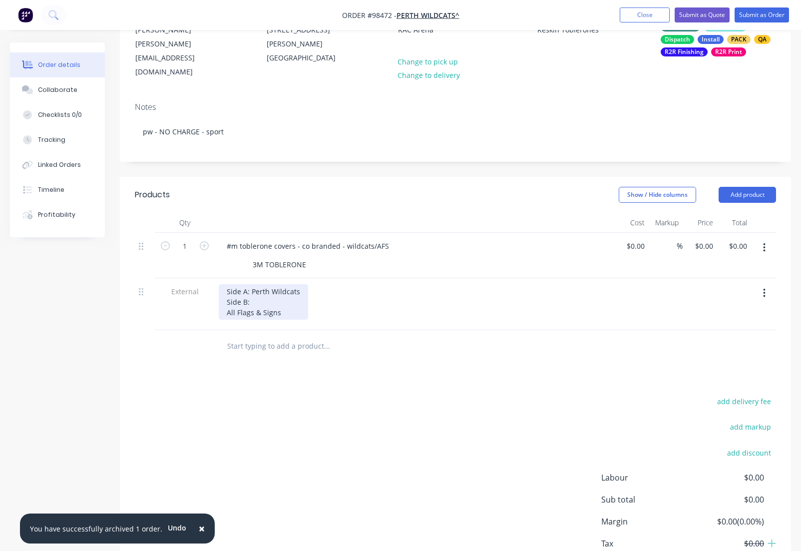
click at [302, 287] on div "Side A: Perth Wildcats Side B: All Flags & Signs" at bounding box center [263, 301] width 89 height 35
click at [225, 320] on div "Side A: Perth Wildcats Side B: All Flags & Signs" at bounding box center [263, 301] width 89 height 35
click at [232, 257] on div at bounding box center [237, 264] width 15 height 14
click at [231, 239] on div "#m toblerone covers - co branded - wildcats/AFS" at bounding box center [308, 246] width 178 height 14
click at [188, 239] on input "1" at bounding box center [185, 246] width 26 height 15
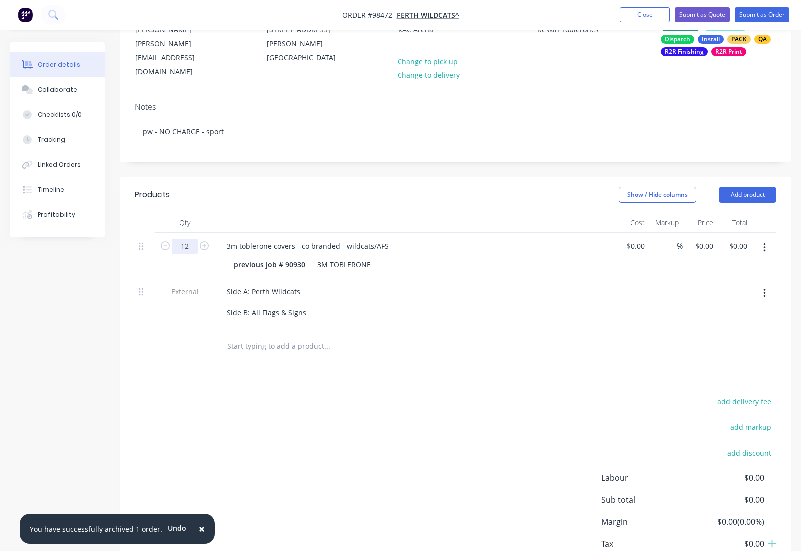
type input "12"
click at [741, 187] on button "Add product" at bounding box center [746, 195] width 57 height 16
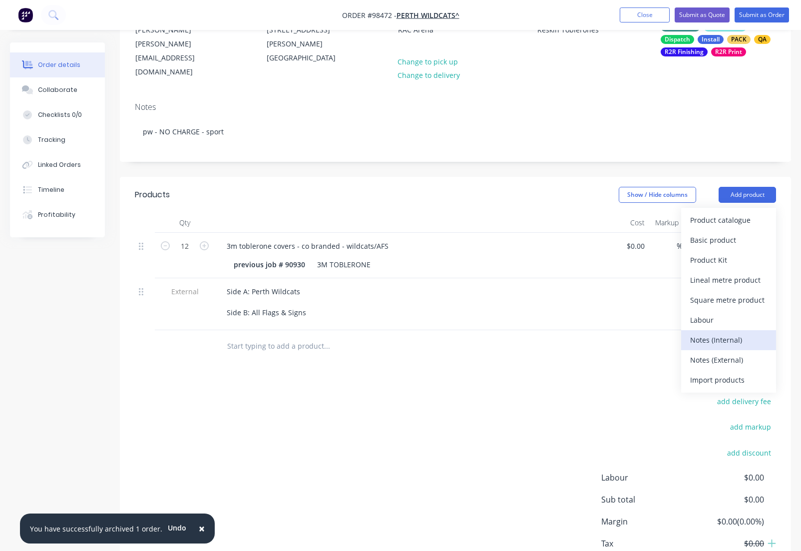
drag, startPoint x: 703, startPoint y: 326, endPoint x: 262, endPoint y: 386, distance: 445.4
click at [703, 332] on div "Notes (Internal)" at bounding box center [728, 339] width 77 height 14
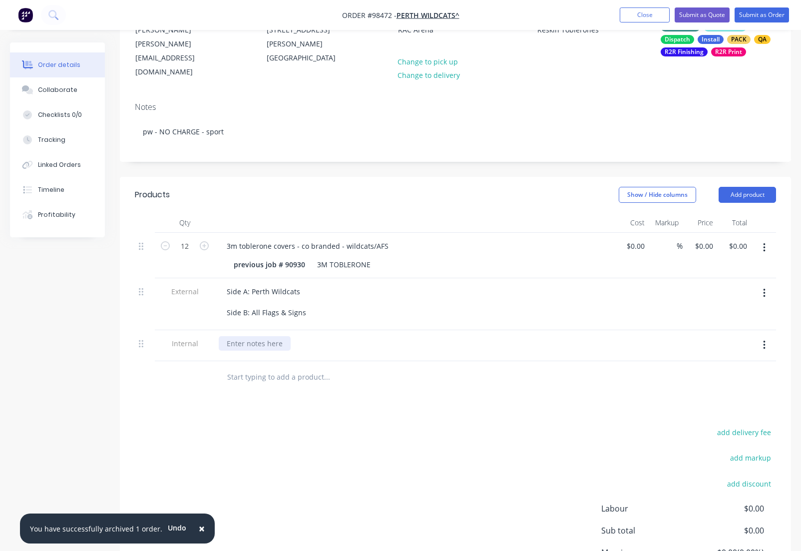
click at [248, 339] on div at bounding box center [255, 343] width 72 height 14
drag, startPoint x: 408, startPoint y: 340, endPoint x: 411, endPoint y: 350, distance: 9.8
click at [408, 341] on div "no charge - AFS sponsorship deal - we provide own prinitng" at bounding box center [327, 343] width 216 height 14
drag, startPoint x: 368, startPoint y: 250, endPoint x: 367, endPoint y: 258, distance: 7.5
click at [367, 257] on div "3M TOBLERONE" at bounding box center [343, 264] width 61 height 14
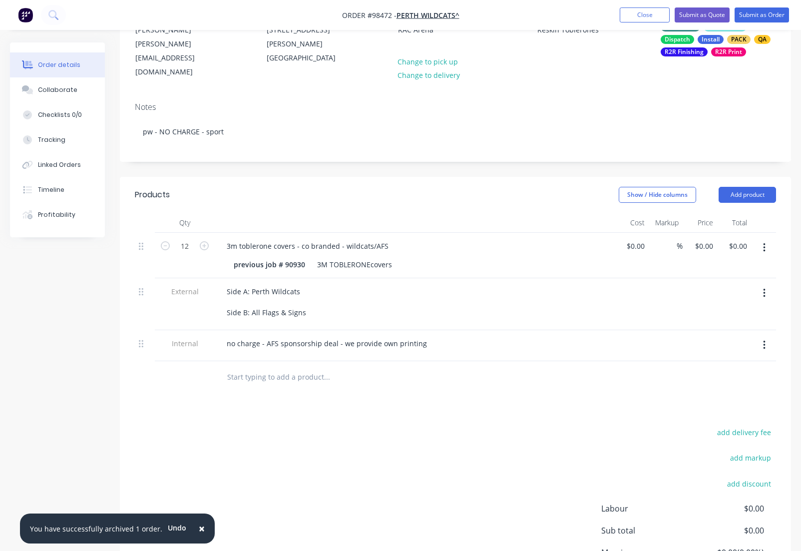
drag, startPoint x: 310, startPoint y: 372, endPoint x: 415, endPoint y: 360, distance: 106.0
click at [310, 372] on input "text" at bounding box center [327, 377] width 200 height 20
click at [739, 187] on button "Add product" at bounding box center [746, 195] width 57 height 16
drag, startPoint x: 711, startPoint y: 341, endPoint x: 656, endPoint y: 317, distance: 60.1
click at [711, 352] on div "Notes (External)" at bounding box center [728, 359] width 77 height 14
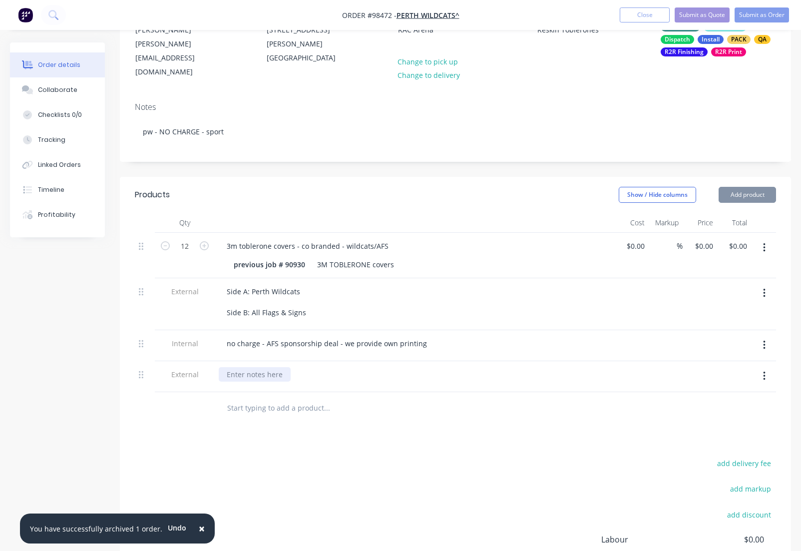
click at [248, 367] on div at bounding box center [255, 374] width 72 height 14
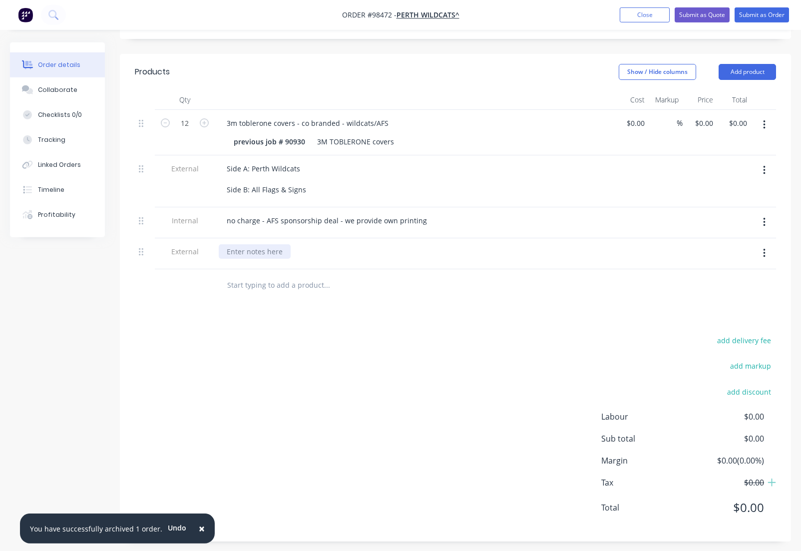
scroll to position [242, 0]
drag, startPoint x: 230, startPoint y: 245, endPoint x: 278, endPoint y: 263, distance: 51.2
click at [230, 246] on div at bounding box center [255, 249] width 72 height 14
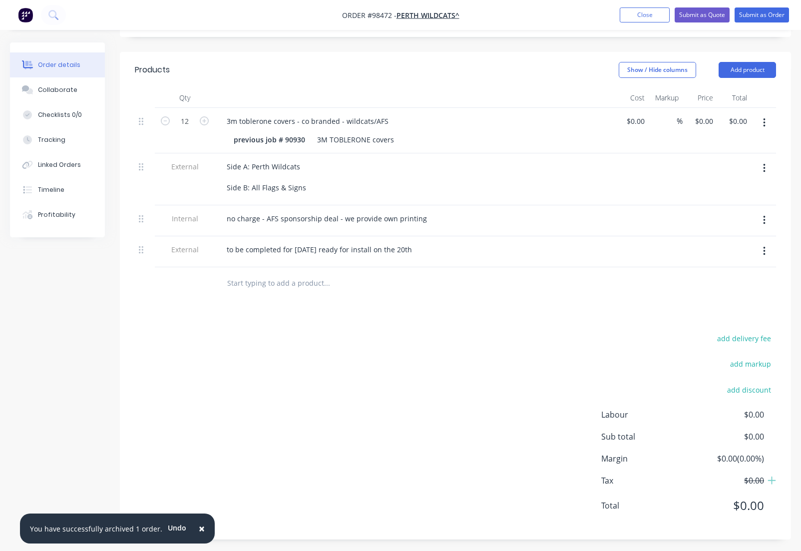
click at [304, 282] on input "text" at bounding box center [327, 283] width 200 height 20
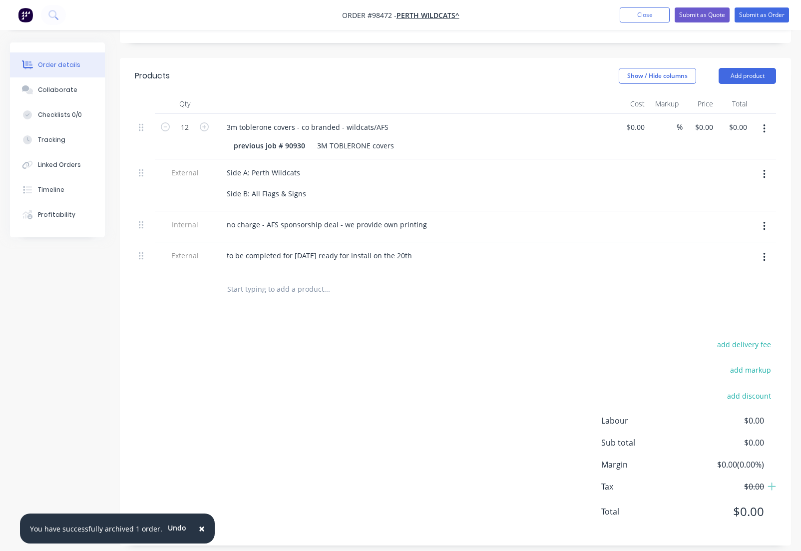
scroll to position [237, 0]
click at [753, 66] on button "Add product" at bounding box center [746, 74] width 57 height 16
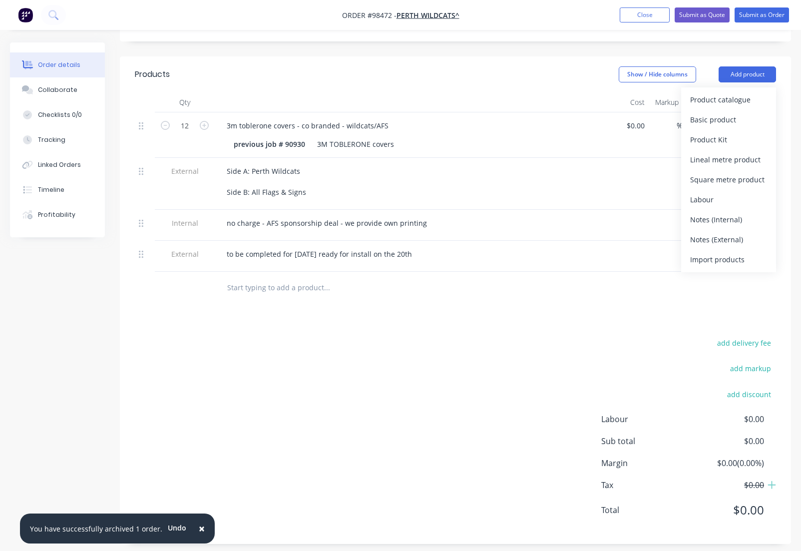
drag, startPoint x: 700, startPoint y: 221, endPoint x: 502, endPoint y: 256, distance: 201.7
click at [700, 232] on div "Notes (External)" at bounding box center [728, 239] width 77 height 14
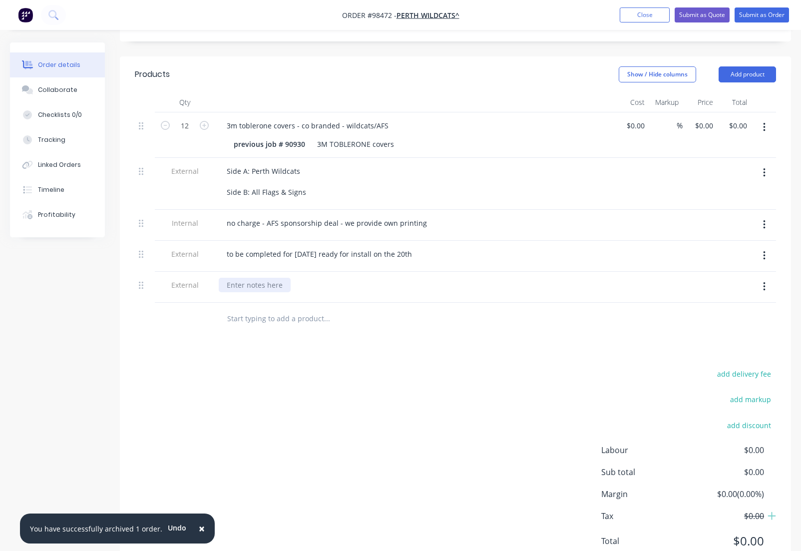
drag, startPoint x: 259, startPoint y: 284, endPoint x: 276, endPoint y: 283, distance: 17.0
click at [260, 283] on div at bounding box center [255, 285] width 72 height 14
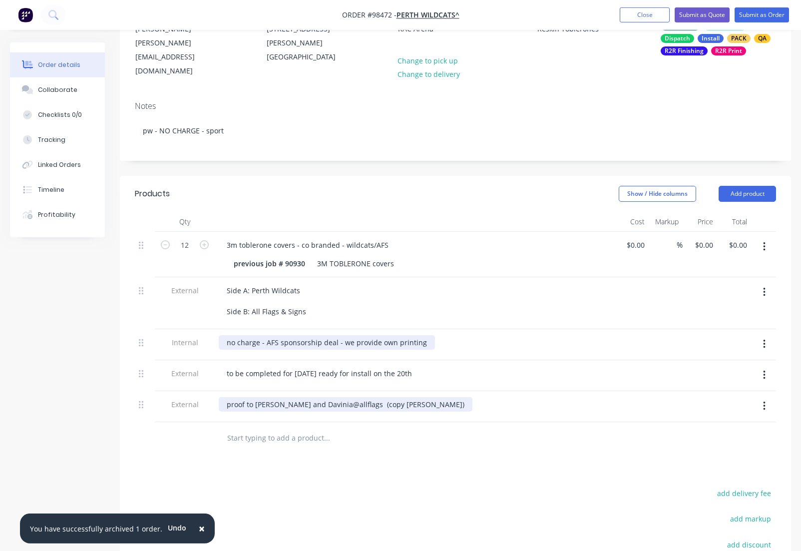
scroll to position [0, 0]
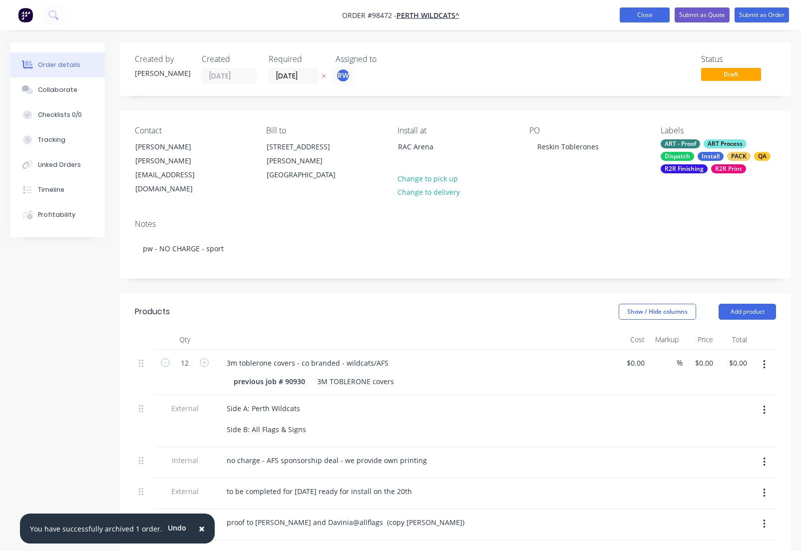
click at [642, 18] on button "Close" at bounding box center [645, 14] width 50 height 15
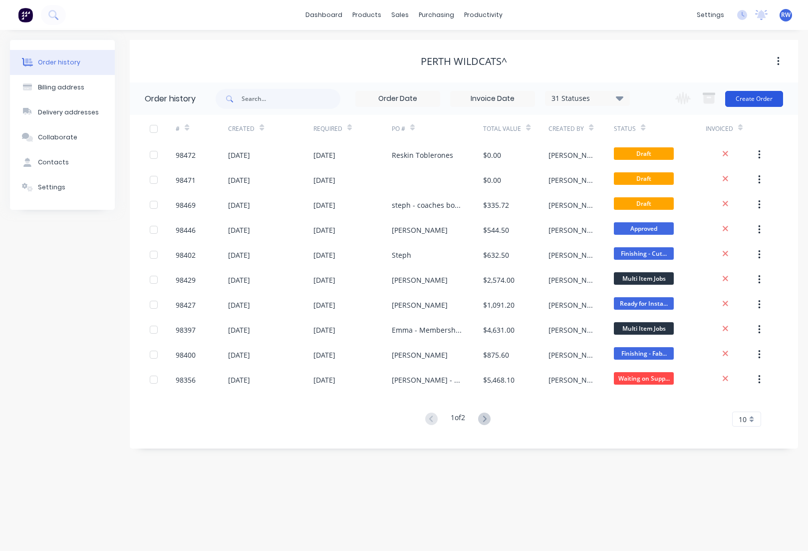
click at [745, 101] on button "Create Order" at bounding box center [754, 99] width 58 height 16
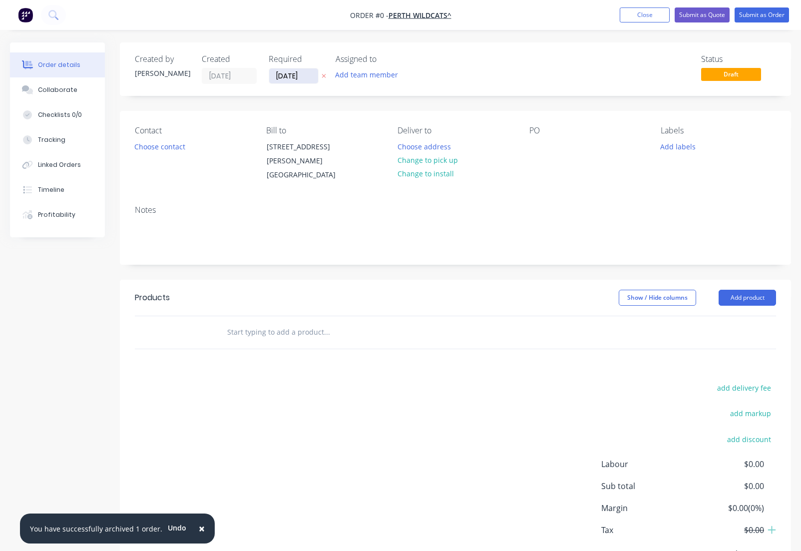
click at [311, 74] on input "[DATE]" at bounding box center [293, 75] width 49 height 15
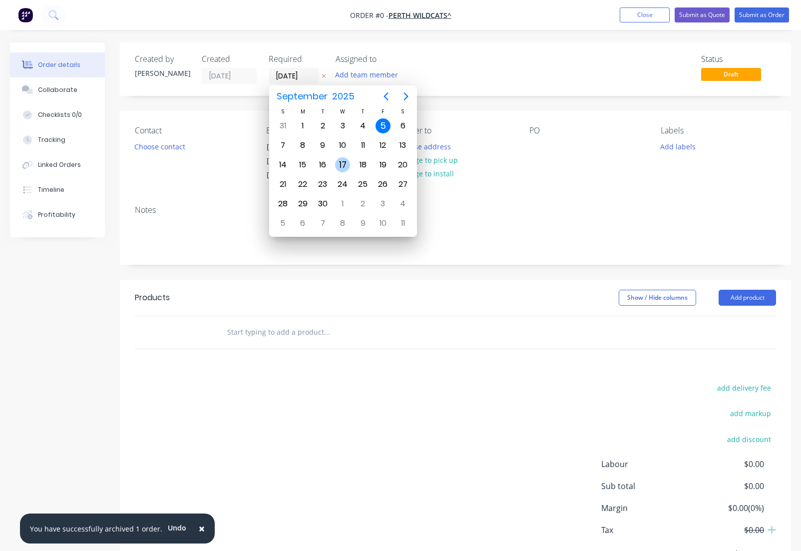
click at [343, 166] on div "17" at bounding box center [342, 164] width 15 height 15
type input "[DATE]"
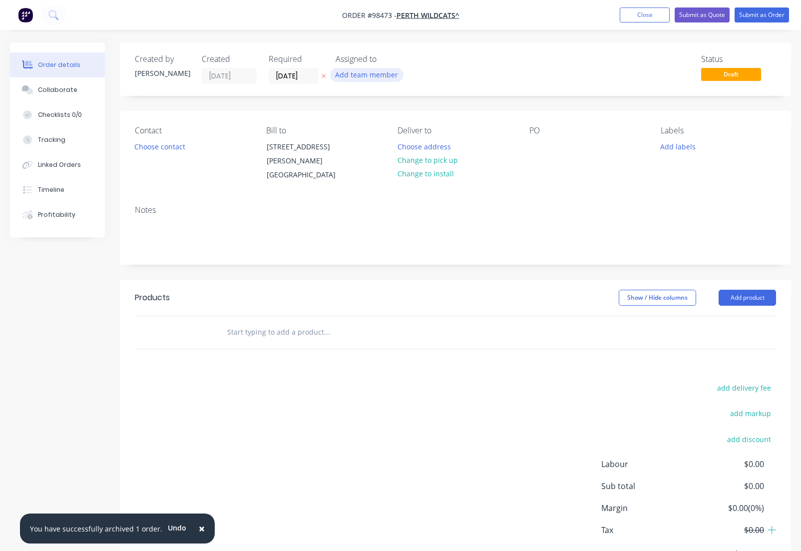
click at [357, 76] on button "Add team member" at bounding box center [366, 74] width 73 height 13
type input "[PERSON_NAME]"
drag, startPoint x: 375, startPoint y: 134, endPoint x: 361, endPoint y: 135, distance: 14.0
click at [375, 134] on div "[PERSON_NAME]" at bounding box center [416, 130] width 100 height 10
click at [148, 150] on button "Choose contact" at bounding box center [159, 145] width 61 height 13
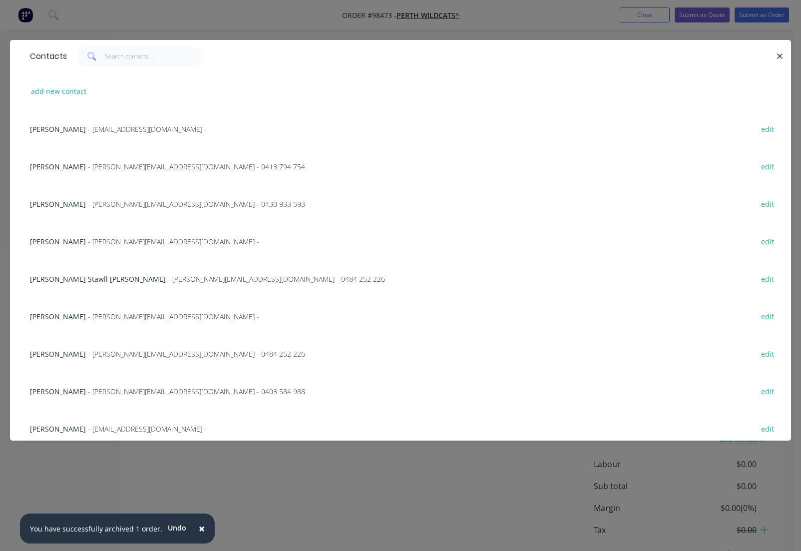
click at [88, 320] on span "- [PERSON_NAME][EMAIL_ADDRESS][DOMAIN_NAME] -" at bounding box center [173, 316] width 171 height 9
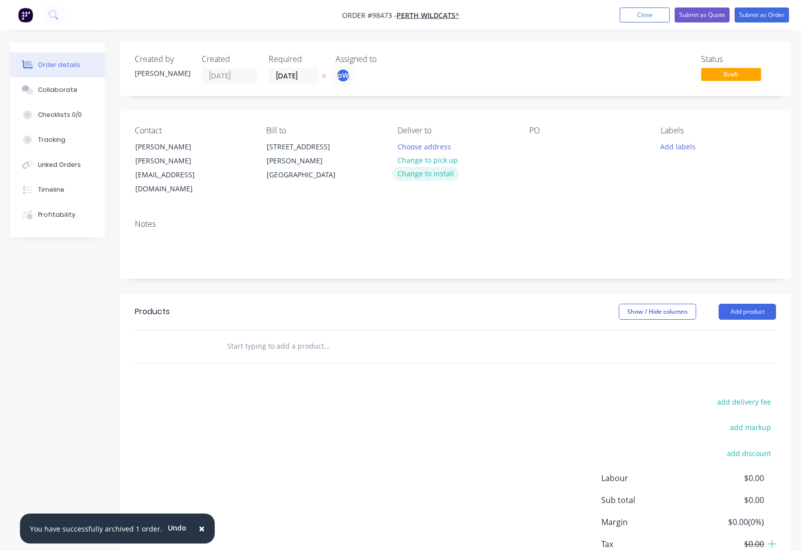
click at [427, 177] on button "Change to install" at bounding box center [425, 173] width 67 height 13
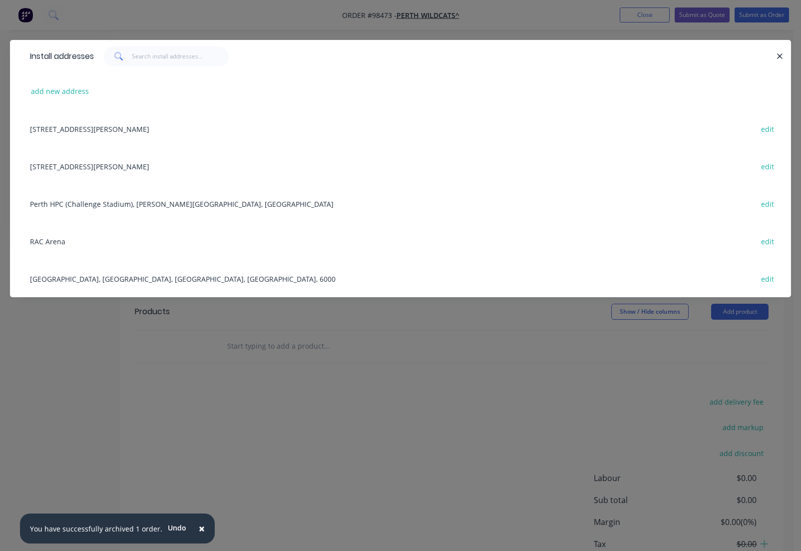
click at [77, 238] on div "RAC Arena edit" at bounding box center [400, 240] width 751 height 37
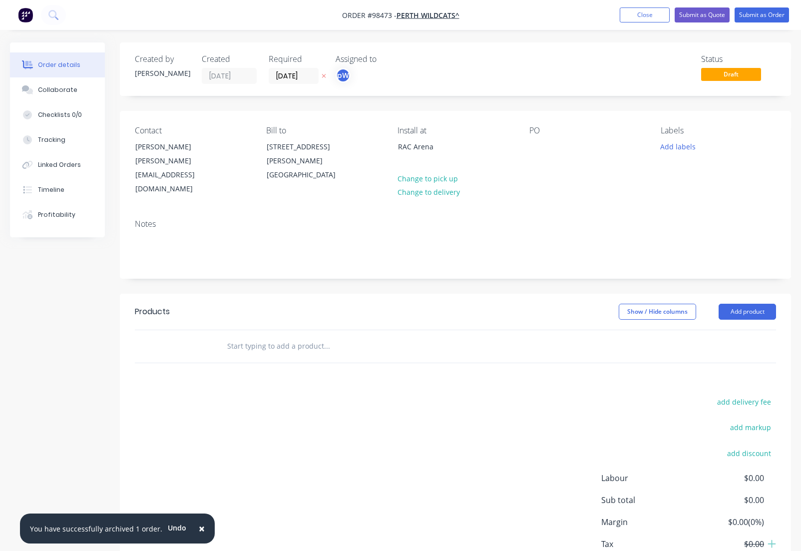
click at [528, 153] on div "Contact [PERSON_NAME] [PERSON_NAME][EMAIL_ADDRESS][DOMAIN_NAME] Bill to [STREET…" at bounding box center [455, 161] width 671 height 100
drag, startPoint x: 531, startPoint y: 146, endPoint x: 543, endPoint y: 154, distance: 15.1
click at [531, 146] on div at bounding box center [537, 146] width 16 height 14
click at [671, 147] on button "Add labels" at bounding box center [678, 145] width 46 height 13
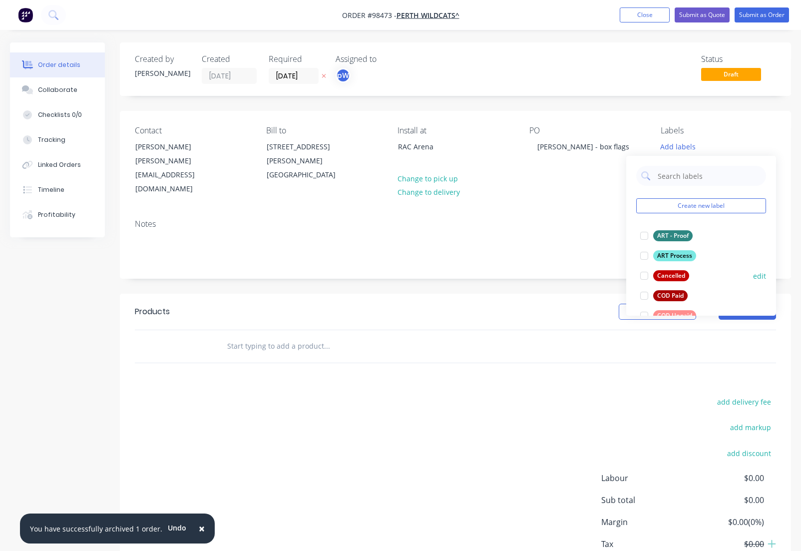
drag, startPoint x: 656, startPoint y: 238, endPoint x: 662, endPoint y: 263, distance: 25.7
click at [658, 242] on button "ART - Proof" at bounding box center [666, 236] width 60 height 14
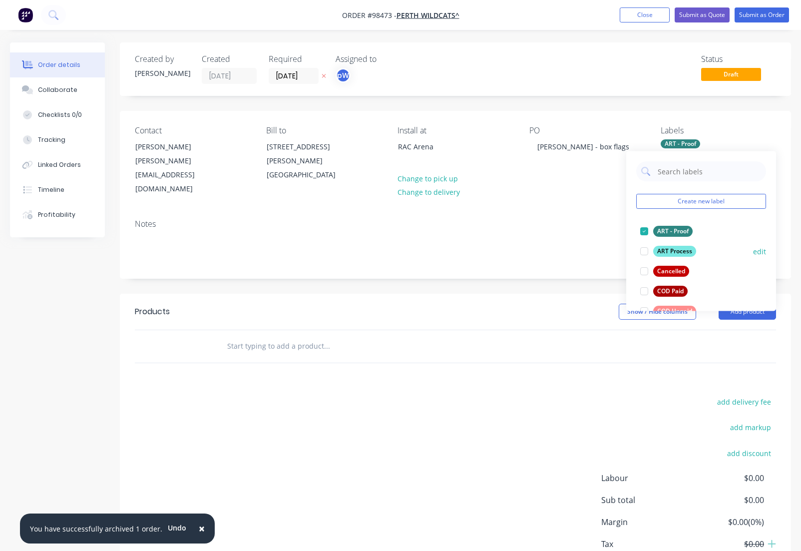
click at [664, 255] on div "ART Process" at bounding box center [674, 251] width 43 height 11
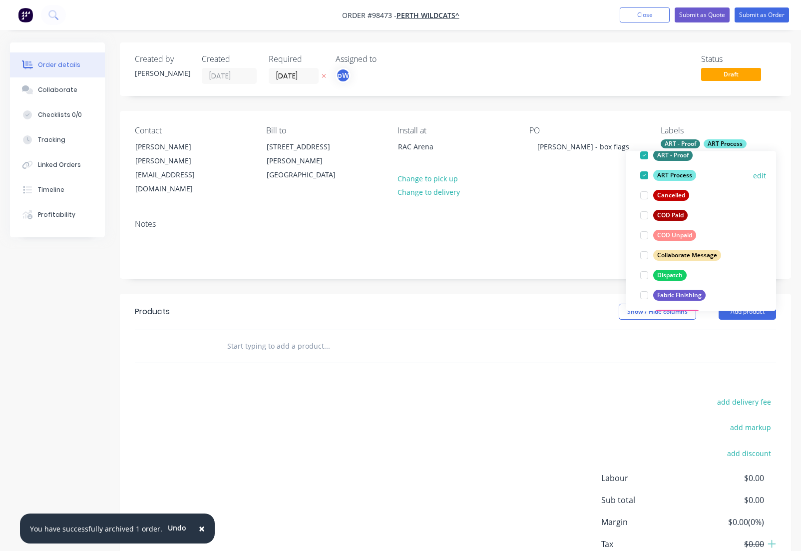
scroll to position [87, 0]
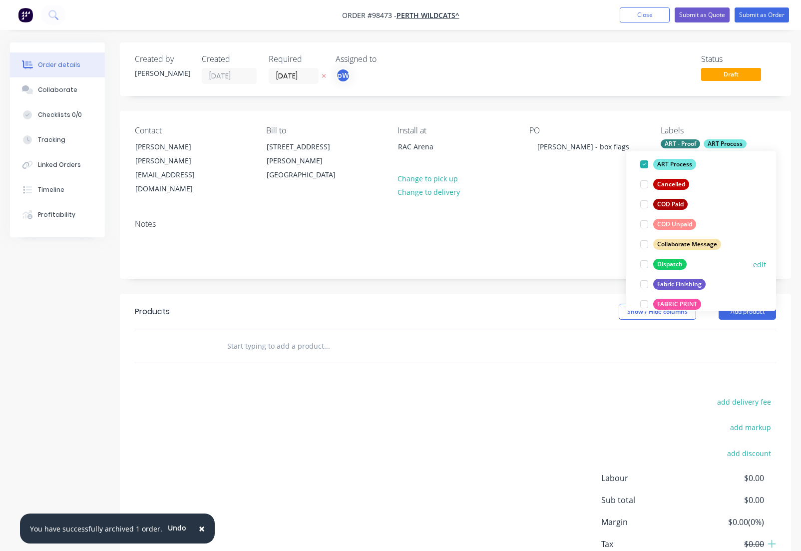
click at [664, 264] on div "Dispatch" at bounding box center [669, 264] width 33 height 11
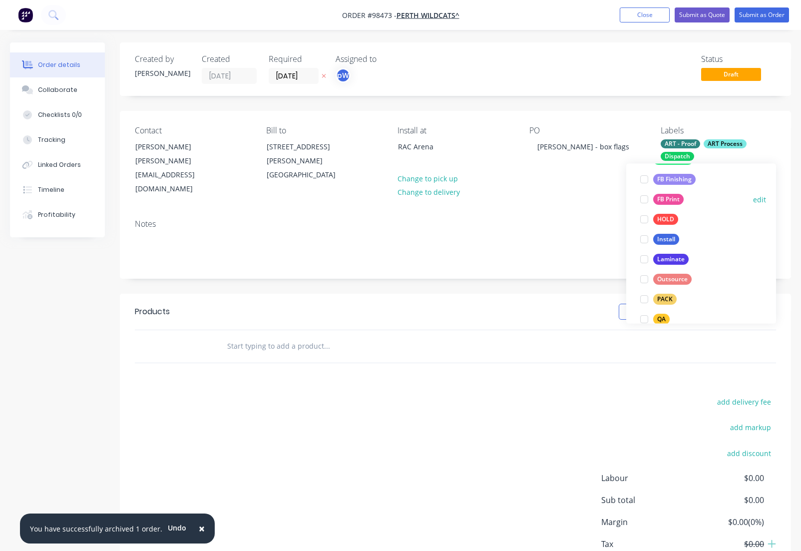
scroll to position [263, 0]
click at [660, 182] on div "FB Finishing" at bounding box center [674, 180] width 42 height 11
click at [661, 198] on div "FB Print" at bounding box center [668, 200] width 30 height 11
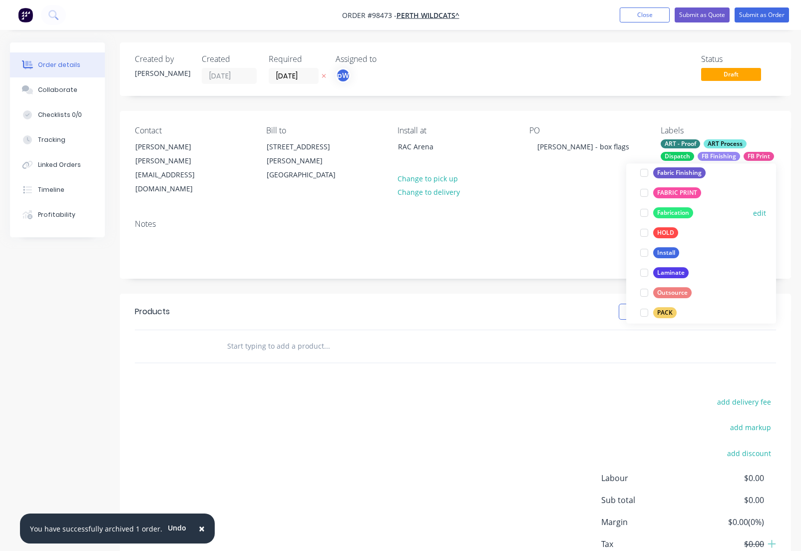
scroll to position [251, 0]
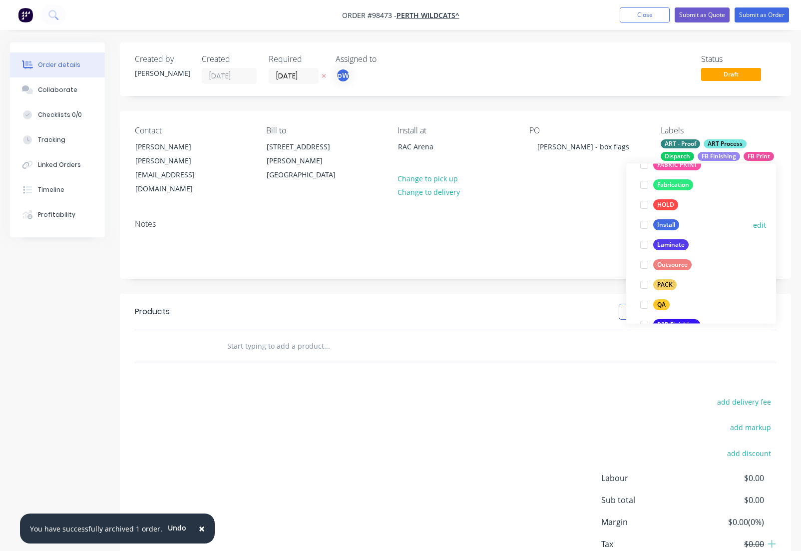
click at [662, 227] on div "Install" at bounding box center [666, 225] width 26 height 11
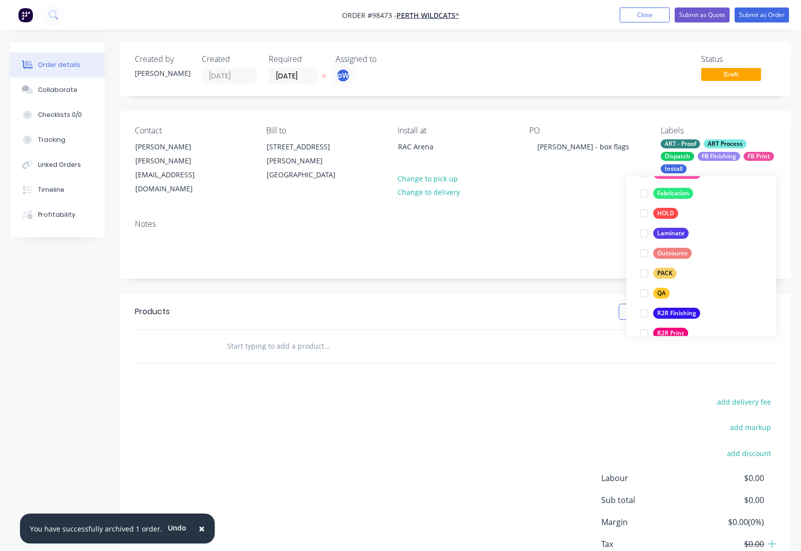
scroll to position [317, 0]
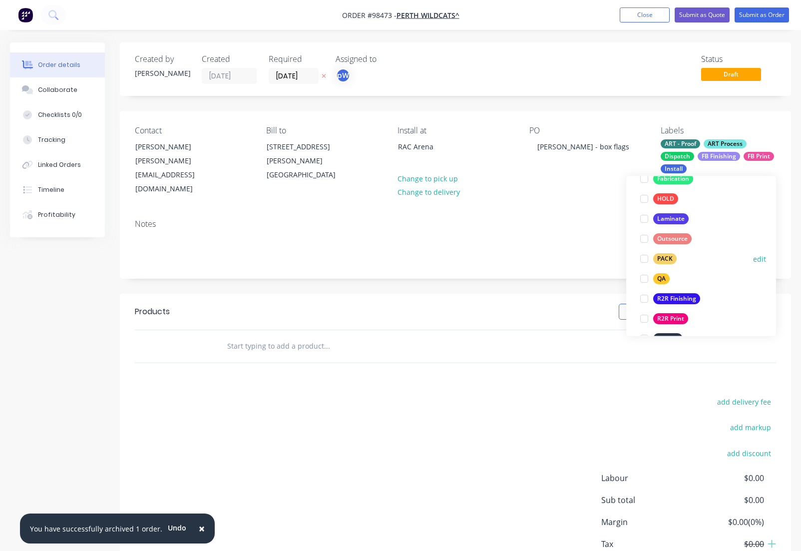
click at [664, 261] on div "PACK" at bounding box center [664, 259] width 23 height 11
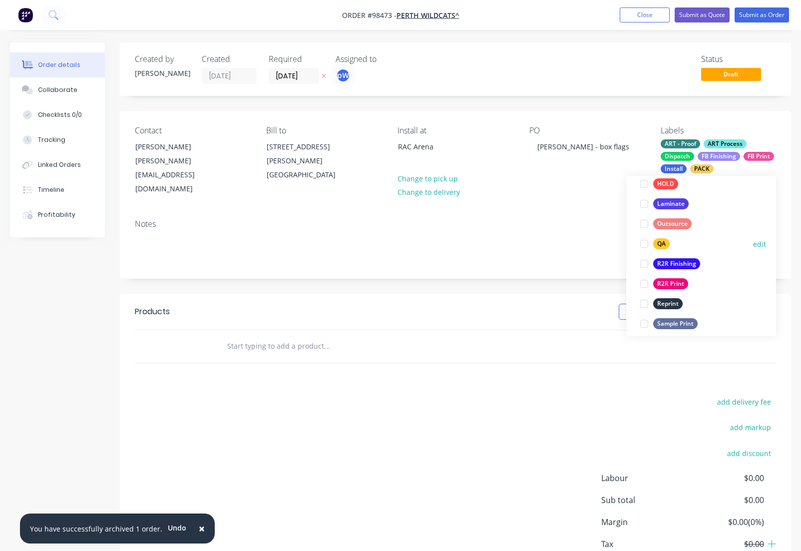
click at [661, 244] on div "QA" at bounding box center [661, 244] width 16 height 11
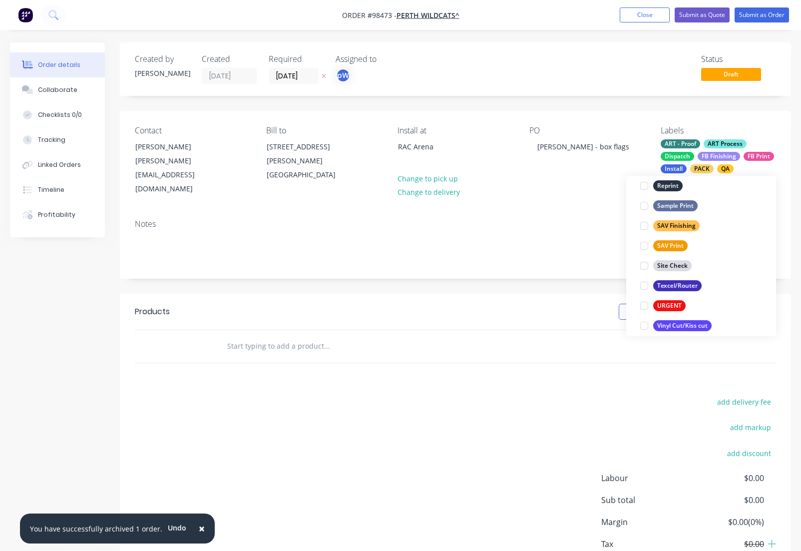
scroll to position [479, 0]
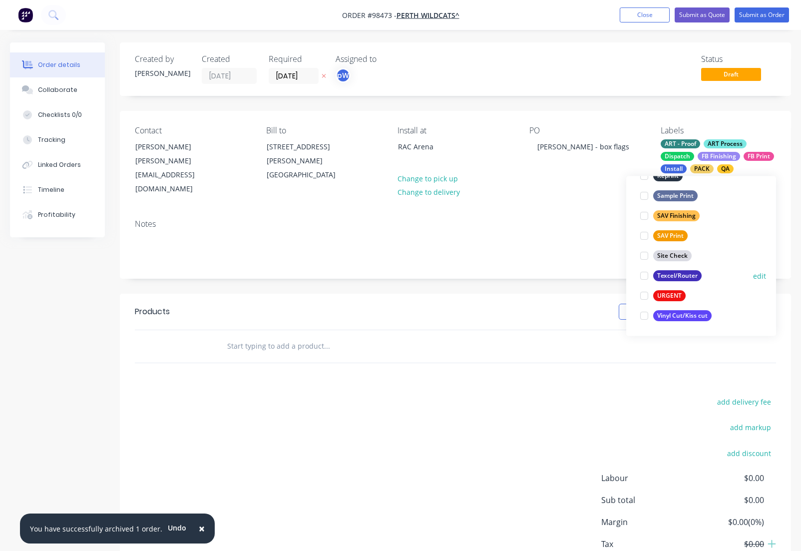
click at [665, 275] on div "Texcel/Router" at bounding box center [677, 276] width 48 height 11
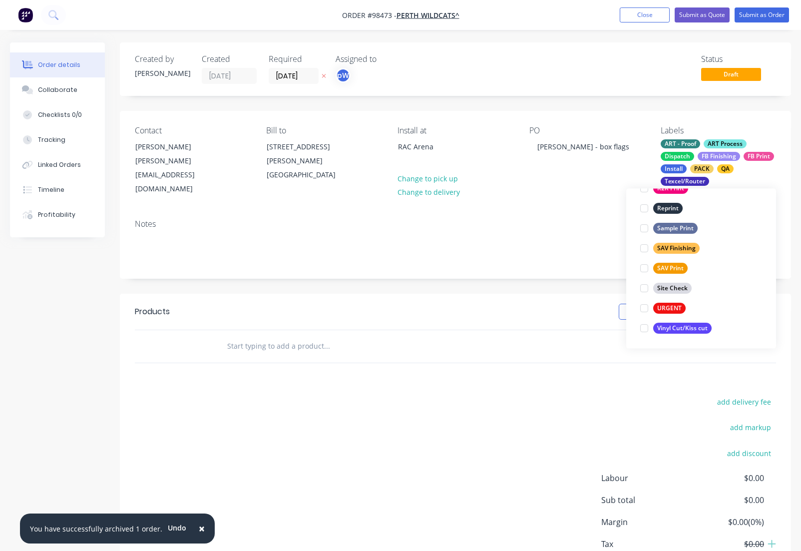
scroll to position [140, 0]
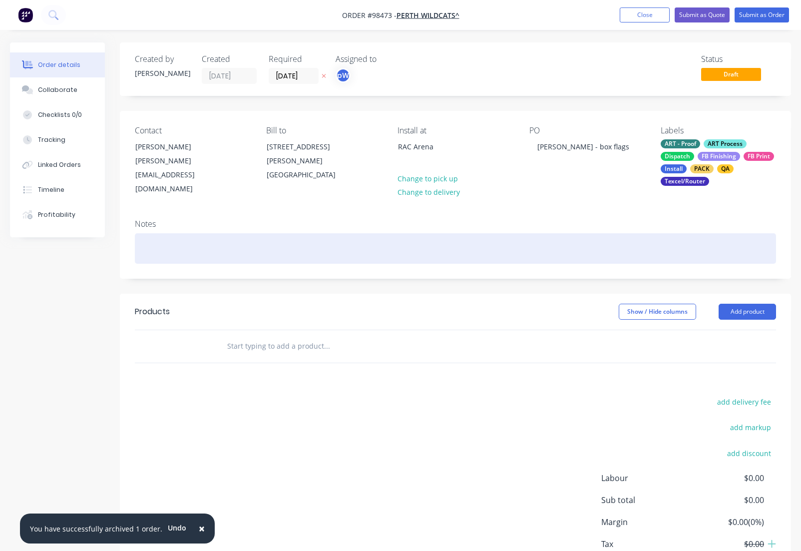
click at [155, 237] on div at bounding box center [455, 248] width 641 height 30
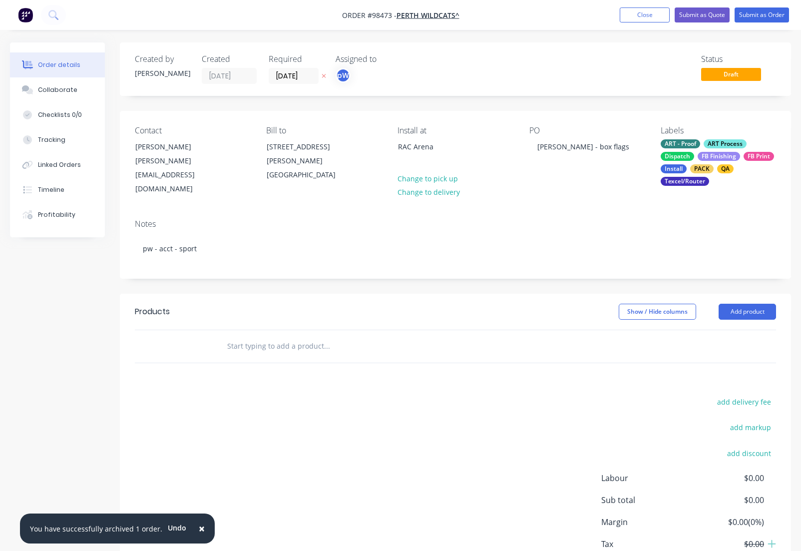
click at [239, 339] on input "text" at bounding box center [327, 346] width 200 height 20
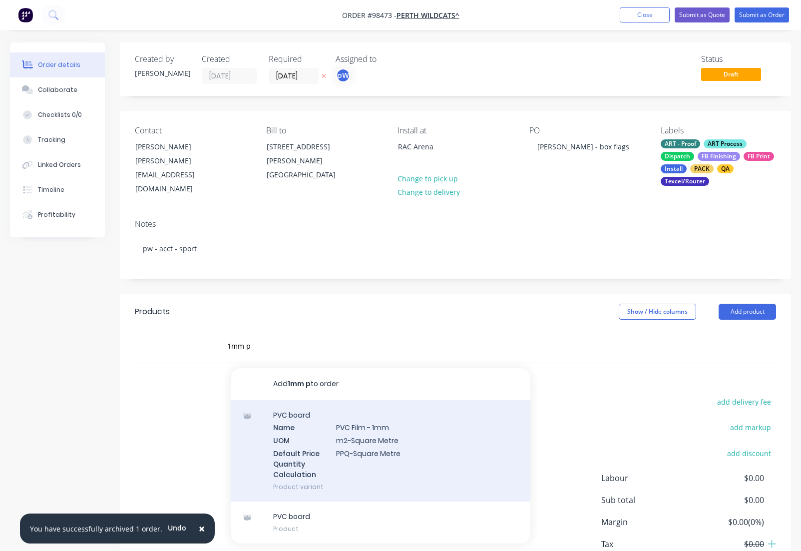
click at [354, 432] on div "PVC board Name PVC Film - 1mm UOM m2-Square Metre Default Price Quantity Calcul…" at bounding box center [381, 450] width 300 height 101
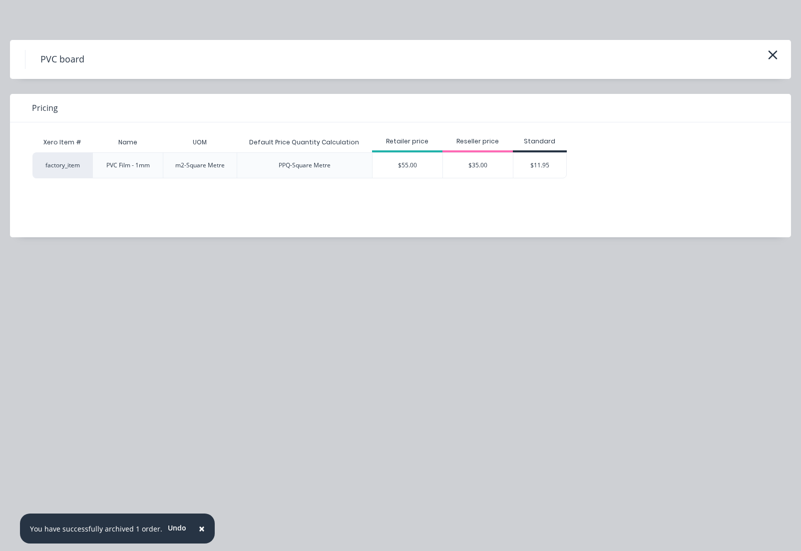
click at [771, 56] on icon "button" at bounding box center [772, 54] width 9 height 9
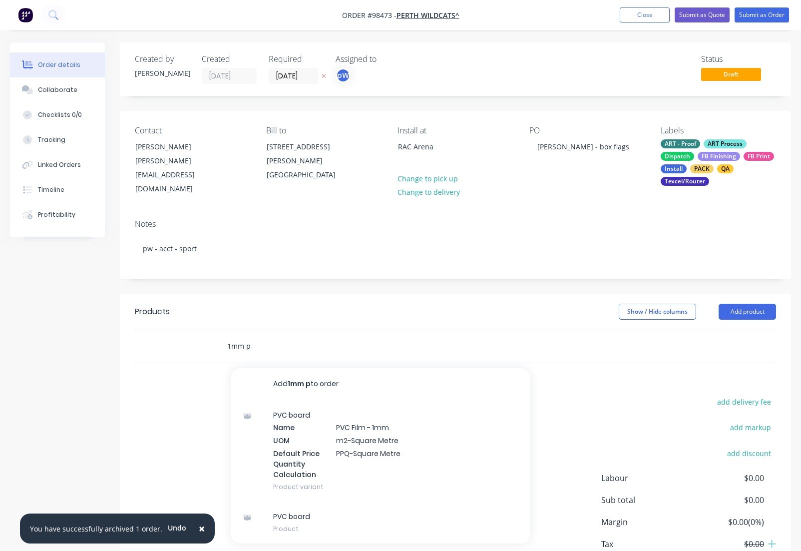
drag, startPoint x: 231, startPoint y: 338, endPoint x: 233, endPoint y: 353, distance: 15.5
click at [231, 341] on input "1mm p" at bounding box center [327, 346] width 200 height 20
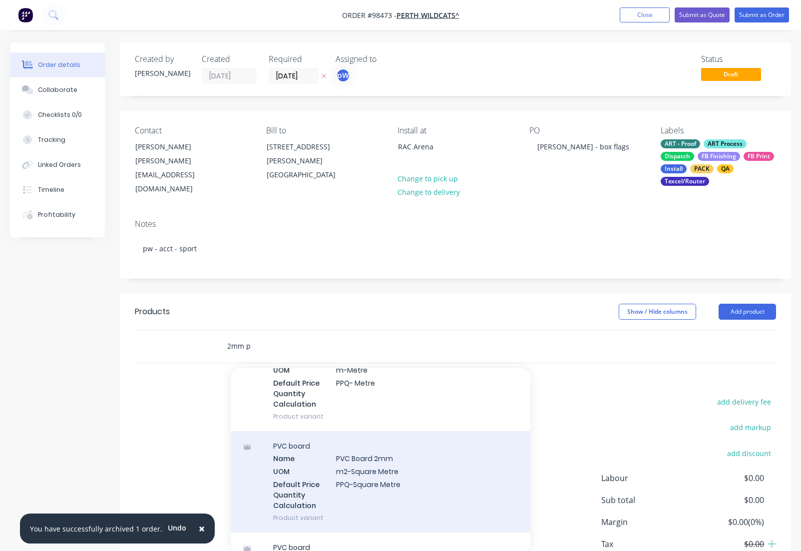
scroll to position [84, 0]
type input "2mm p"
click at [373, 455] on div "PVC board Name PVC Board 2mm UOM m2-Square Metre Default Price Quantity Calcula…" at bounding box center [381, 480] width 300 height 101
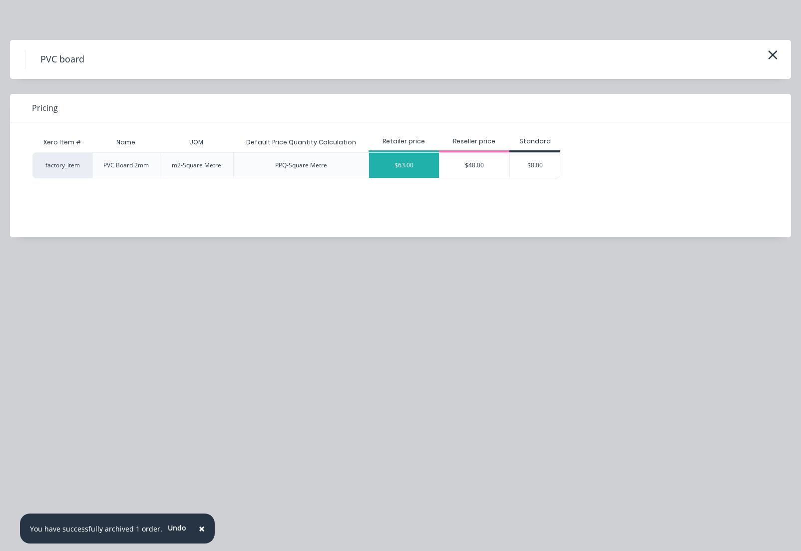
click at [407, 169] on div "$63.00" at bounding box center [404, 165] width 70 height 25
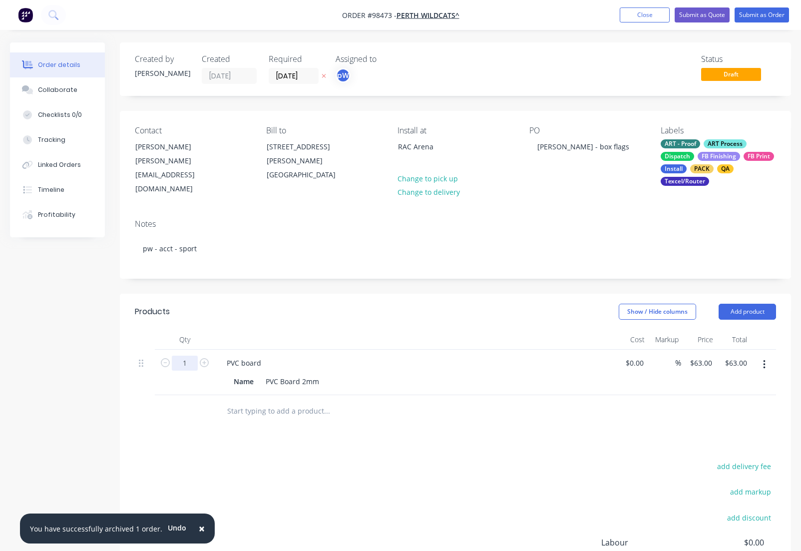
click at [189, 355] on input "1" at bounding box center [185, 362] width 26 height 15
type input "120"
type input "$7,560.00"
click at [265, 355] on div "PVC board" at bounding box center [244, 362] width 50 height 14
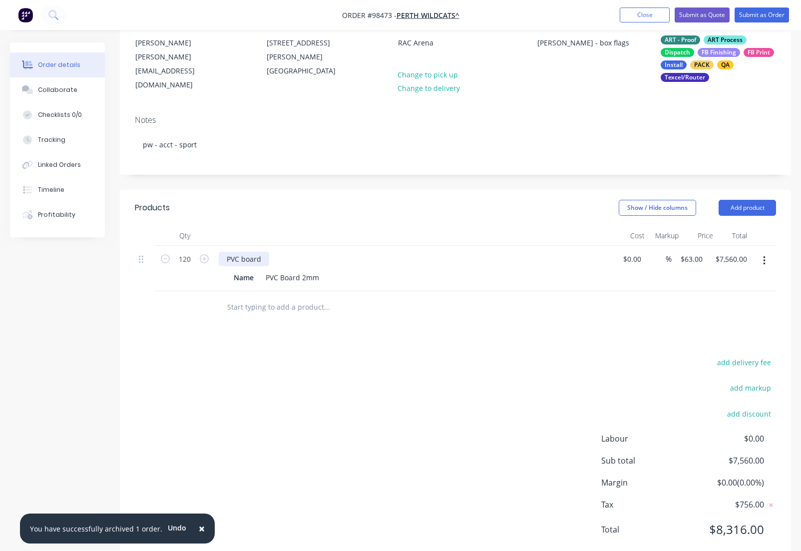
scroll to position [121, 0]
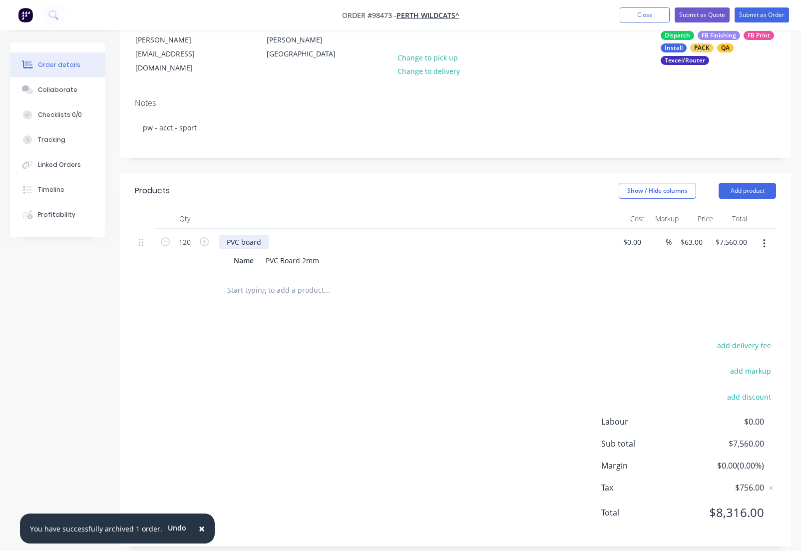
click at [251, 235] on div "PVC board" at bounding box center [244, 242] width 50 height 14
drag, startPoint x: 261, startPoint y: 231, endPoint x: 196, endPoint y: 227, distance: 65.0
click at [219, 235] on div "PVC board" at bounding box center [244, 242] width 50 height 14
drag, startPoint x: 315, startPoint y: 231, endPoint x: 296, endPoint y: 232, distance: 19.0
click at [296, 235] on div "Box "flags" wildcats - 1 side PWC / AFS side B" at bounding box center [301, 242] width 165 height 14
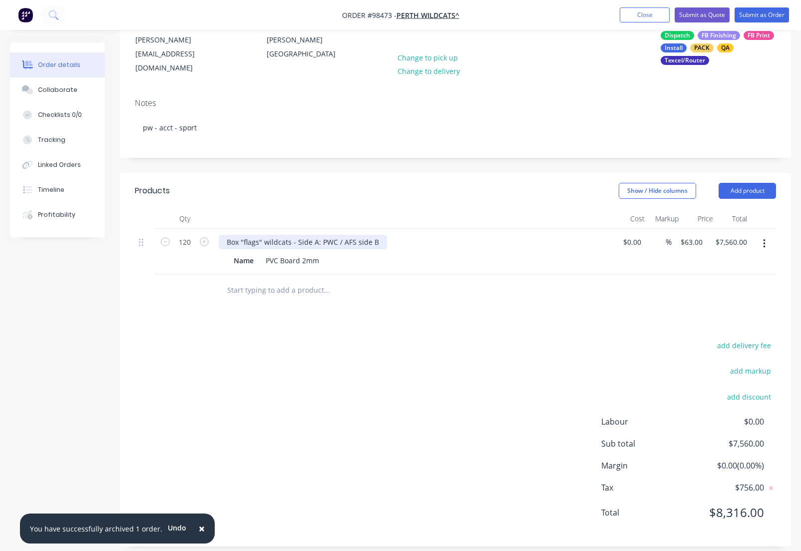
scroll to position [119, 0]
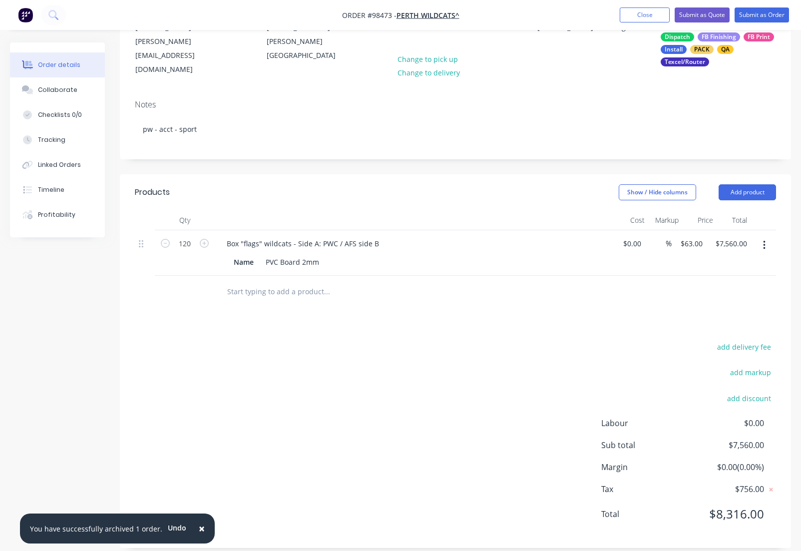
drag, startPoint x: 256, startPoint y: 251, endPoint x: 204, endPoint y: 249, distance: 52.0
click at [230, 255] on div "Name" at bounding box center [244, 262] width 28 height 14
drag, startPoint x: 250, startPoint y: 250, endPoint x: 230, endPoint y: 249, distance: 20.0
click at [230, 253] on div "Name" at bounding box center [244, 260] width 28 height 14
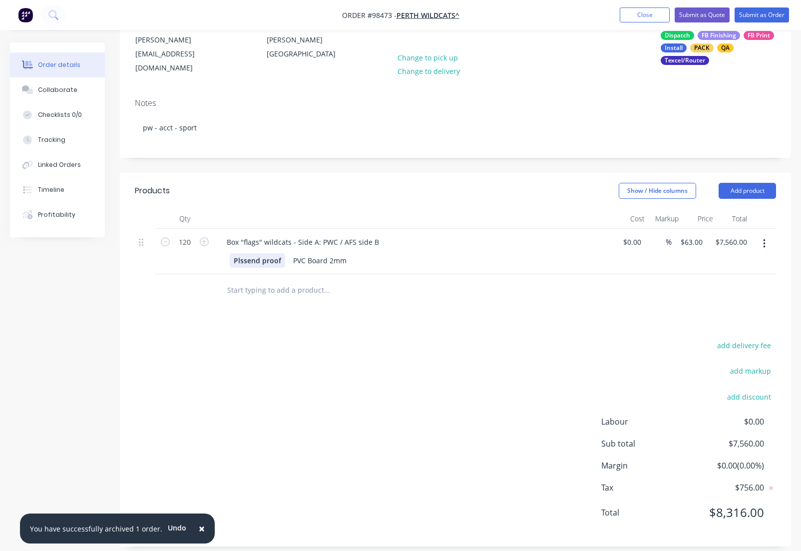
click at [244, 253] on div "Plssend proof" at bounding box center [257, 260] width 55 height 14
click at [693, 235] on input "63" at bounding box center [699, 242] width 13 height 14
type input "$2.00"
type input "$240.00"
click at [739, 183] on button "Add product" at bounding box center [746, 191] width 57 height 16
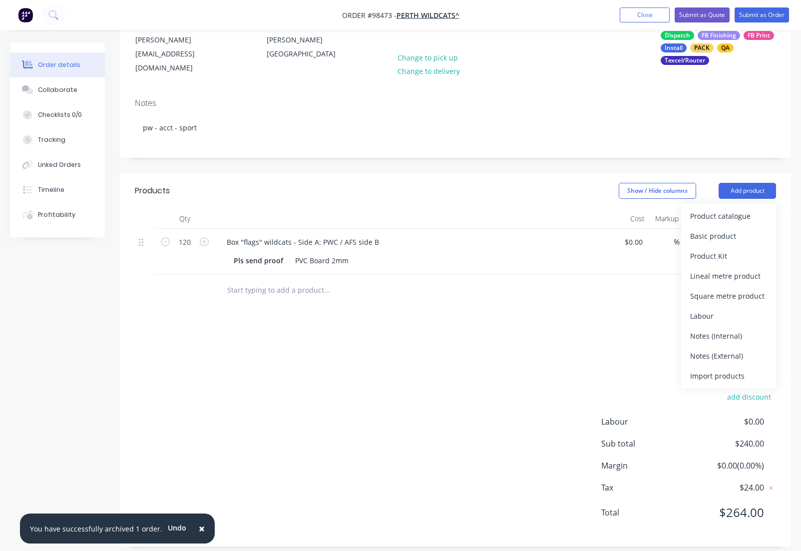
drag, startPoint x: 697, startPoint y: 343, endPoint x: 609, endPoint y: 349, distance: 88.1
click at [696, 348] on div "Notes (External)" at bounding box center [728, 355] width 77 height 14
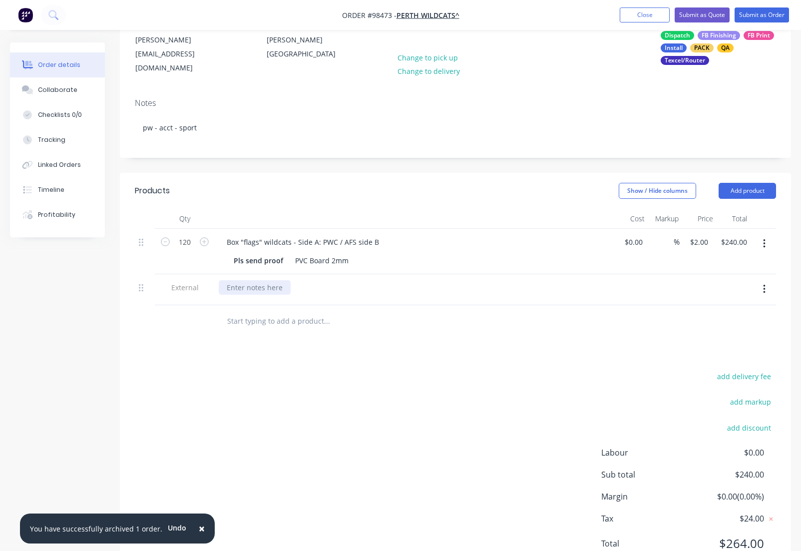
click at [247, 280] on div at bounding box center [255, 287] width 72 height 14
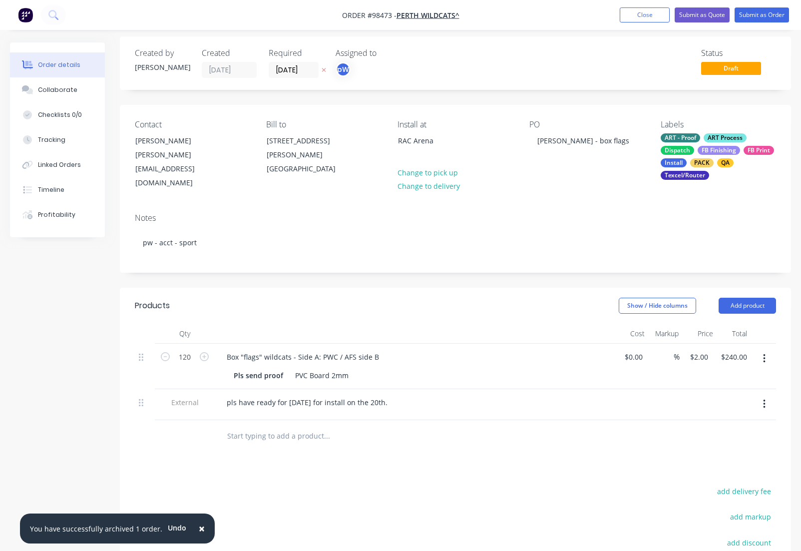
scroll to position [0, 0]
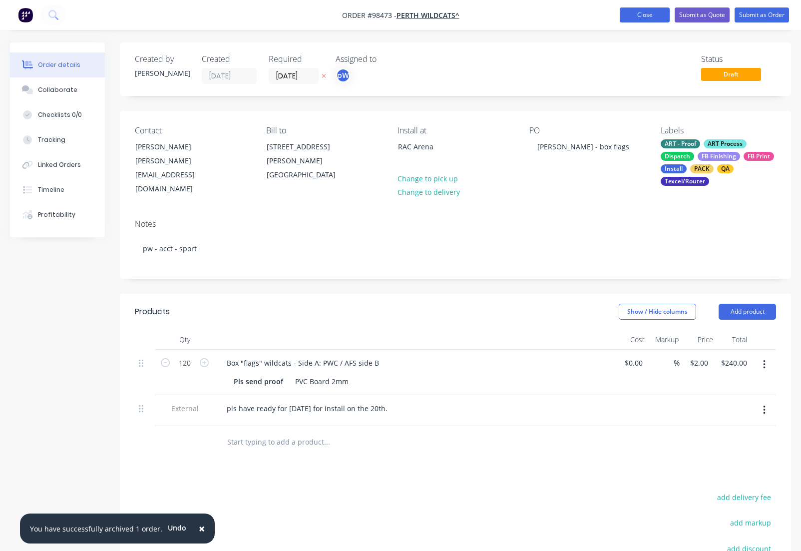
drag, startPoint x: 631, startPoint y: 15, endPoint x: 626, endPoint y: 19, distance: 6.8
click at [631, 15] on button "Close" at bounding box center [645, 14] width 50 height 15
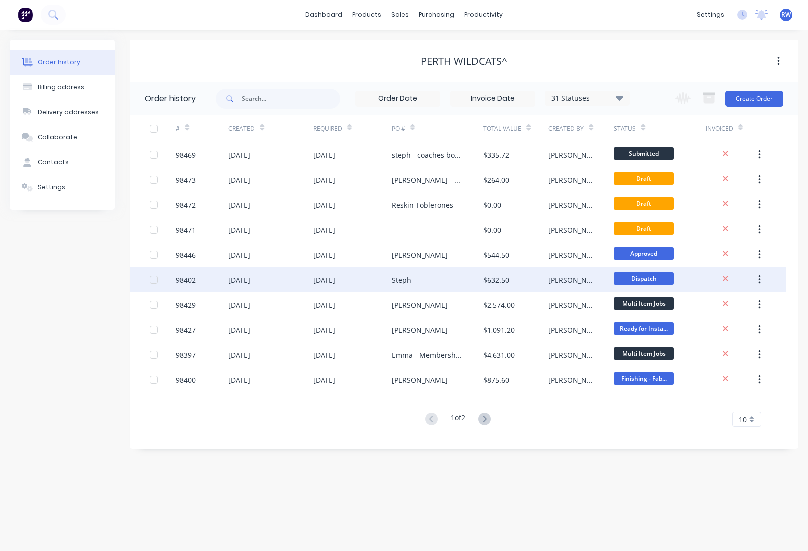
click at [185, 280] on div "98402" at bounding box center [186, 280] width 20 height 10
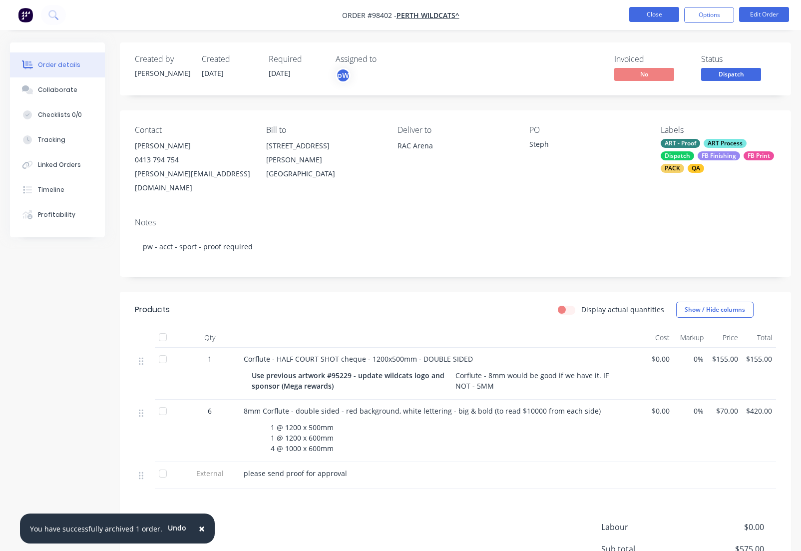
click at [647, 15] on button "Close" at bounding box center [654, 14] width 50 height 15
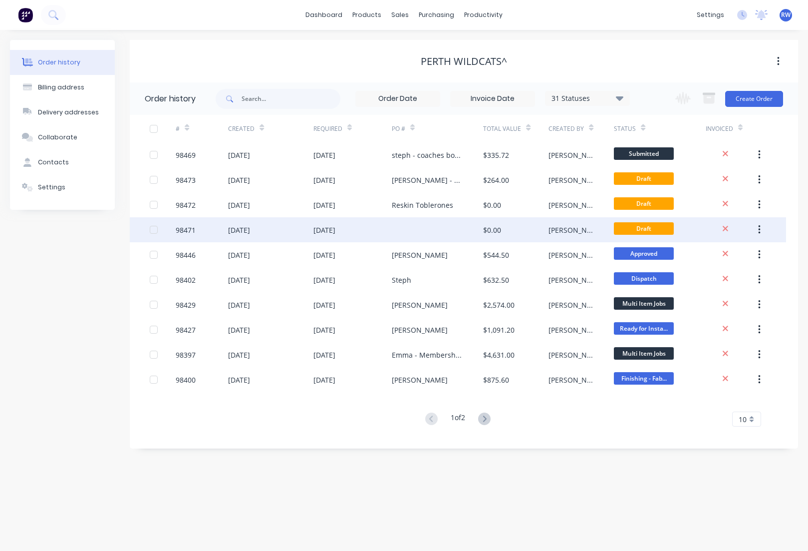
click at [189, 227] on div "98471" at bounding box center [186, 230] width 20 height 10
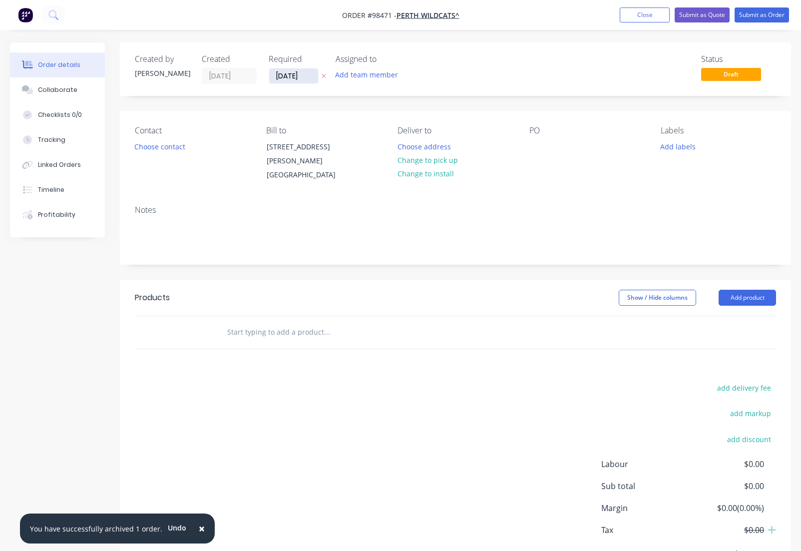
click at [294, 77] on input "[DATE]" at bounding box center [293, 75] width 49 height 15
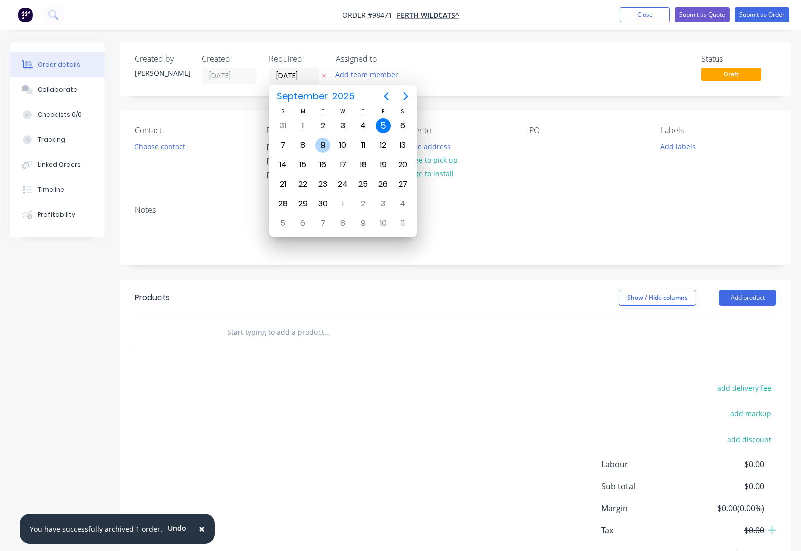
click at [322, 145] on div "9" at bounding box center [322, 145] width 15 height 15
type input "[DATE]"
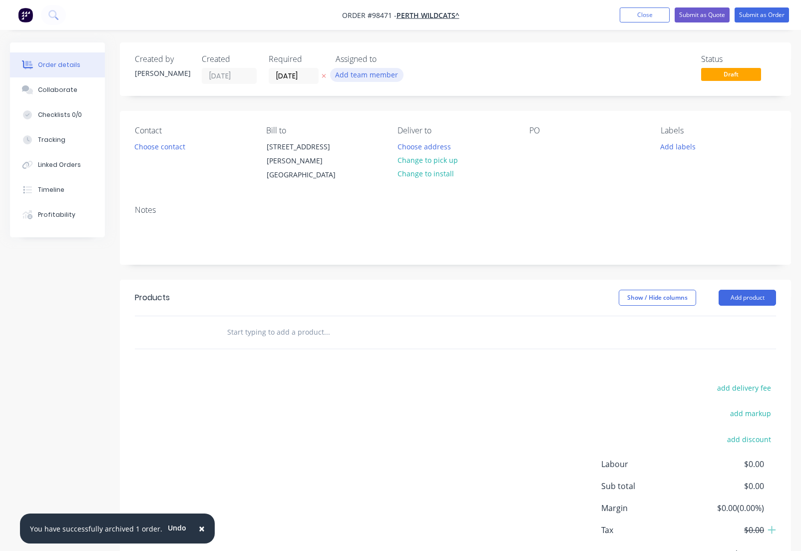
click at [354, 74] on button "Add team member" at bounding box center [366, 74] width 73 height 13
type input "[PERSON_NAME]"
click at [381, 132] on div "[PERSON_NAME]" at bounding box center [416, 130] width 100 height 10
click at [173, 148] on button "Choose contact" at bounding box center [159, 145] width 61 height 13
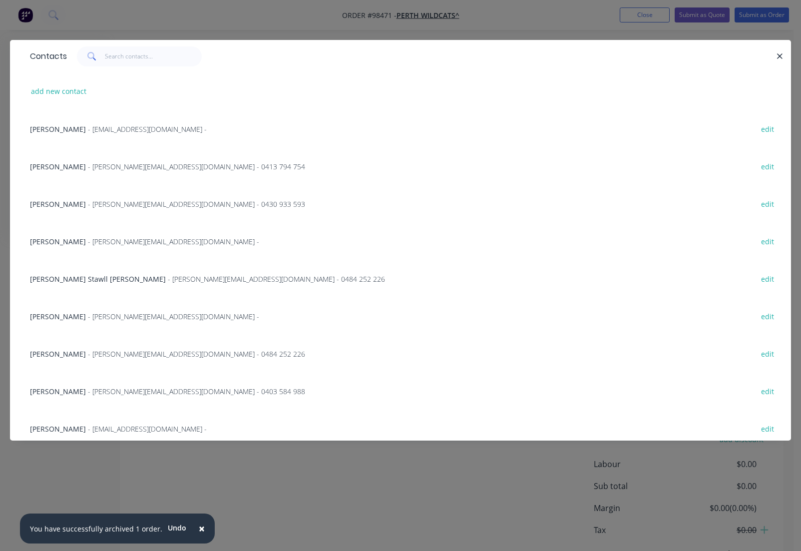
click at [98, 316] on span "- [PERSON_NAME][EMAIL_ADDRESS][DOMAIN_NAME] -" at bounding box center [173, 316] width 171 height 9
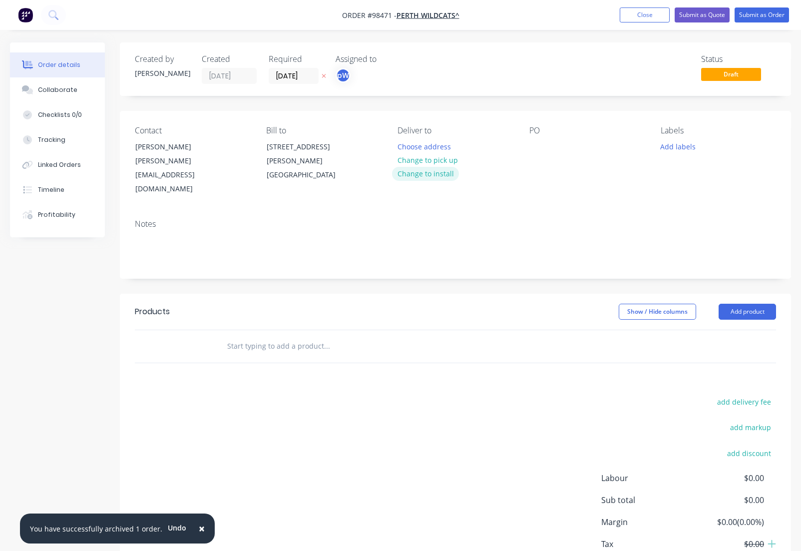
click at [432, 175] on button "Change to install" at bounding box center [425, 173] width 67 height 13
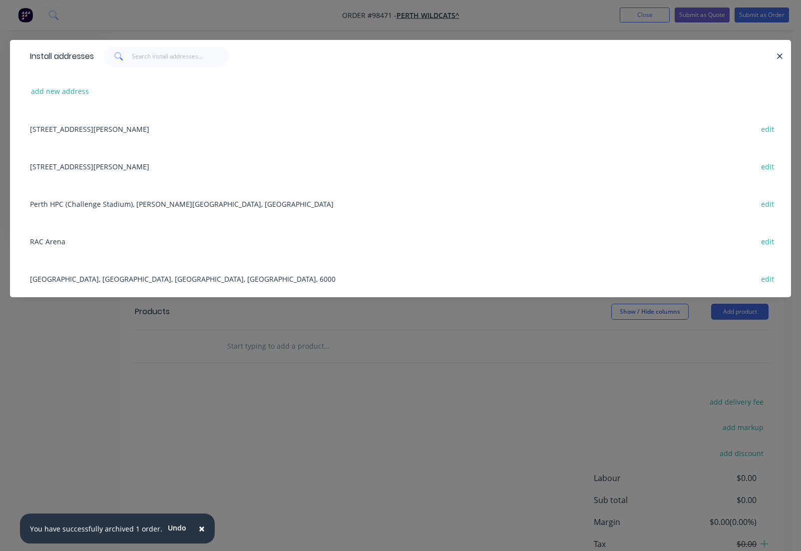
click at [103, 203] on div "Perth HPC (Challenge Stadium), [PERSON_NAME][GEOGRAPHIC_DATA], [GEOGRAPHIC_DATA…" at bounding box center [400, 203] width 751 height 37
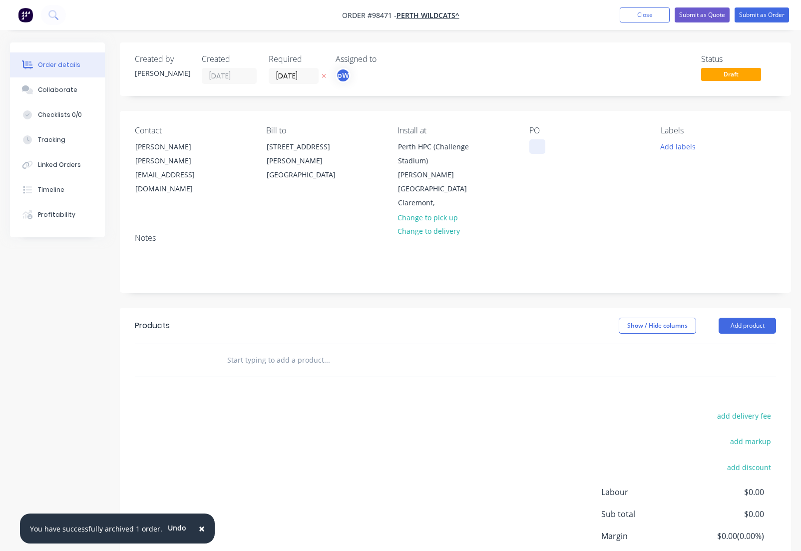
click at [532, 147] on div at bounding box center [537, 146] width 16 height 14
click at [668, 147] on button "Add labels" at bounding box center [678, 145] width 46 height 13
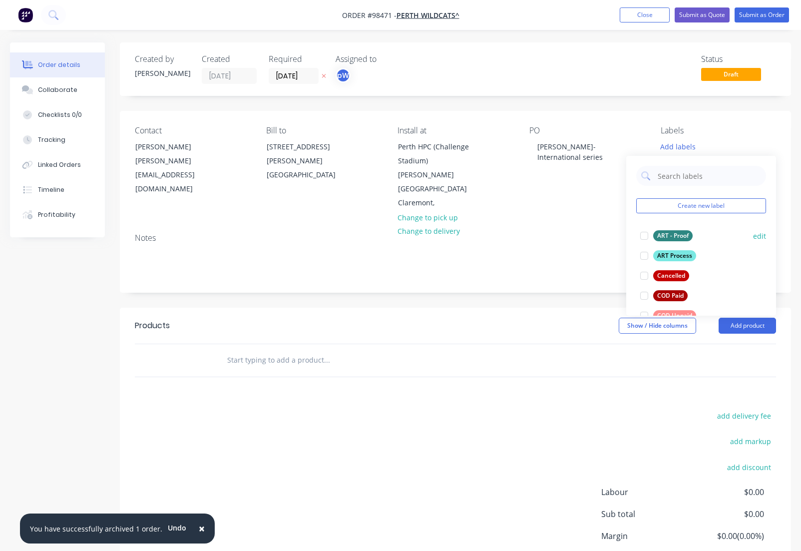
drag, startPoint x: 663, startPoint y: 233, endPoint x: 665, endPoint y: 240, distance: 6.7
click at [663, 235] on div "ART - Proof" at bounding box center [672, 235] width 39 height 11
click at [665, 251] on div "ART Process" at bounding box center [674, 251] width 43 height 11
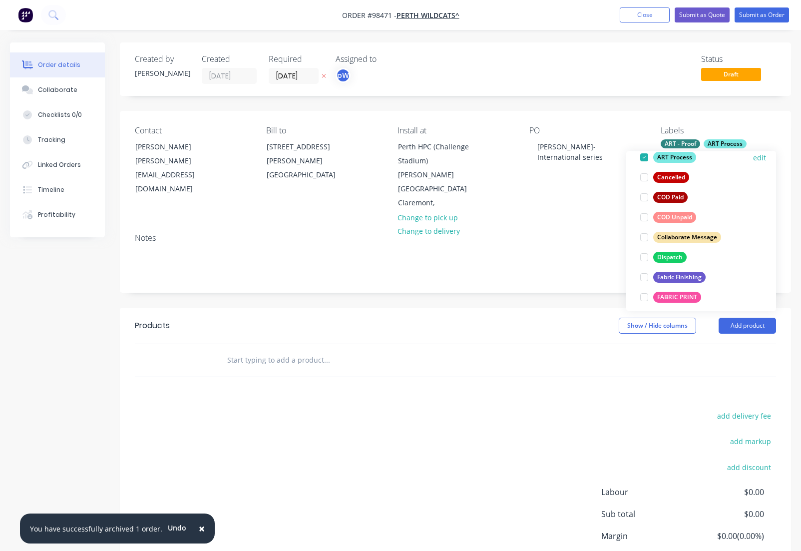
scroll to position [95, 0]
click at [665, 255] on div "Dispatch" at bounding box center [669, 255] width 33 height 11
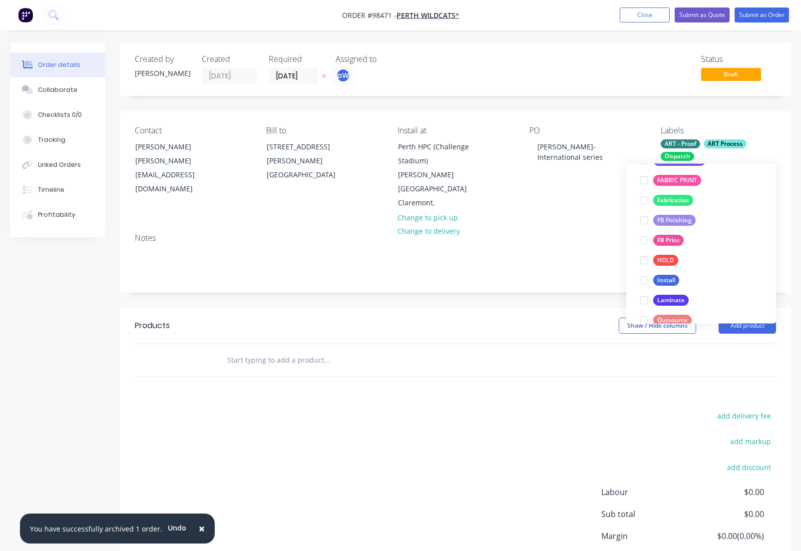
scroll to position [251, 0]
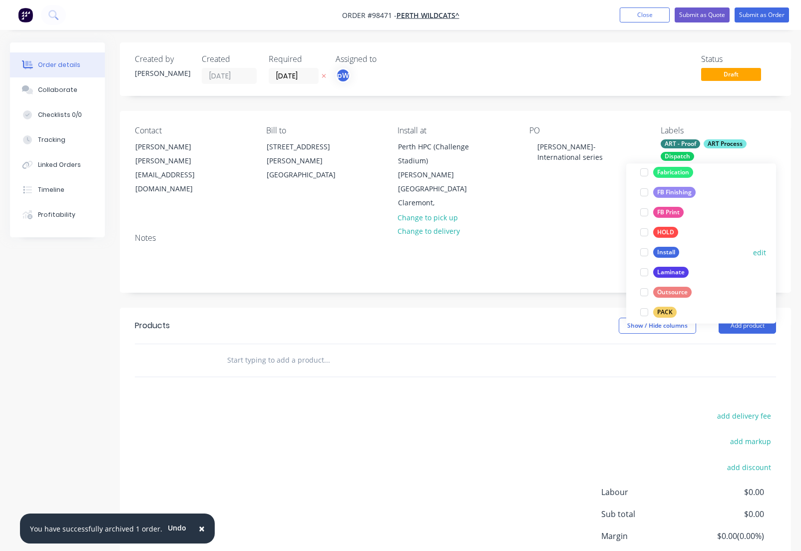
click at [663, 252] on div "Install" at bounding box center [666, 252] width 26 height 11
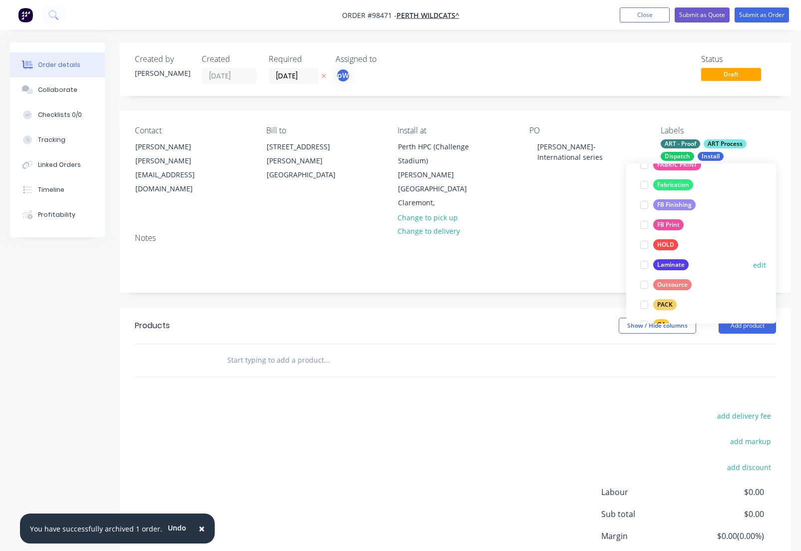
click at [663, 265] on div "Laminate" at bounding box center [670, 265] width 35 height 11
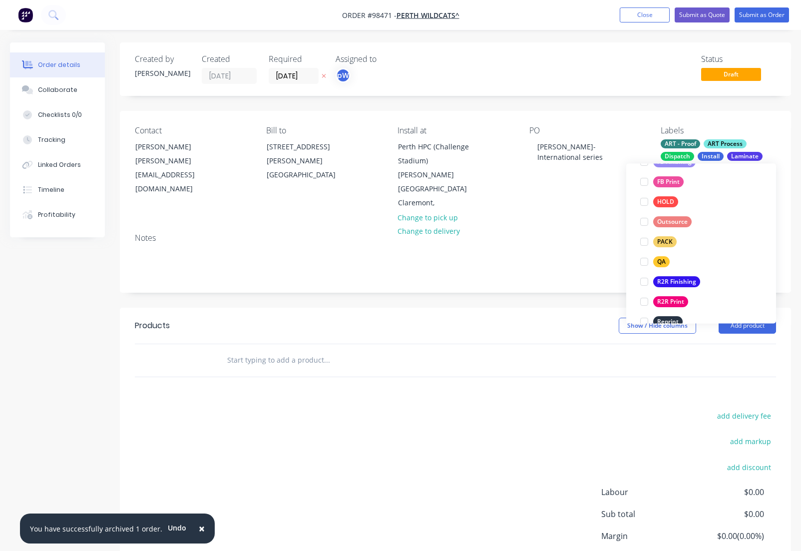
scroll to position [325, 0]
click at [658, 240] on div "PACK" at bounding box center [664, 238] width 23 height 11
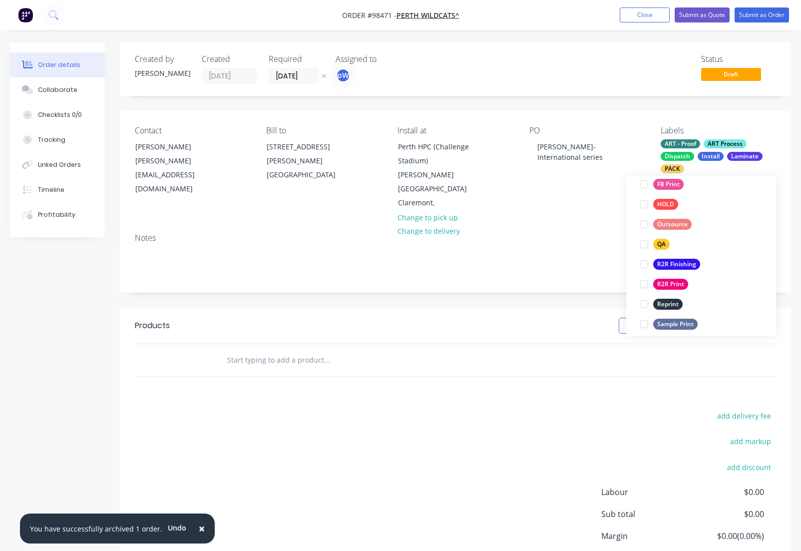
scroll to position [372, 0]
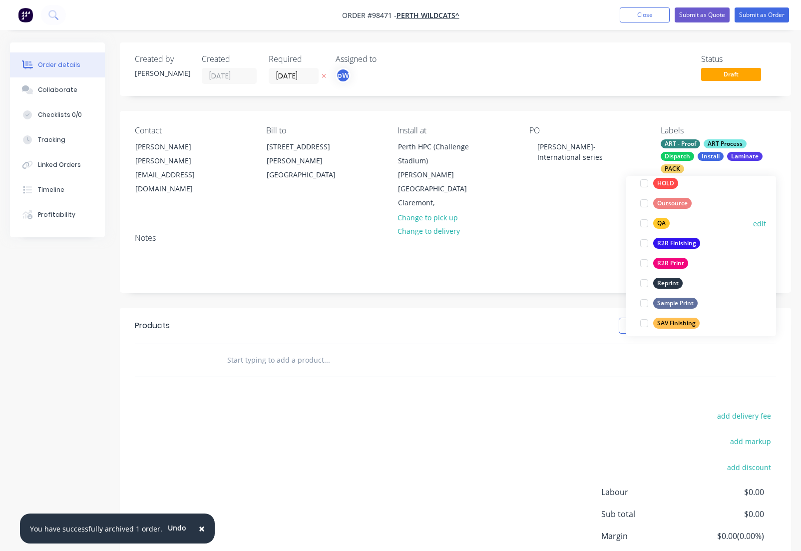
click at [658, 227] on div "QA" at bounding box center [661, 223] width 16 height 11
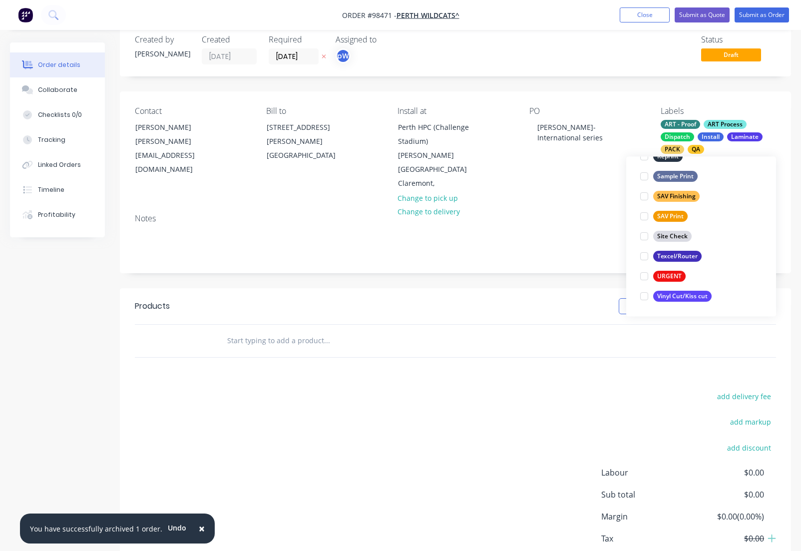
scroll to position [27, 0]
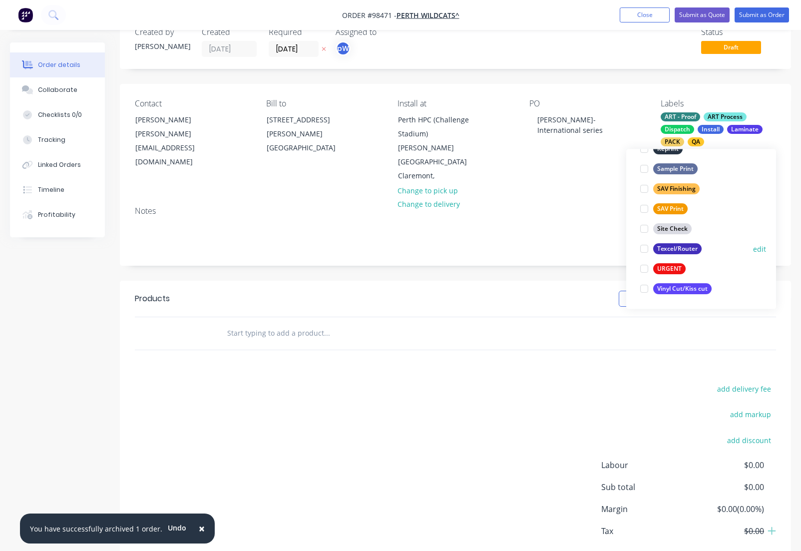
click at [660, 249] on div "Texcel/Router" at bounding box center [677, 249] width 48 height 11
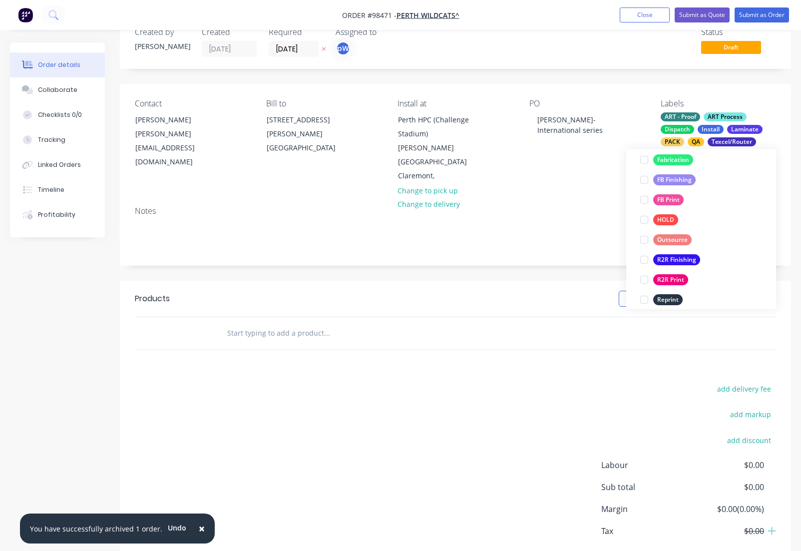
scroll to position [479, 0]
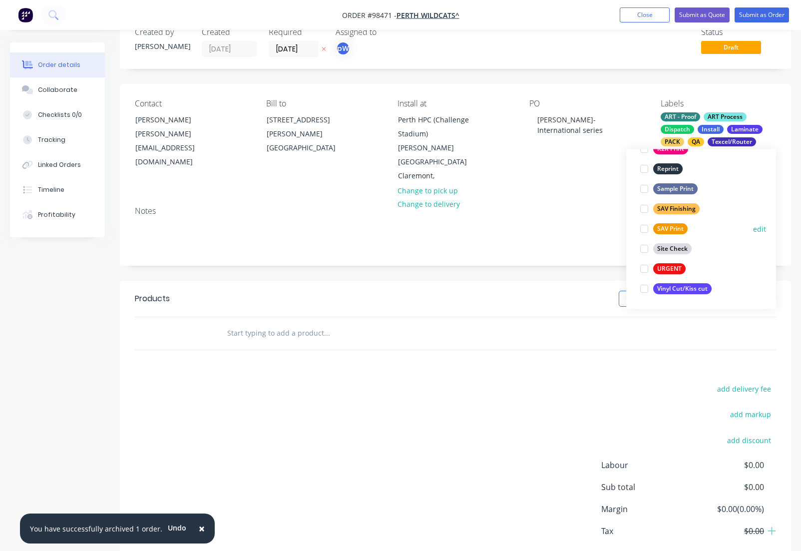
click at [658, 229] on div "SAV Print" at bounding box center [670, 229] width 34 height 11
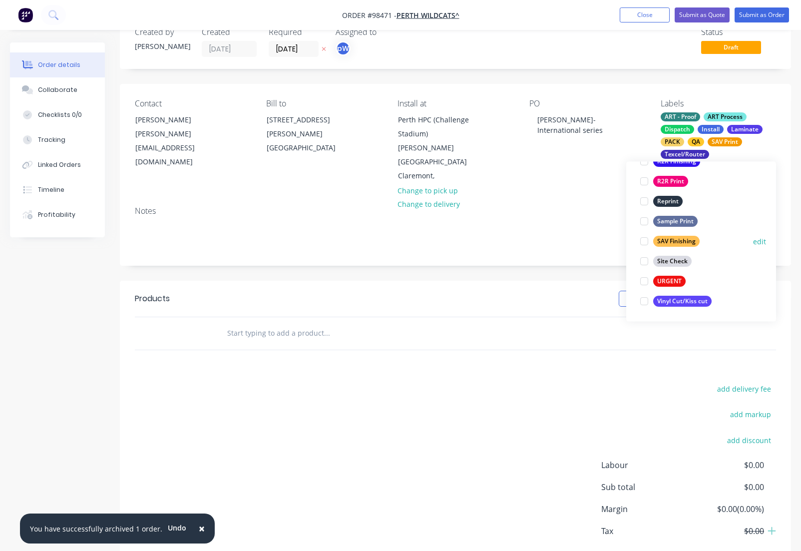
click at [666, 241] on div "SAV Finishing" at bounding box center [676, 241] width 46 height 11
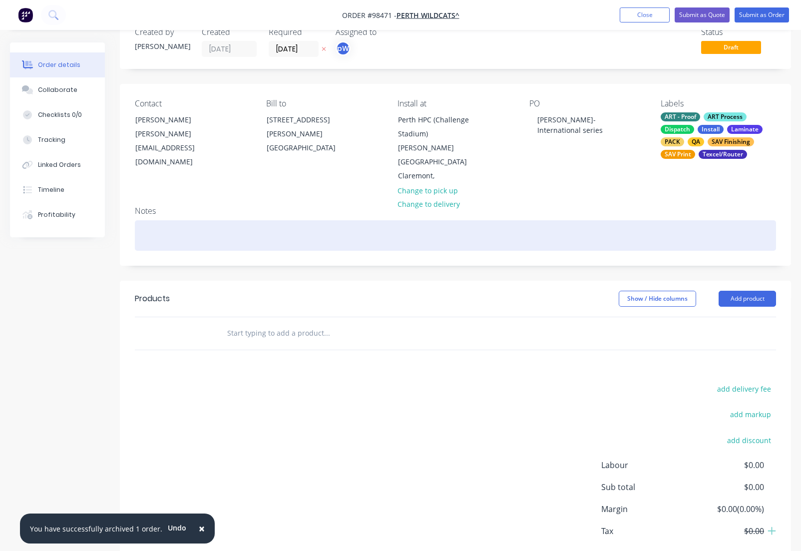
click at [226, 220] on div at bounding box center [455, 235] width 641 height 30
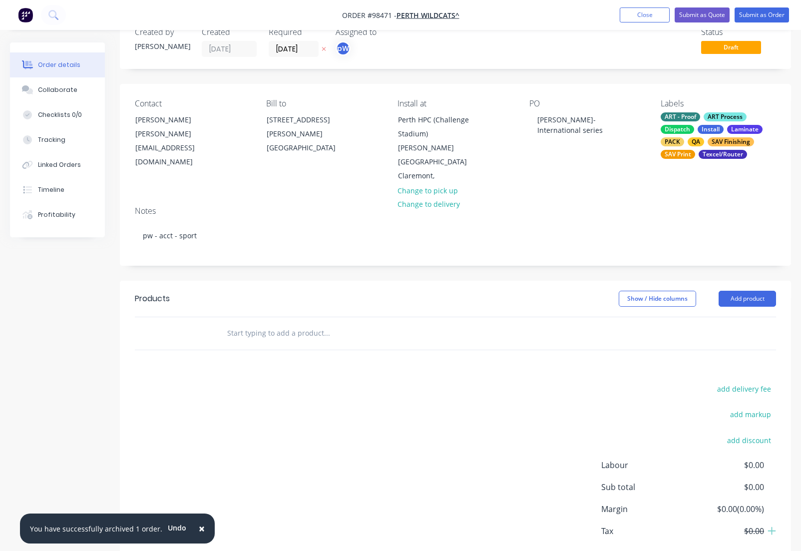
click at [270, 323] on input "text" at bounding box center [327, 333] width 200 height 20
click at [341, 323] on input "court decals - International Series - 2 keyways, 2 charge circles & 1 centre ci…" at bounding box center [327, 333] width 200 height 20
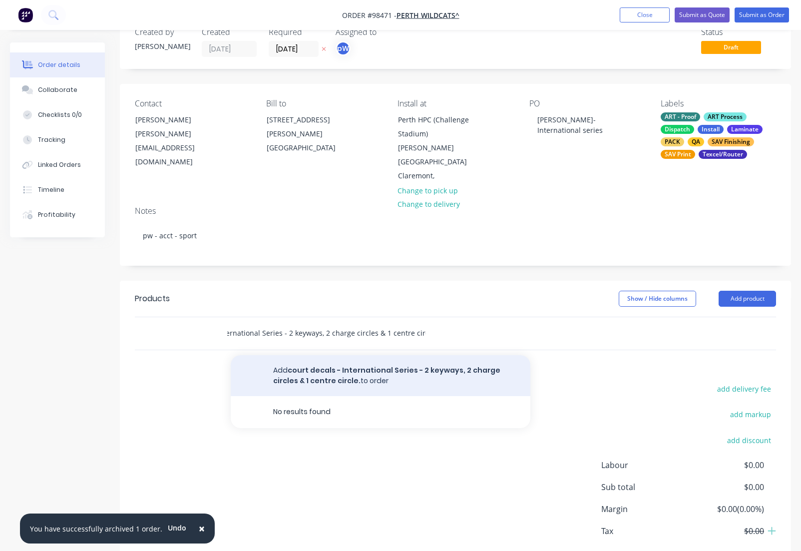
type input "court decals - International Series - 2 keyways, 2 charge circles & 1 centre ci…"
click at [417, 355] on button "Add court decals - International Series - 2 keyways, 2 charge circles & 1 centr…" at bounding box center [381, 375] width 300 height 41
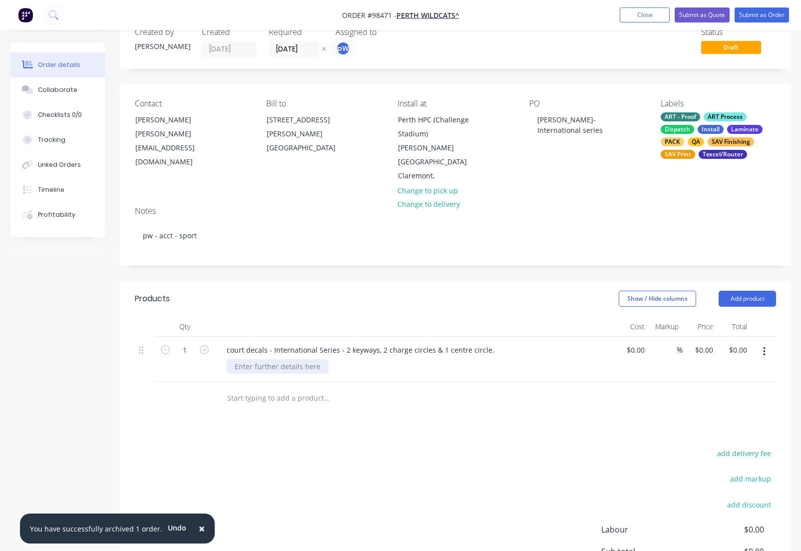
click at [276, 359] on div at bounding box center [278, 366] width 102 height 14
drag, startPoint x: 752, startPoint y: 286, endPoint x: 746, endPoint y: 294, distance: 9.6
click at [752, 291] on button "Add product" at bounding box center [746, 299] width 57 height 16
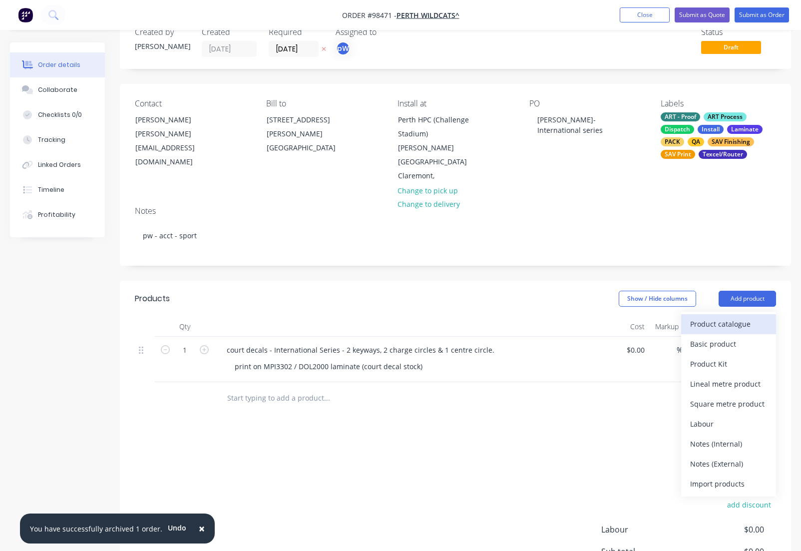
click at [701, 317] on div "Product catalogue" at bounding box center [728, 324] width 77 height 14
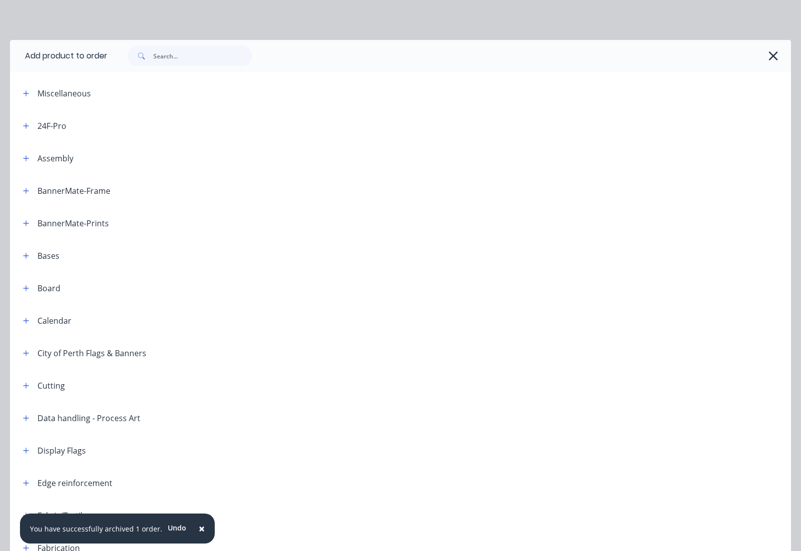
click at [768, 58] on icon "button" at bounding box center [772, 55] width 9 height 9
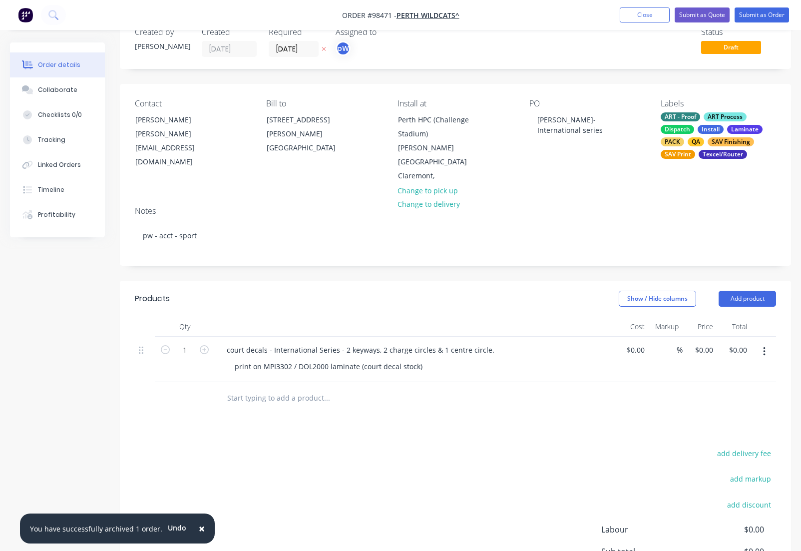
click at [302, 388] on input "text" at bounding box center [327, 398] width 200 height 20
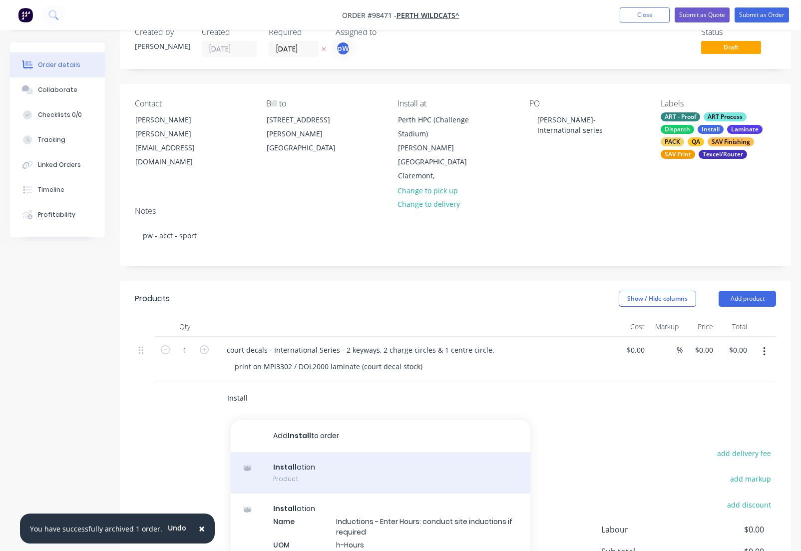
type input "Install"
click at [288, 456] on div "Install ation Product" at bounding box center [381, 473] width 300 height 42
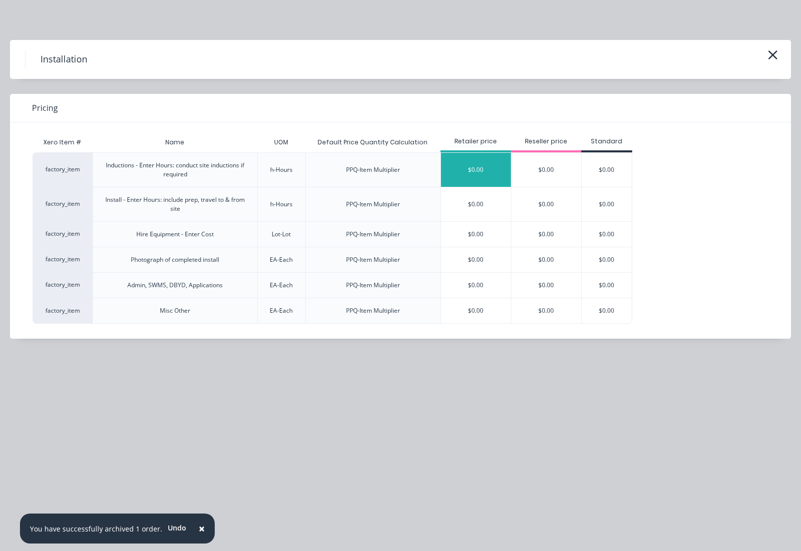
click at [471, 170] on div "$0.00" at bounding box center [476, 170] width 70 height 34
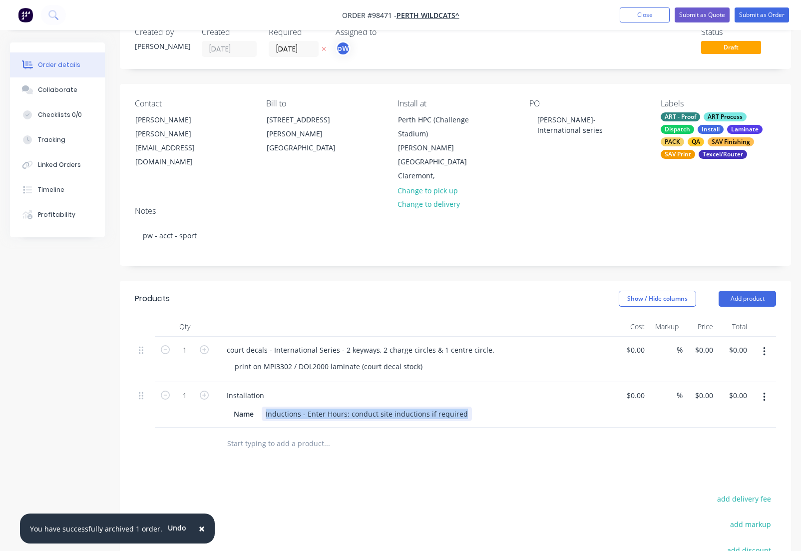
drag, startPoint x: 462, startPoint y: 398, endPoint x: 263, endPoint y: 403, distance: 199.8
click at [263, 406] on div "Inductions - Enter Hours: conduct site inductions if required" at bounding box center [367, 413] width 210 height 14
click at [269, 388] on div "Installation" at bounding box center [245, 395] width 53 height 14
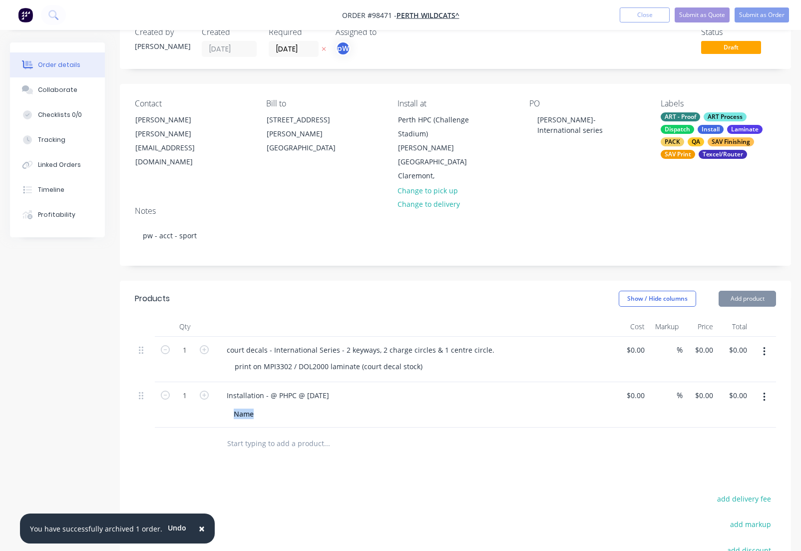
drag, startPoint x: 255, startPoint y: 401, endPoint x: 229, endPoint y: 399, distance: 26.0
click at [230, 406] on div "Name" at bounding box center [244, 413] width 28 height 14
drag, startPoint x: 257, startPoint y: 399, endPoint x: 223, endPoint y: 399, distance: 33.9
click at [230, 406] on div "Name" at bounding box center [244, 413] width 28 height 14
click at [262, 443] on input "text" at bounding box center [327, 443] width 200 height 20
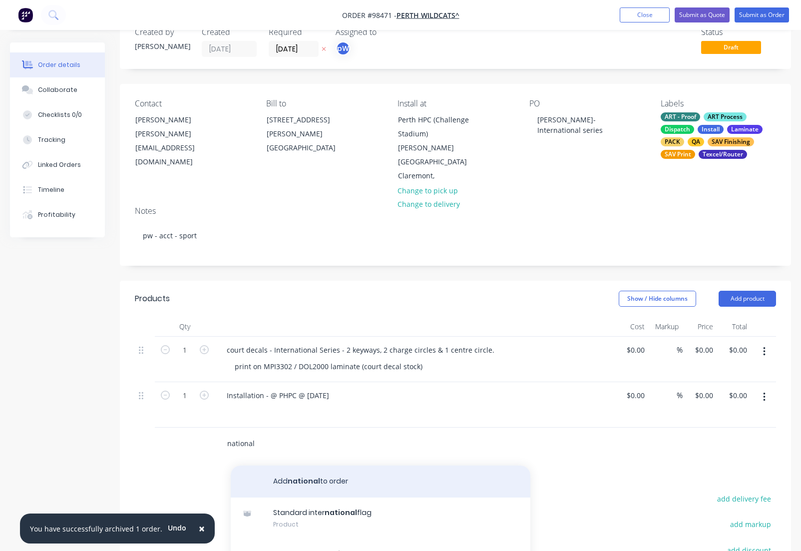
scroll to position [1, 0]
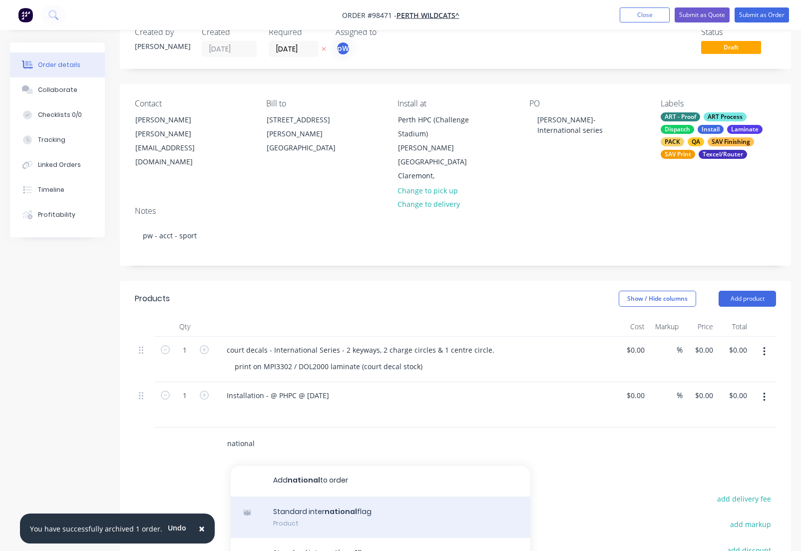
type input "national"
click at [329, 507] on div "Standard inter national flag Product" at bounding box center [381, 517] width 300 height 42
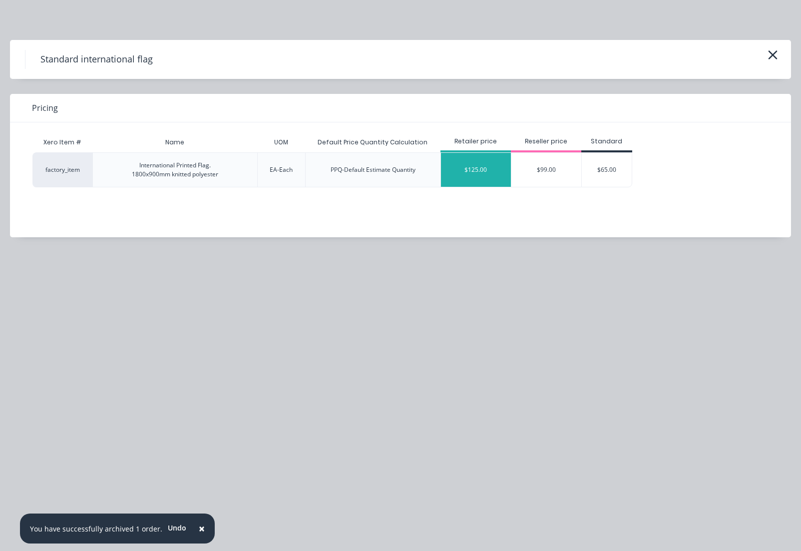
click at [477, 166] on div "$125.00" at bounding box center [476, 170] width 70 height 34
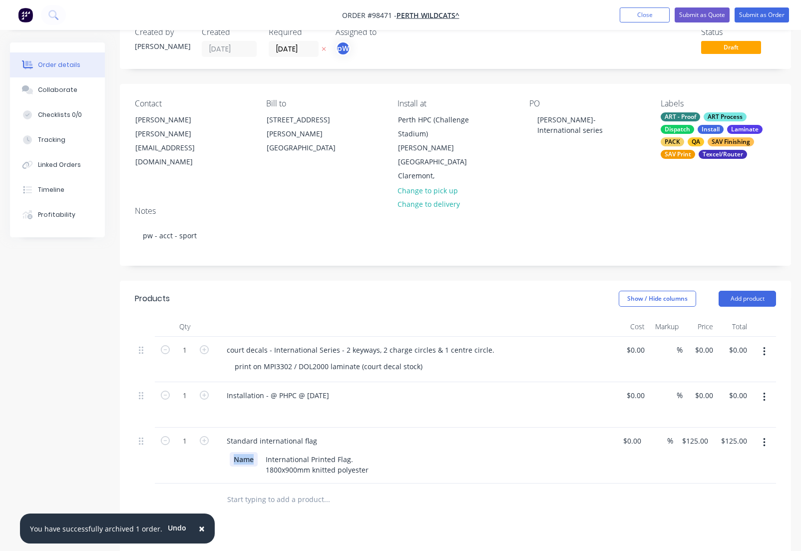
drag, startPoint x: 255, startPoint y: 456, endPoint x: 136, endPoint y: 449, distance: 118.5
click at [230, 452] on div "Name" at bounding box center [244, 459] width 28 height 14
click at [318, 436] on div "Standard international flag" at bounding box center [272, 440] width 106 height 14
click at [635, 17] on button "Close" at bounding box center [645, 14] width 50 height 15
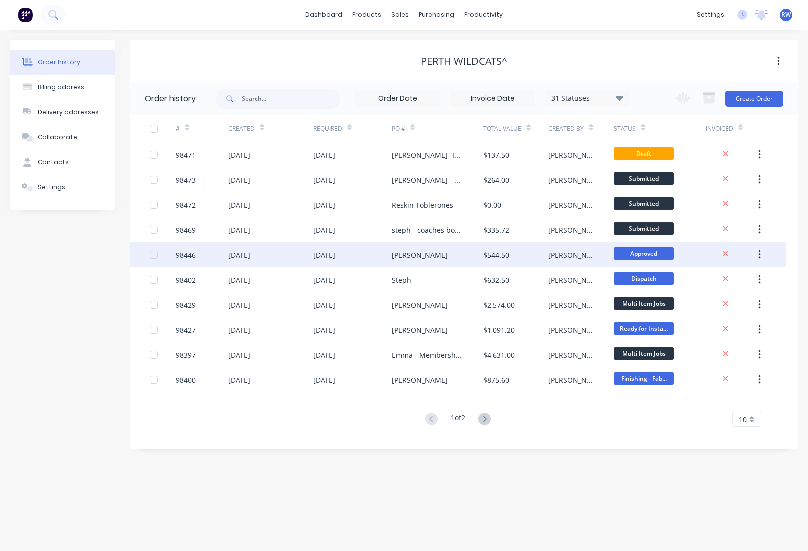
click at [184, 259] on div "98446" at bounding box center [186, 255] width 20 height 10
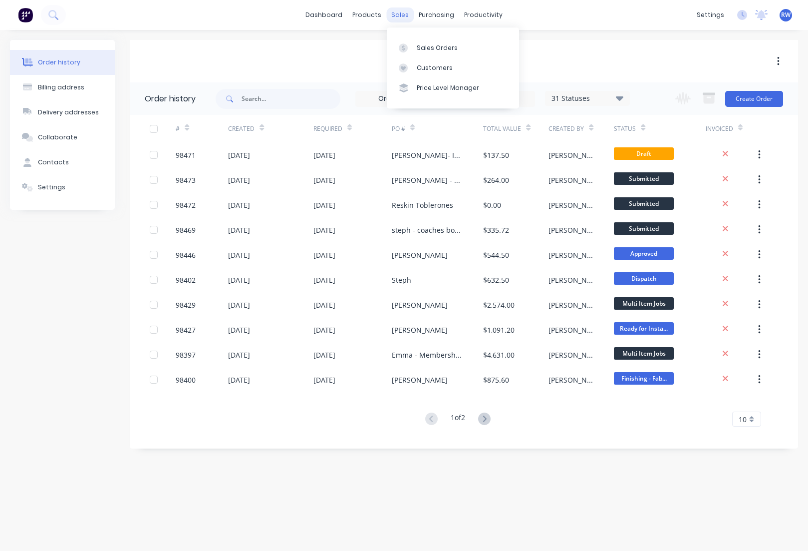
click at [397, 19] on div "sales" at bounding box center [399, 14] width 27 height 15
click at [433, 48] on div "Sales Orders" at bounding box center [437, 47] width 41 height 9
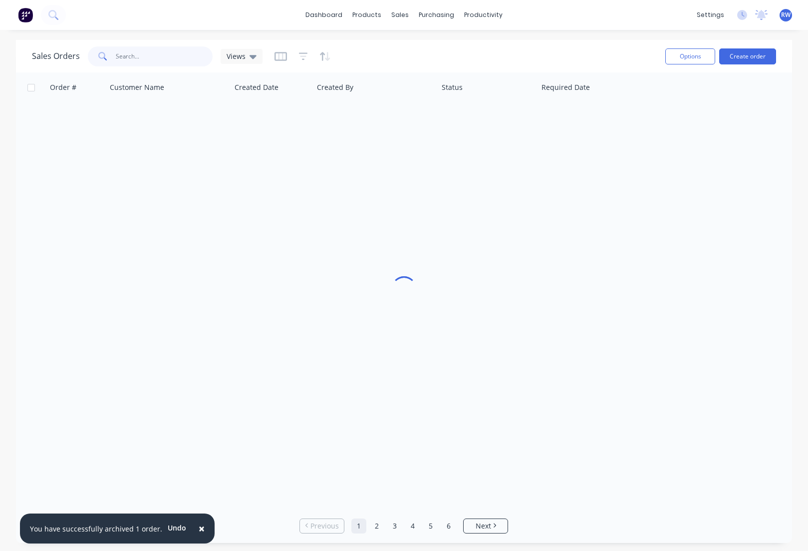
click at [167, 55] on input "text" at bounding box center [164, 56] width 97 height 20
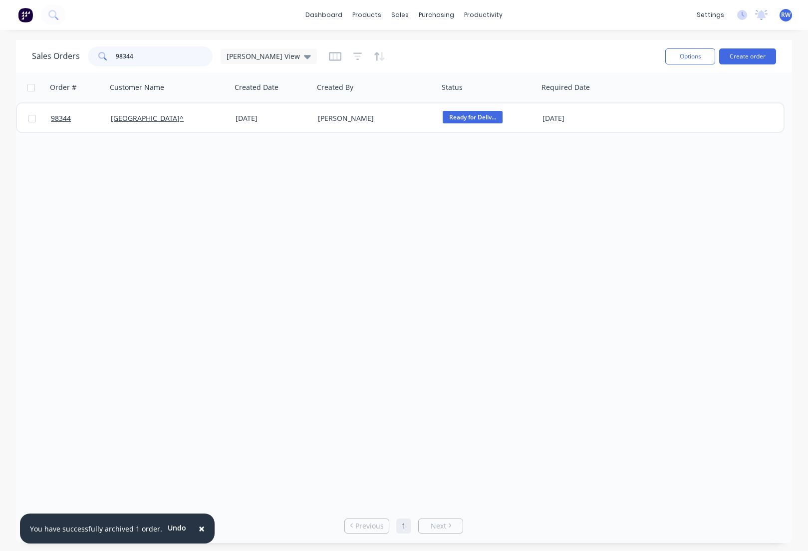
drag, startPoint x: 139, startPoint y: 56, endPoint x: 98, endPoint y: 53, distance: 41.5
click at [116, 53] on input "98344" at bounding box center [164, 56] width 97 height 20
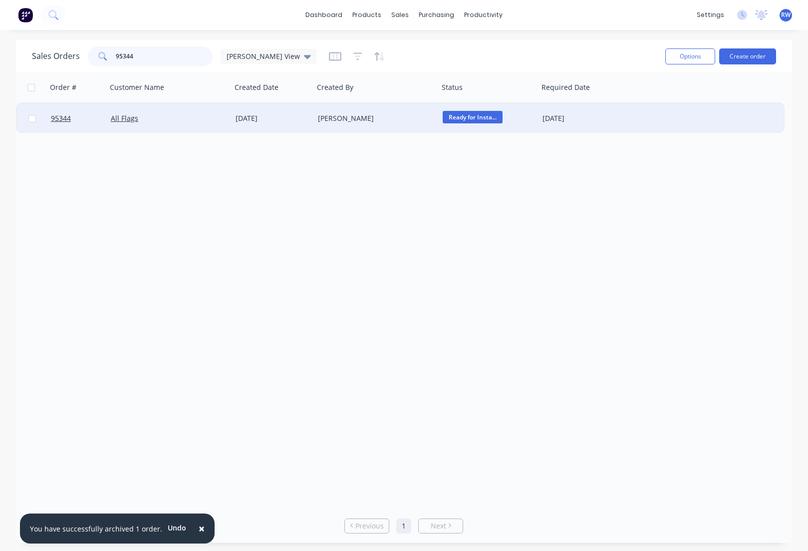
type input "95344"
click at [32, 120] on input "checkbox" at bounding box center [31, 118] width 7 height 7
checkbox input "true"
click at [704, 54] on button "Options" at bounding box center [690, 56] width 50 height 16
click at [637, 102] on div "Archive" at bounding box center [661, 101] width 92 height 14
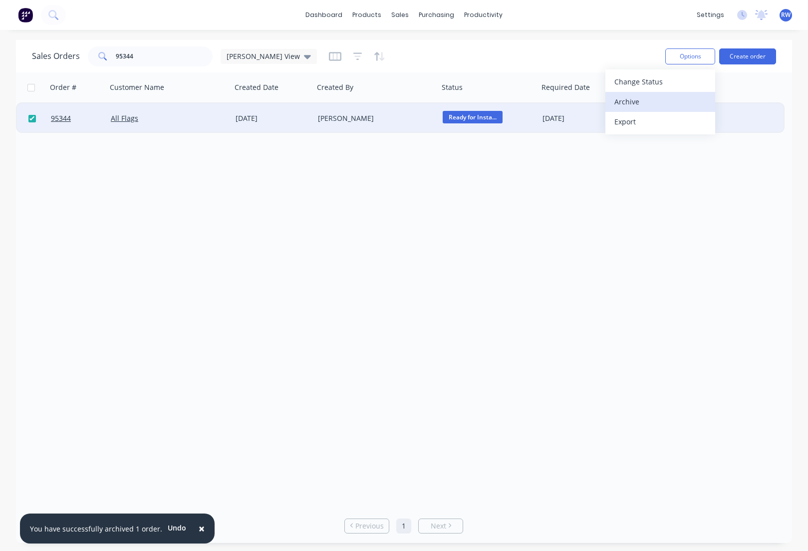
checkbox input "false"
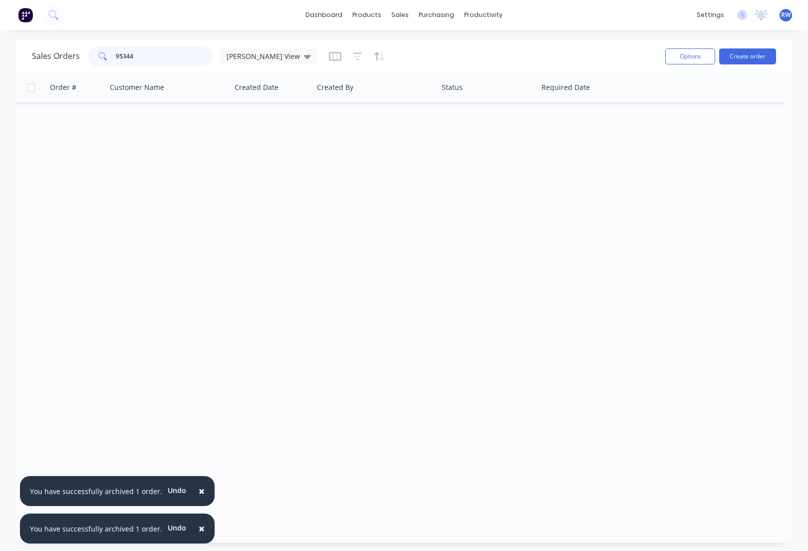
drag, startPoint x: 144, startPoint y: 57, endPoint x: 108, endPoint y: 55, distance: 36.0
click at [116, 56] on input "95344" at bounding box center [164, 56] width 97 height 20
type input "96829"
